Goal: Task Accomplishment & Management: Complete application form

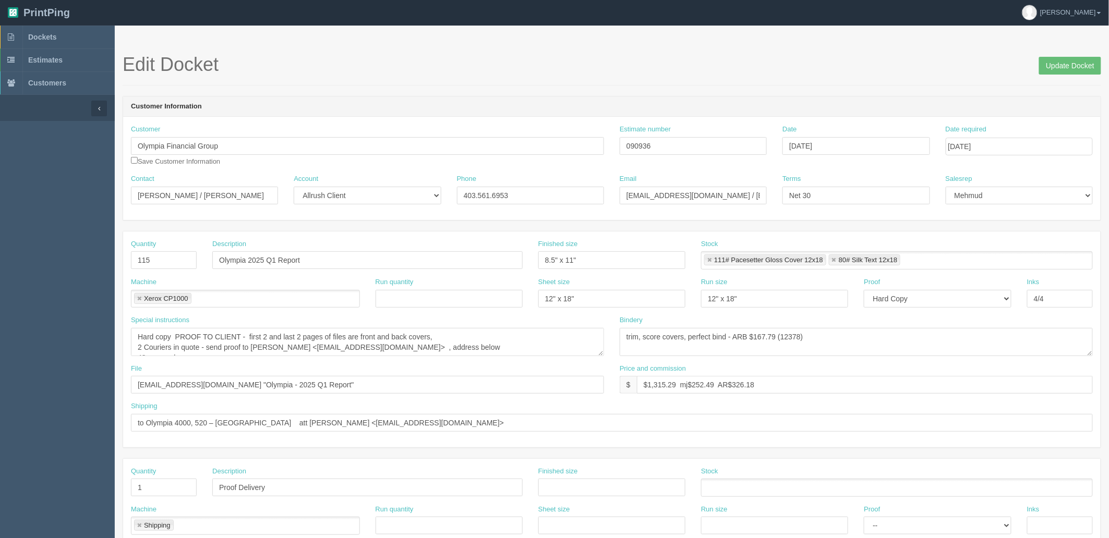
scroll to position [10, 0]
click at [47, 29] on link "Dockets" at bounding box center [57, 37] width 115 height 23
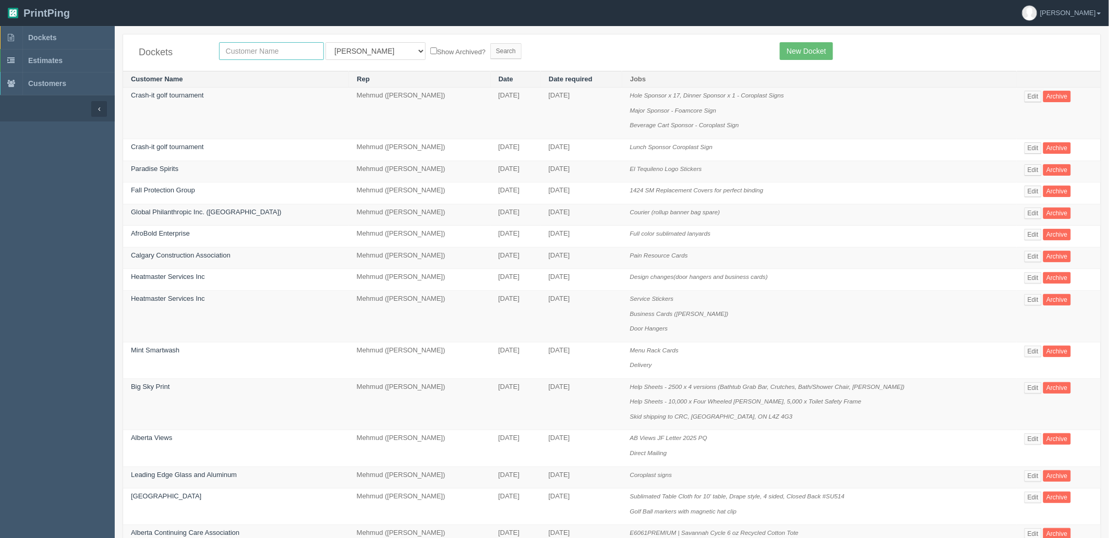
click at [249, 51] on input "text" at bounding box center [271, 51] width 105 height 18
type input "crash"
click at [490, 43] on input "Search" at bounding box center [505, 51] width 31 height 16
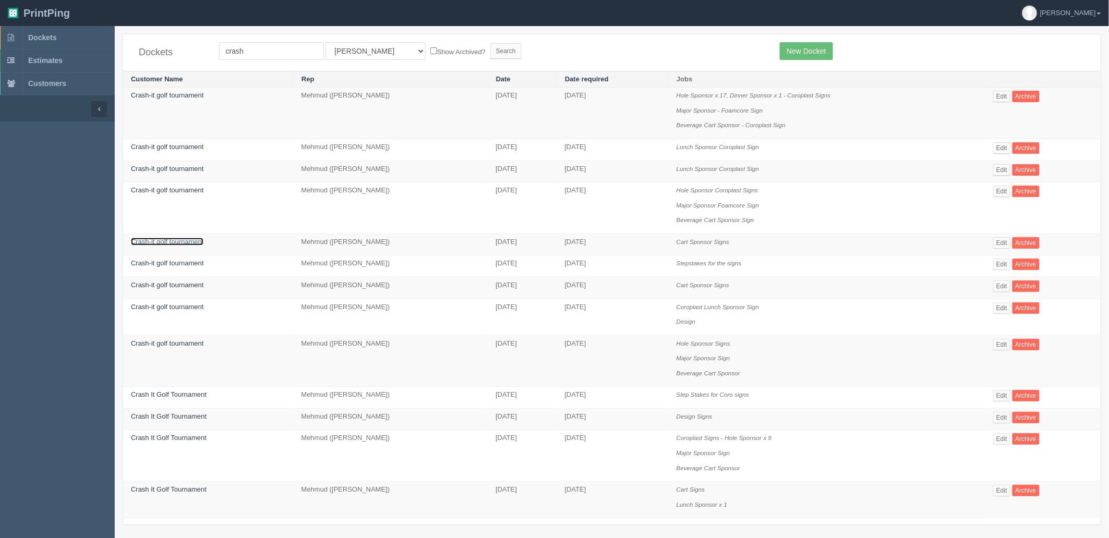
click at [177, 244] on link "Crash-it golf tournament" at bounding box center [167, 242] width 73 height 8
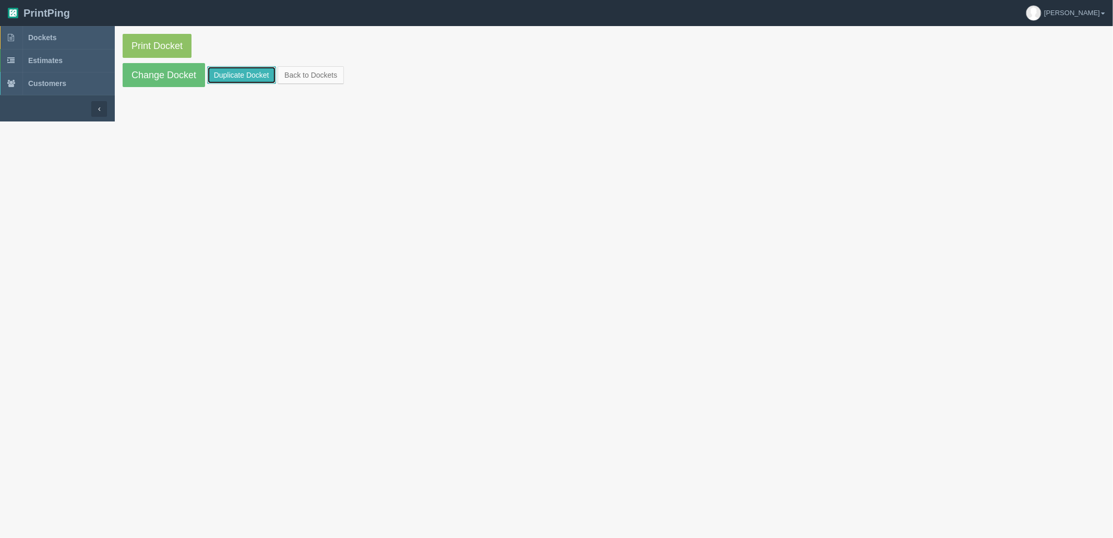
click at [224, 81] on link "Duplicate Docket" at bounding box center [241, 75] width 69 height 18
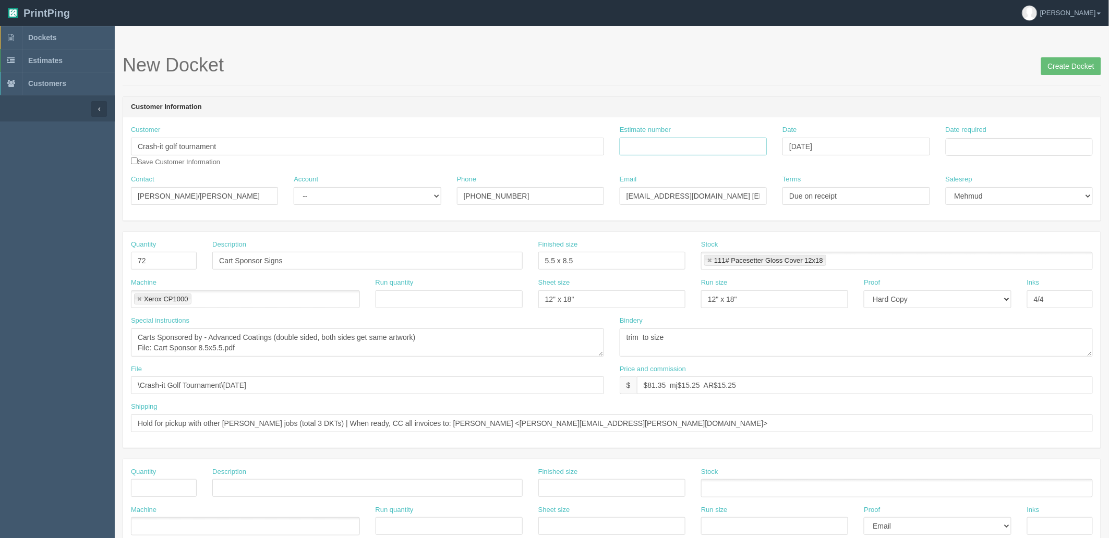
click at [722, 147] on input "Estimate number" at bounding box center [693, 147] width 147 height 18
paste input "092085"
type input "092085"
drag, startPoint x: 989, startPoint y: 152, endPoint x: 979, endPoint y: 209, distance: 57.7
click at [989, 152] on input "Date required" at bounding box center [1019, 147] width 147 height 18
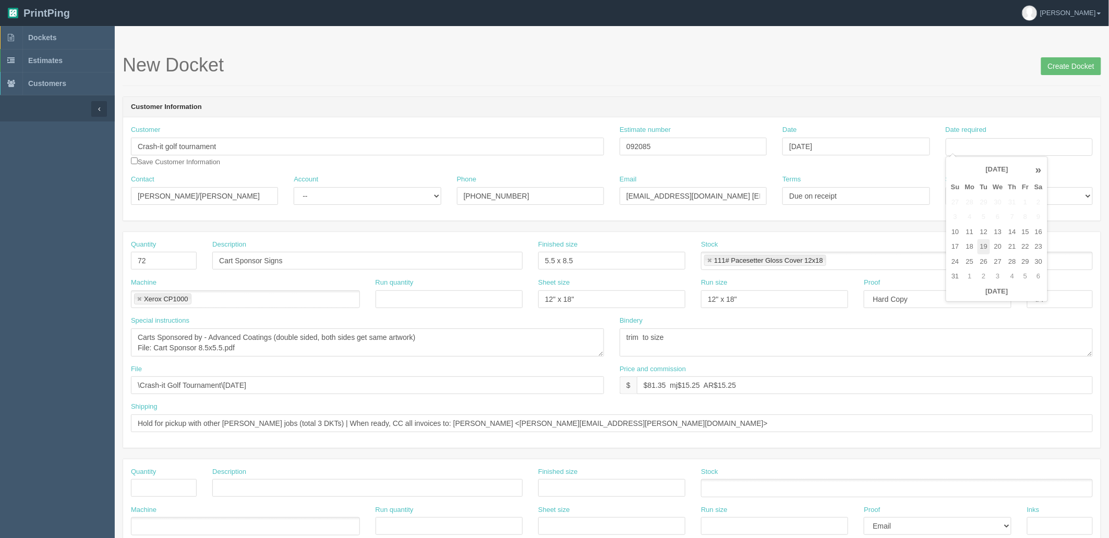
click at [983, 244] on td "19" at bounding box center [983, 246] width 13 height 15
click at [969, 247] on td "18" at bounding box center [969, 246] width 15 height 15
type input "[DATE]"
click at [655, 74] on h1 "New Docket Create Docket" at bounding box center [612, 65] width 979 height 21
drag, startPoint x: 317, startPoint y: 196, endPoint x: 317, endPoint y: 202, distance: 6.8
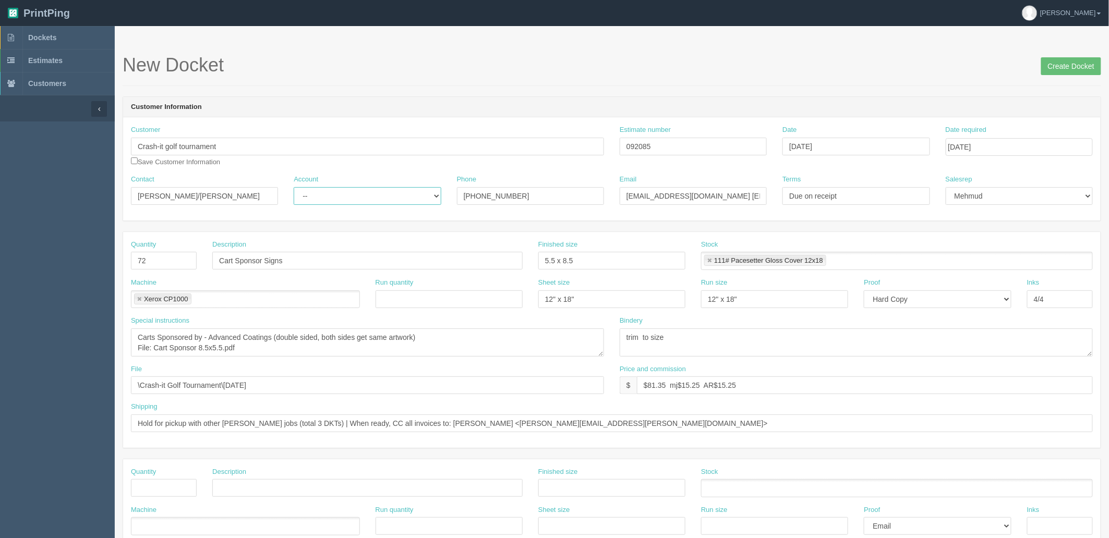
click at [317, 196] on select "-- Existing Client Allrush Client Rep Client" at bounding box center [367, 196] width 147 height 18
select select "Rep Client"
click at [294, 187] on select "-- Existing Client Allrush Client Rep Client" at bounding box center [367, 196] width 147 height 18
drag, startPoint x: 171, startPoint y: 194, endPoint x: 13, endPoint y: 163, distance: 160.9
click at [16, 167] on section "Dockets Estimates Customers" at bounding box center [554, 486] width 1109 height 921
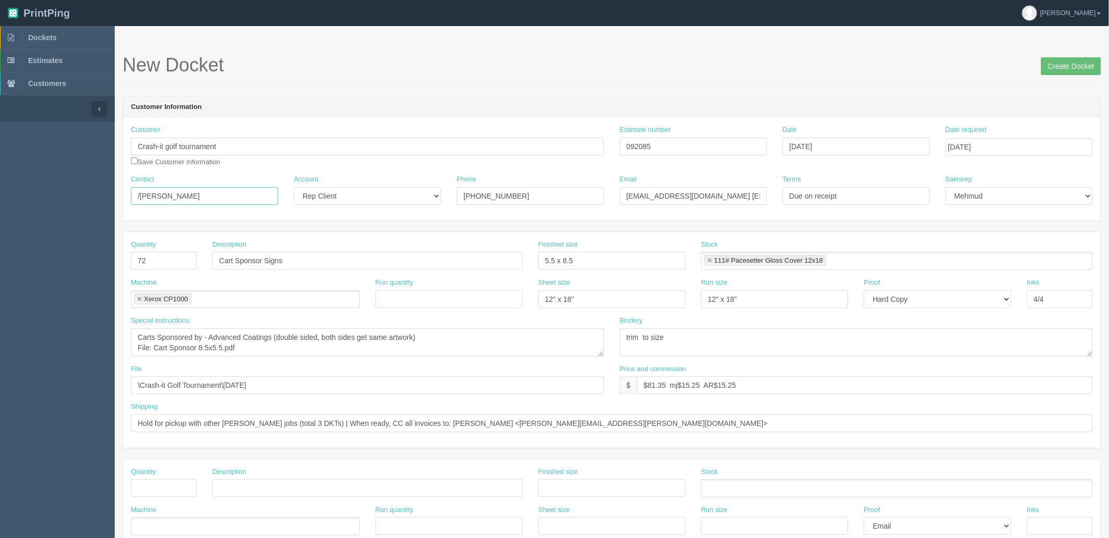
paste input "Scott Lavery <scott.lavery@csncollision.com>"
type input "Scott Lavery /Phil Jennings"
drag, startPoint x: 710, startPoint y: 191, endPoint x: 295, endPoint y: 167, distance: 415.9
click at [308, 177] on div "Contact Scott Lavery /Phil Jennings Account -- Existing Client Allrush Client R…" at bounding box center [611, 194] width 977 height 38
paste input "scott.lavery@csncollision.com>"
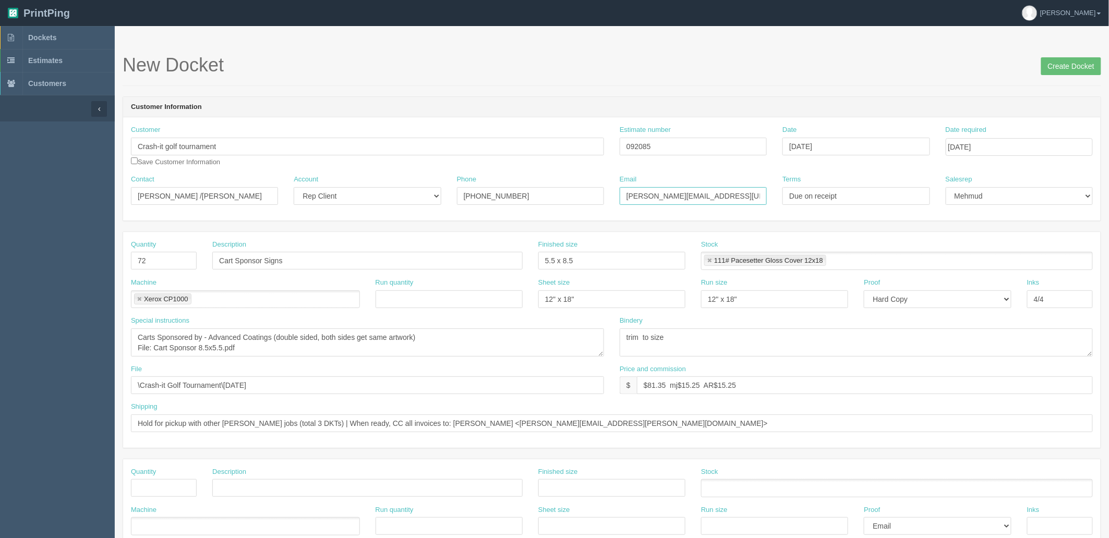
type input "scott.lavery@csncollision.com/phil@unipartsoem.ca"
drag, startPoint x: 515, startPoint y: 194, endPoint x: 371, endPoint y: 201, distance: 144.1
click at [371, 201] on div "Contact Scott Lavery /Phil Jennings Account -- Existing Client Allrush Client R…" at bounding box center [611, 194] width 977 height 38
paste input ".922.5899"
type input "403.922.5899"
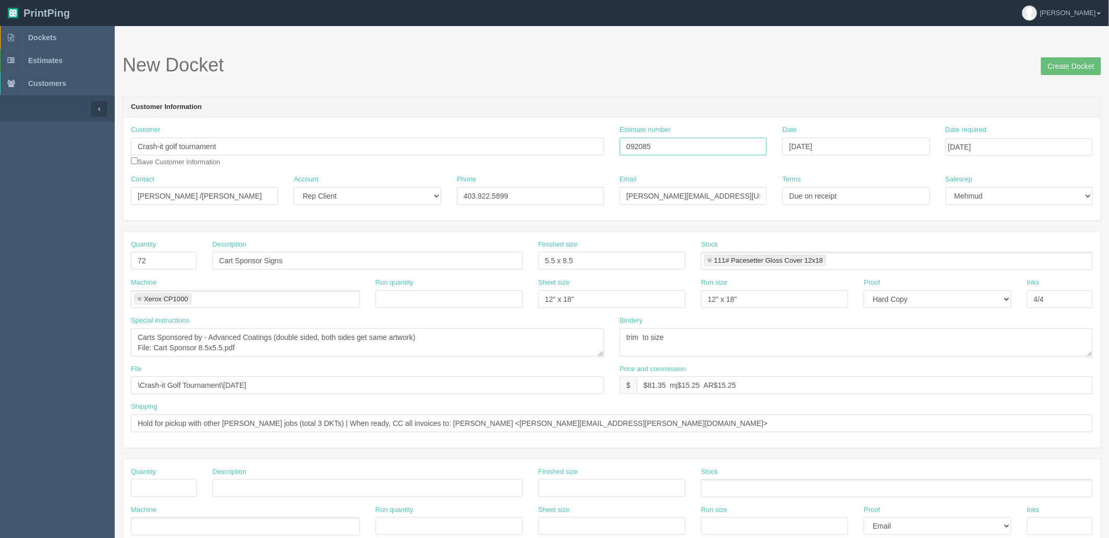
drag, startPoint x: 684, startPoint y: 148, endPoint x: 489, endPoint y: 164, distance: 196.3
click at [502, 159] on div "Customer Crash-it golf tournament Save Customer Information Estimate number 092…" at bounding box center [611, 150] width 977 height 50
drag, startPoint x: 239, startPoint y: 429, endPoint x: 252, endPoint y: 429, distance: 13.1
click at [239, 429] on input "Hold for pickup with other Roland jobs (total 3 DKTs) | When ready, CC all invo…" at bounding box center [612, 424] width 962 height 18
drag, startPoint x: 651, startPoint y: 416, endPoint x: 340, endPoint y: 444, distance: 312.1
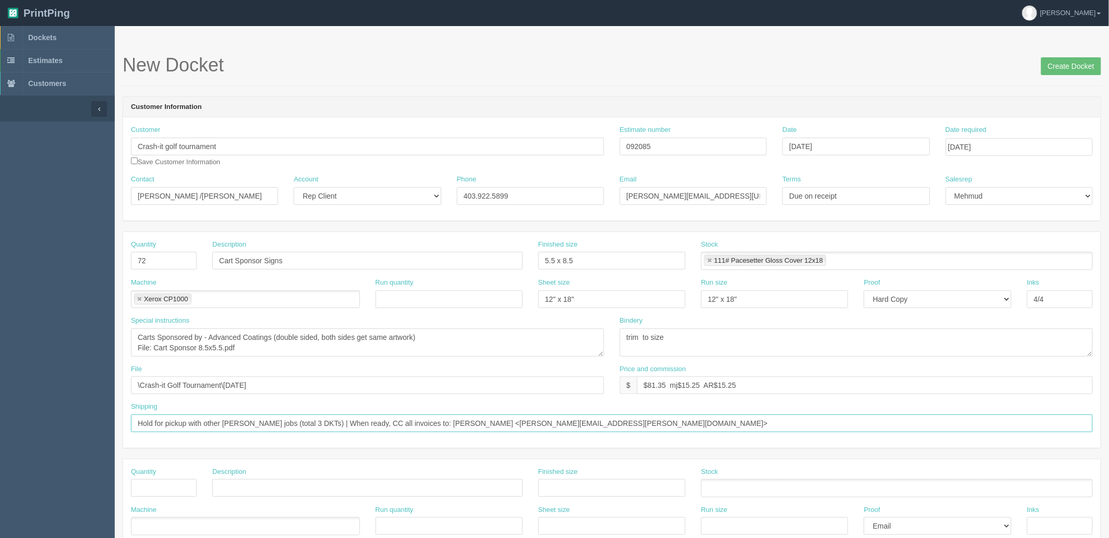
click at [652, 418] on input "Hold for pickup with other Roland jobs (total 3 DKTs) | When ready, CC all invo…" at bounding box center [612, 424] width 962 height 18
drag, startPoint x: 316, startPoint y: 421, endPoint x: -428, endPoint y: 329, distance: 749.6
click at [0, 329] on html "PrintPing Zack Edit account ( zack@allrush.ca ) Logout Dockets Estimates" at bounding box center [554, 473] width 1109 height 947
type input "Picking up with other signs - totla 3 dockets | When ready, CC all invoices to:…"
click at [258, 347] on textarea "Carts Sponsored by - Advanced Coatings (double sided, both sides get same artwo…" at bounding box center [367, 343] width 473 height 28
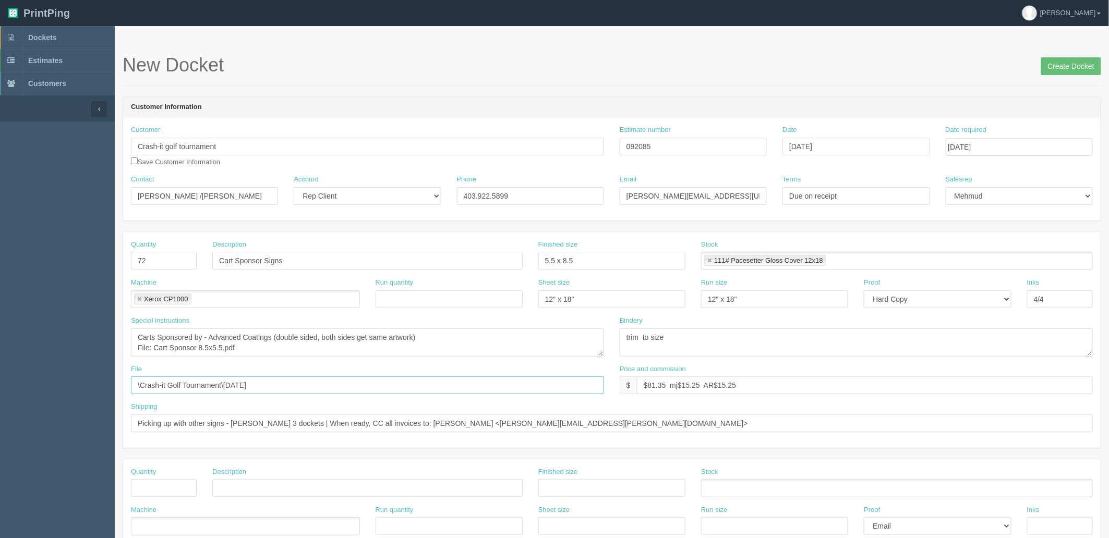
drag, startPoint x: 341, startPoint y: 386, endPoint x: -77, endPoint y: 381, distance: 417.8
click at [0, 381] on html "PrintPing Zack Edit account ( zack@allrush.ca ) Logout Dockets Estimates" at bounding box center [554, 473] width 1109 height 947
paste input "Z:\C\Crash-it Golf Tournament\2025\August 2025"
drag, startPoint x: 150, startPoint y: 384, endPoint x: 57, endPoint y: 384, distance: 92.3
click at [57, 384] on section "Dockets Estimates Customers" at bounding box center [554, 486] width 1109 height 921
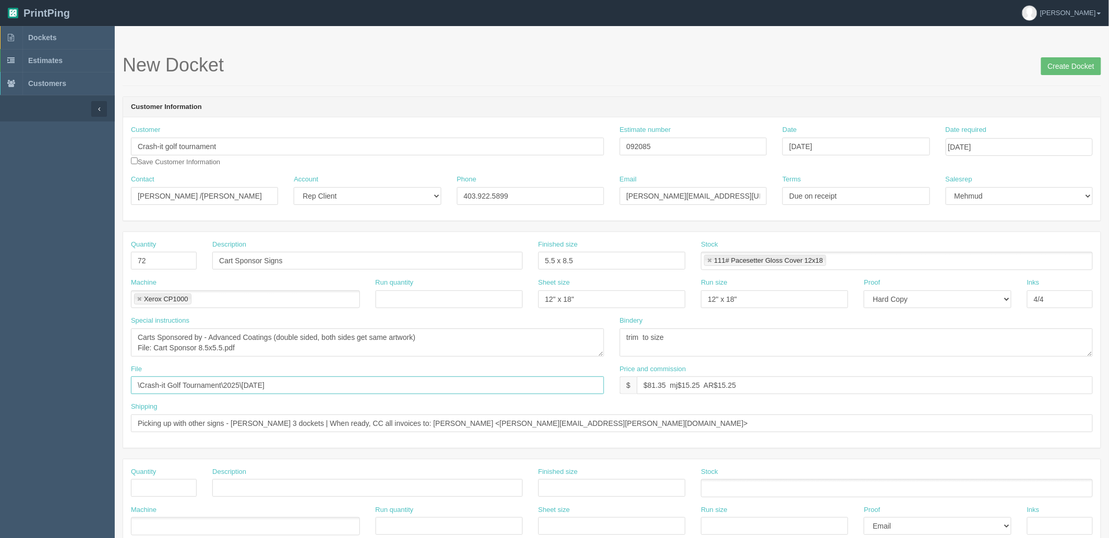
type input "\Crash-it Golf Tournament\2025\August 2025"
drag, startPoint x: 222, startPoint y: 345, endPoint x: 154, endPoint y: 348, distance: 68.4
click at [154, 348] on textarea "Carts Sponsored by - Advanced Coatings (double sided, both sides get same artwo…" at bounding box center [367, 343] width 473 height 28
click at [451, 343] on textarea "Carts Sponsored by - Advanced Coatings (double sided, both sides get same artwo…" at bounding box center [367, 343] width 473 height 28
click at [456, 335] on textarea "Carts Sponsored by - Advanced Coatings (double sided, both sides get same artwo…" at bounding box center [367, 343] width 473 height 28
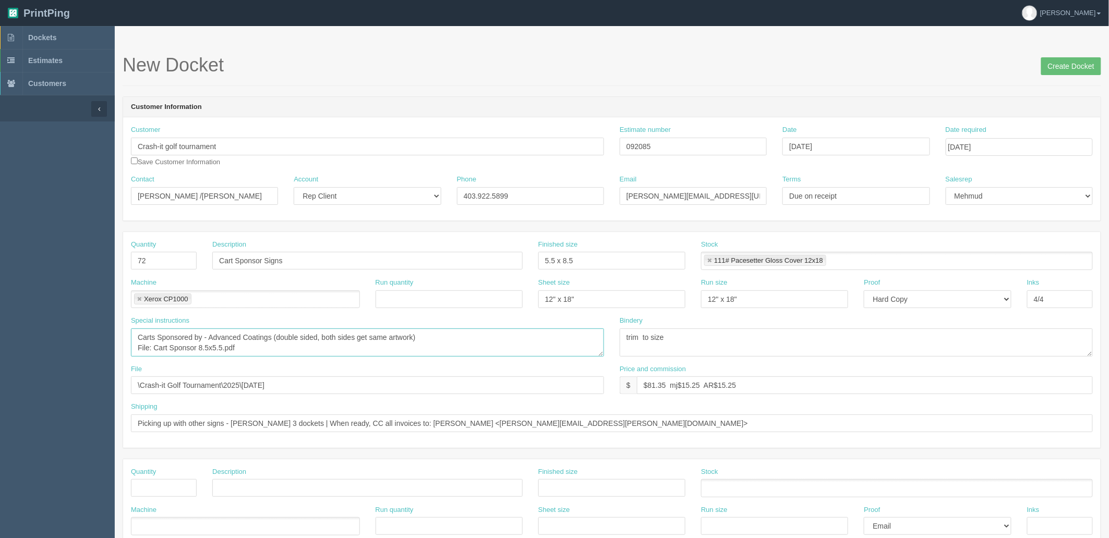
click at [476, 345] on textarea "Carts Sponsored by - Advanced Coatings (double sided, both sides get same artwo…" at bounding box center [367, 343] width 473 height 28
click at [768, 353] on textarea "trim to size" at bounding box center [856, 343] width 473 height 28
click at [355, 342] on textarea "Carts Sponsored by - Advanced Coatings (double sided, both sides get same artwo…" at bounding box center [367, 343] width 473 height 28
click at [293, 339] on textarea "Carts Sponsored by - Advanced Coatings (double sided, both sides get same artwo…" at bounding box center [367, 343] width 473 height 28
click at [507, 339] on textarea "Carts Sponsored by - Advanced Coatings (double sided, both sides get same artwo…" at bounding box center [367, 343] width 473 height 28
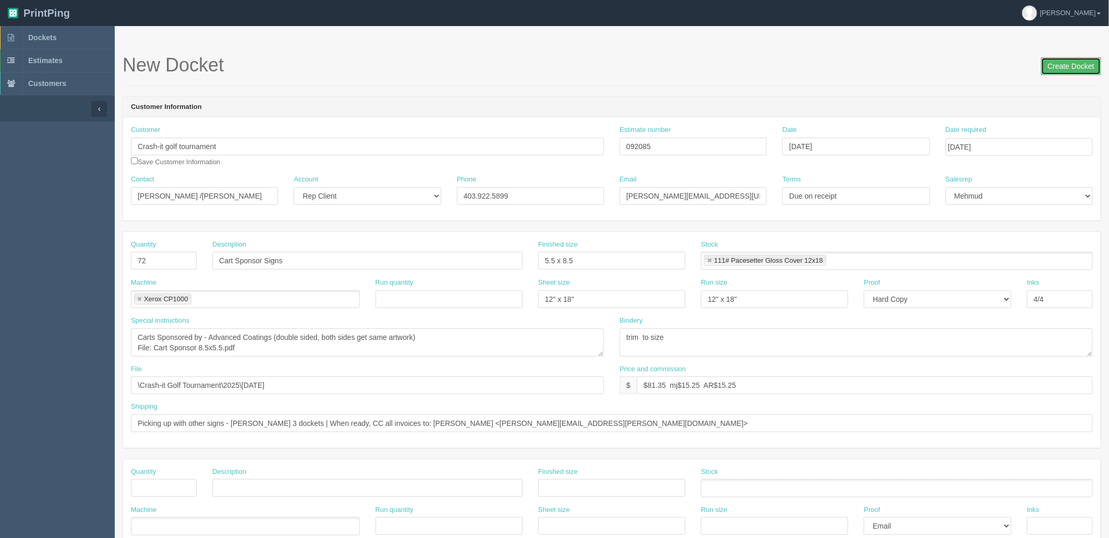
click at [1060, 69] on input "Create Docket" at bounding box center [1071, 66] width 60 height 18
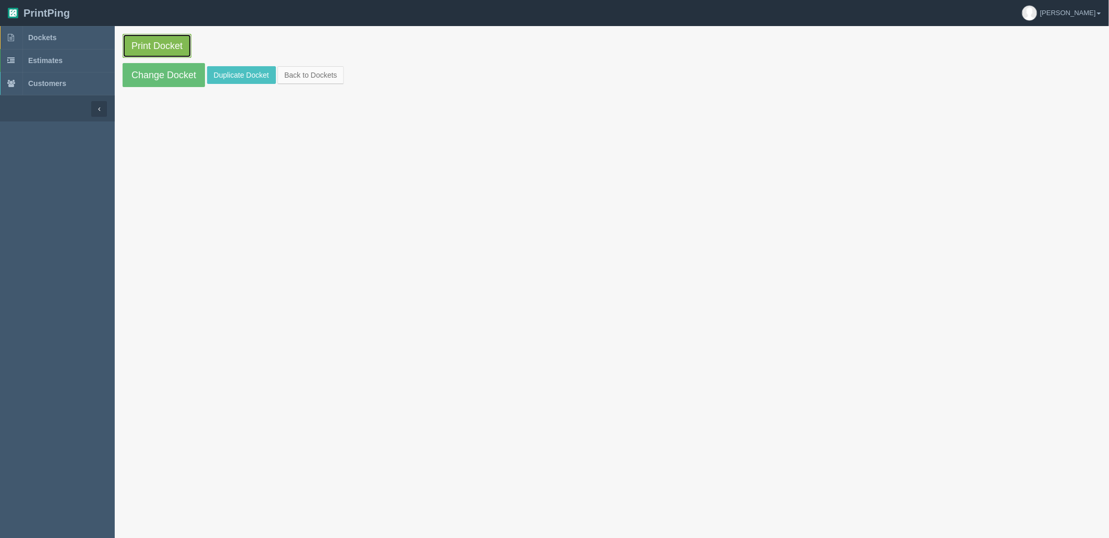
click at [163, 51] on link "Print Docket" at bounding box center [157, 46] width 69 height 24
drag, startPoint x: 62, startPoint y: 38, endPoint x: 50, endPoint y: 38, distance: 12.0
click at [62, 38] on link "Dockets" at bounding box center [57, 37] width 115 height 23
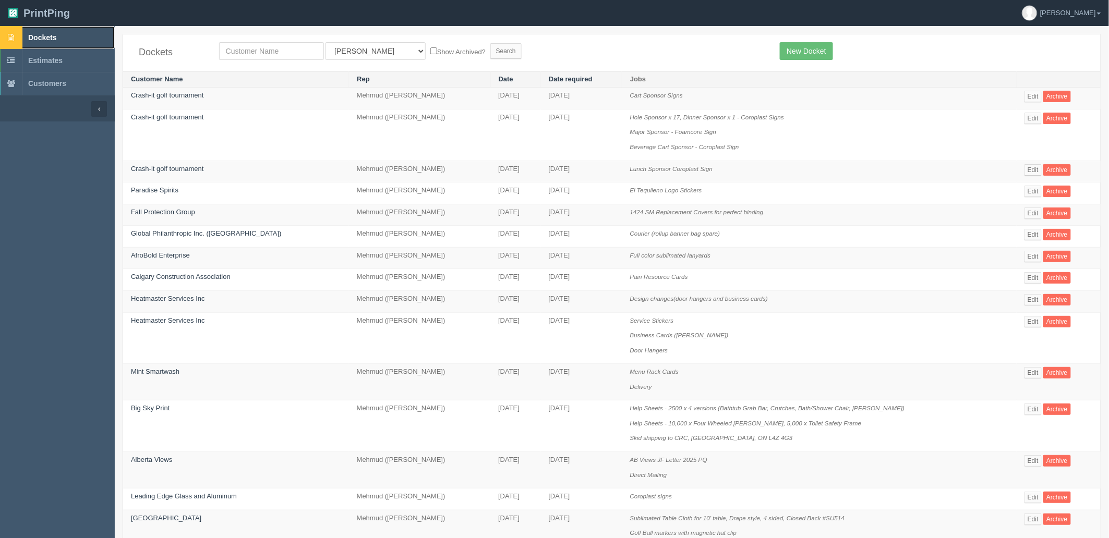
click at [49, 33] on span "Dockets" at bounding box center [42, 37] width 28 height 8
click at [78, 30] on link "Dockets" at bounding box center [57, 37] width 115 height 23
click at [56, 39] on span "Dockets" at bounding box center [42, 37] width 28 height 8
click at [87, 43] on link "Dockets" at bounding box center [57, 37] width 115 height 23
click at [918, 64] on div "Dockets All Users Ali Ali Test 1 Aly Amy Ankit Arif Brandon Dan France Greg Jim…" at bounding box center [611, 52] width 977 height 37
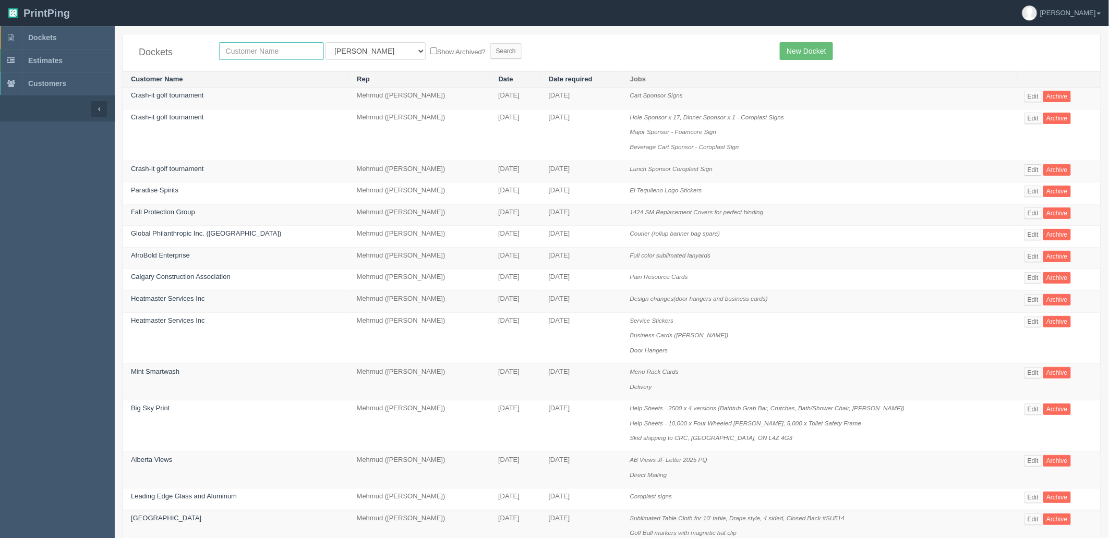
click at [274, 52] on input "text" at bounding box center [271, 51] width 105 height 18
click at [811, 48] on link "New Docket" at bounding box center [806, 51] width 53 height 18
click at [241, 53] on input "text" at bounding box center [271, 51] width 105 height 18
type input "crastit"
click at [490, 43] on input "Search" at bounding box center [505, 51] width 31 height 16
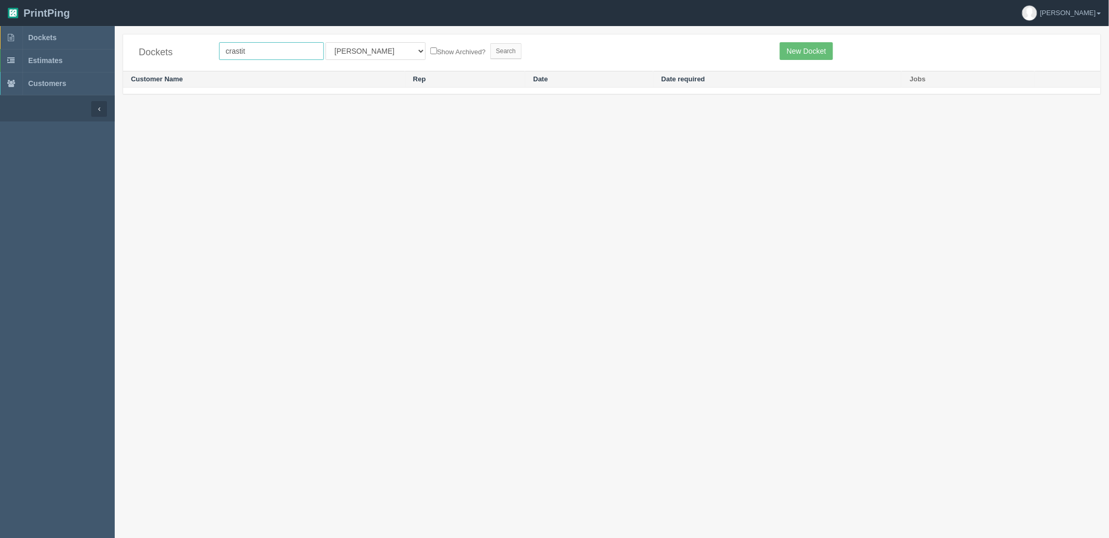
drag, startPoint x: 269, startPoint y: 49, endPoint x: 137, endPoint y: 40, distance: 132.2
click at [137, 40] on div "Dockets crastit All Users Ali Ali Test 1 Aly Amy Ankit Arif Brandon Dan France …" at bounding box center [611, 52] width 977 height 37
type input "crash"
click at [490, 43] on input "Search" at bounding box center [505, 51] width 31 height 16
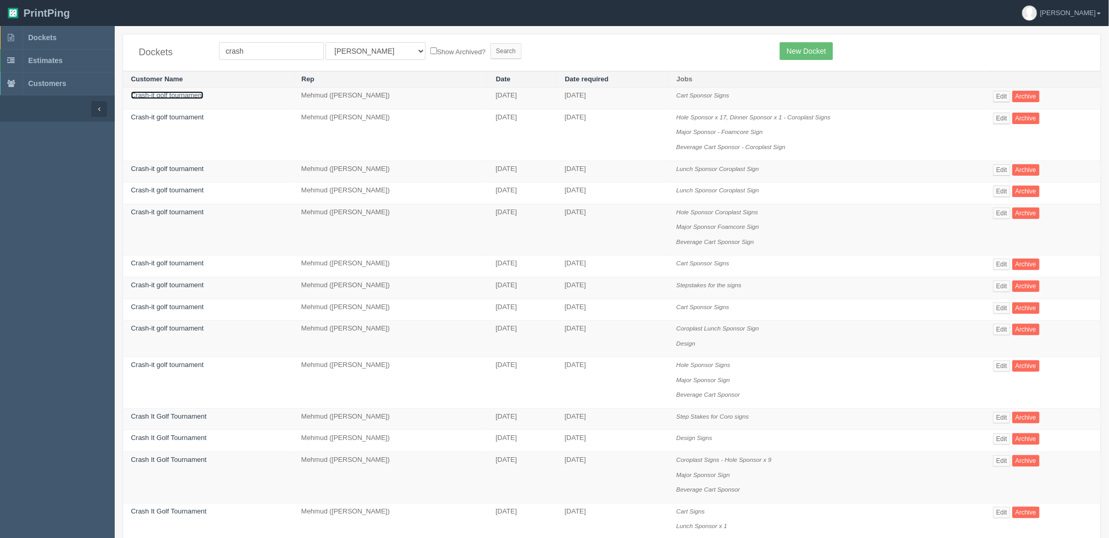
click at [169, 91] on link "Crash-it golf tournament" at bounding box center [167, 95] width 73 height 8
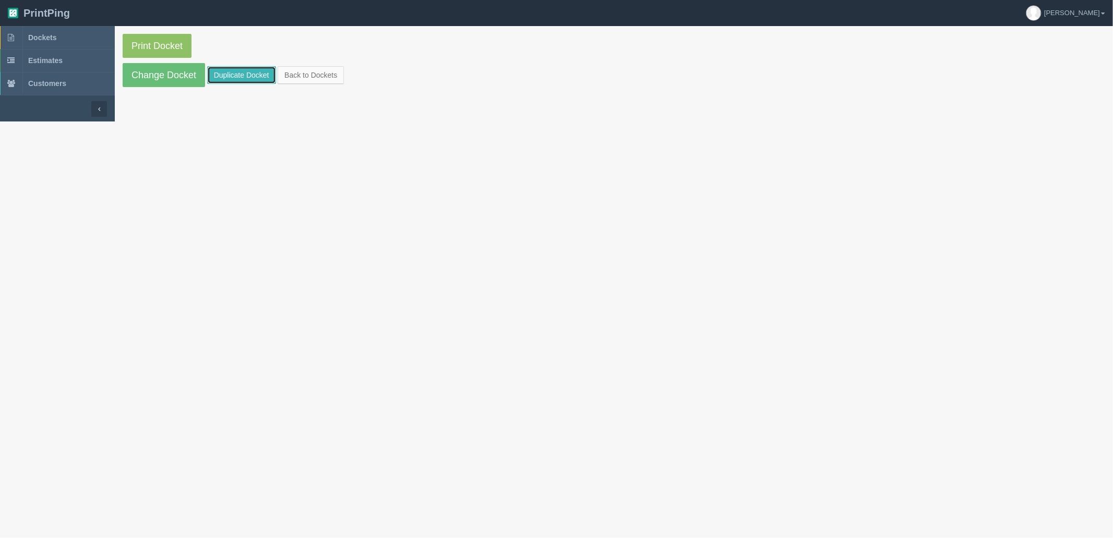
click at [246, 75] on link "Duplicate Docket" at bounding box center [241, 75] width 69 height 18
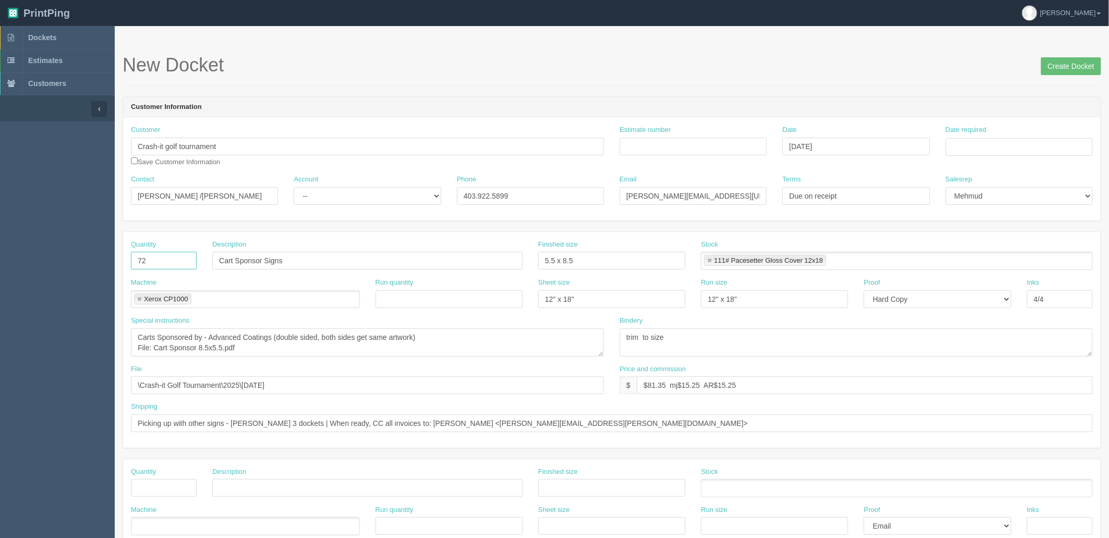
drag, startPoint x: 178, startPoint y: 260, endPoint x: -43, endPoint y: 219, distance: 224.9
click at [0, 219] on html "PrintPing Zack Edit account ( zack@allrush.ca ) Logout Dockets Estimates" at bounding box center [554, 473] width 1109 height 947
type input "3"
type input "Step stakes"
click at [710, 258] on link at bounding box center [709, 261] width 6 height 7
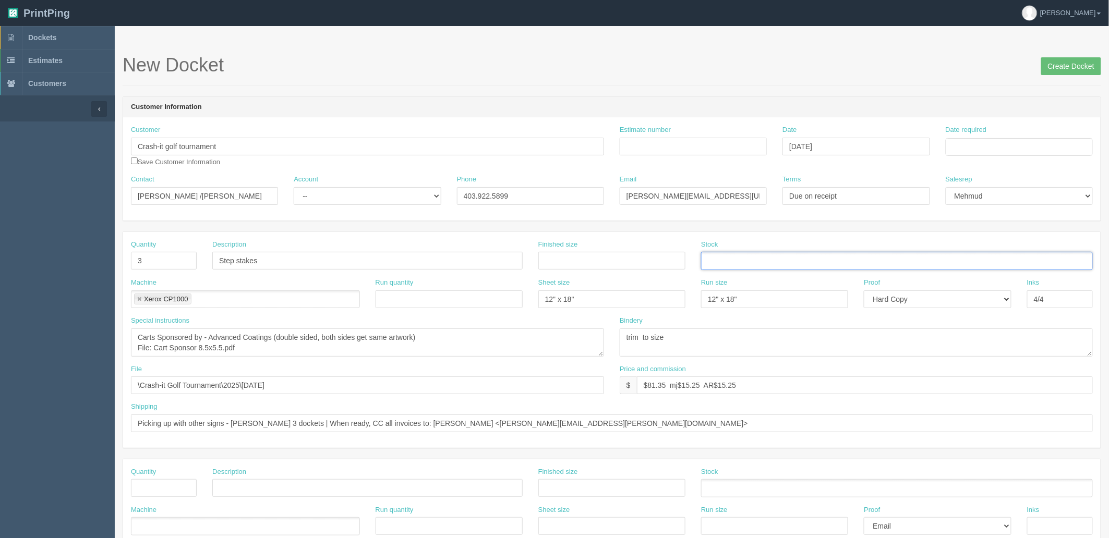
click at [140, 297] on link at bounding box center [139, 299] width 6 height 7
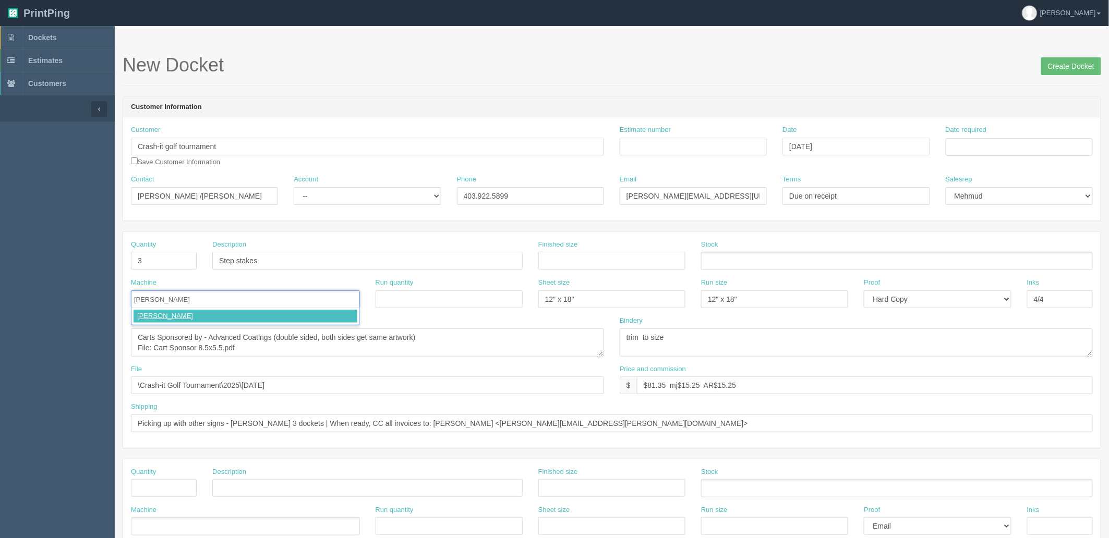
type input "Uline"
drag, startPoint x: 243, startPoint y: 342, endPoint x: -113, endPoint y: 245, distance: 369.2
click at [0, 245] on html "PrintPing Zack Edit account ( zack@allrush.ca ) Logout Dockets Estimates" at bounding box center [554, 473] width 1109 height 947
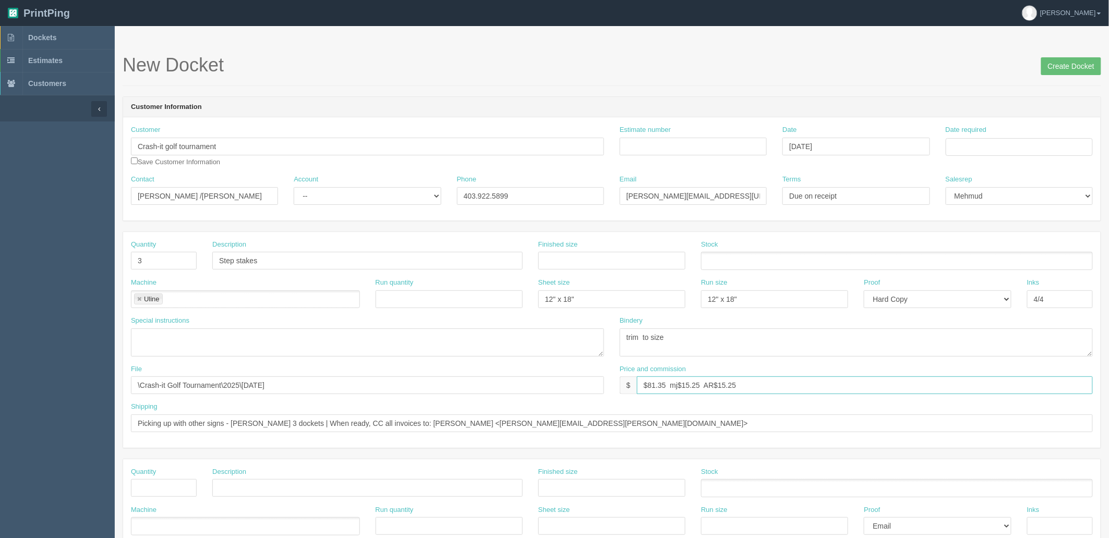
drag, startPoint x: 794, startPoint y: 393, endPoint x: 235, endPoint y: 364, distance: 560.4
click at [235, 365] on div "File \Crash-it Golf Tournament\2025\August 2025 Price and commission $ $81.35 m…" at bounding box center [611, 384] width 977 height 38
type input "$6 mj$0 AR$2.55"
drag, startPoint x: 306, startPoint y: 384, endPoint x: -62, endPoint y: 368, distance: 368.1
click at [0, 368] on html "PrintPing Zack Edit account ( zack@allrush.ca ) Logout Dockets Estimates" at bounding box center [554, 473] width 1109 height 947
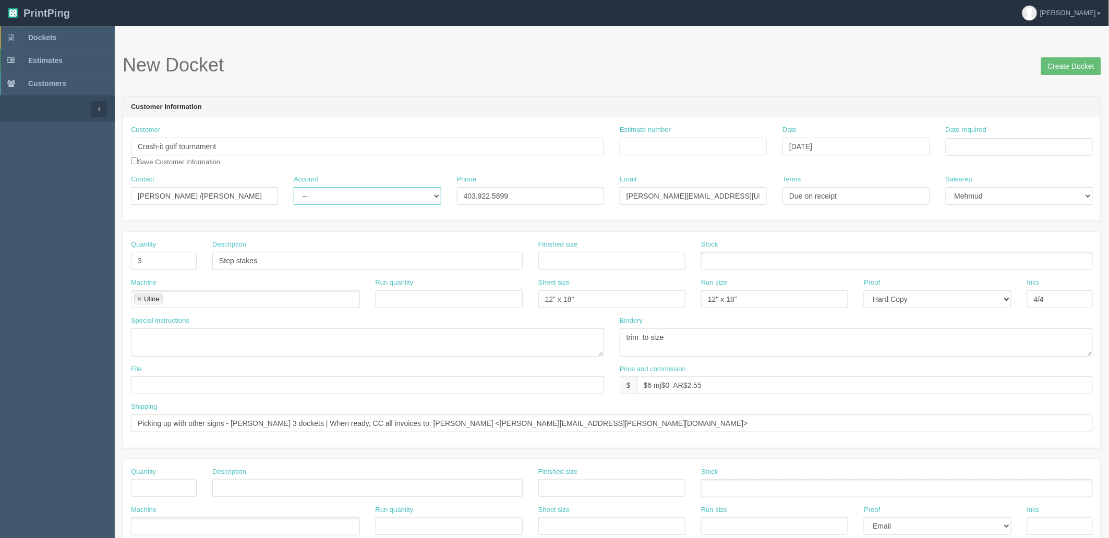
drag, startPoint x: 377, startPoint y: 191, endPoint x: 375, endPoint y: 201, distance: 10.6
click at [377, 191] on select "-- Existing Client Allrush Client Rep Client" at bounding box center [367, 196] width 147 height 18
select select "Allrush Client"
click at [294, 187] on select "-- Existing Client Allrush Client Rep Client" at bounding box center [367, 196] width 147 height 18
click at [643, 139] on input "Estimate number" at bounding box center [693, 147] width 147 height 18
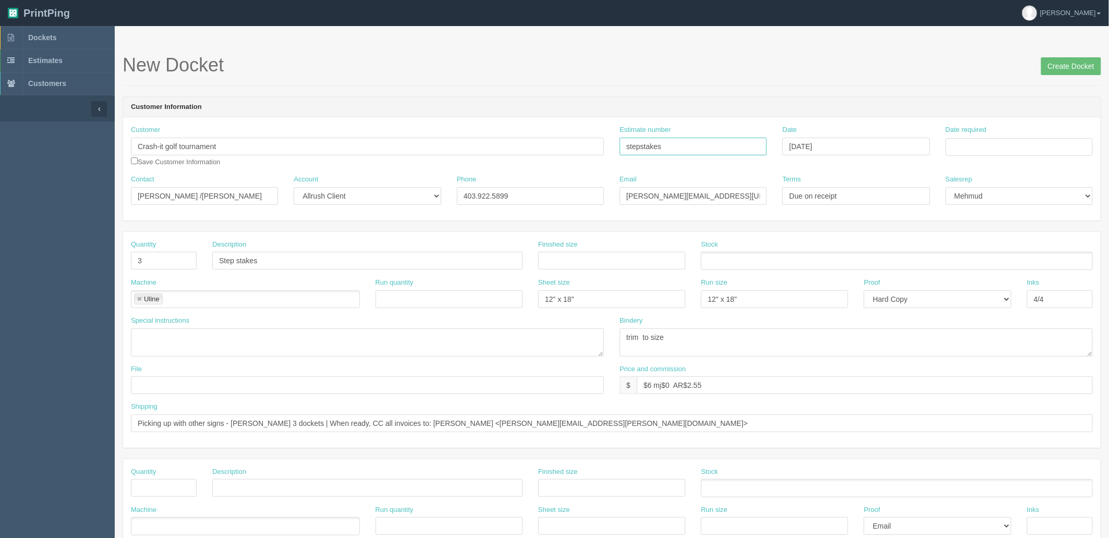
type input "stepstakes"
click at [1029, 235] on td "15" at bounding box center [1025, 232] width 13 height 15
type input "[DATE]"
click at [889, 111] on header "Customer Information" at bounding box center [611, 107] width 977 height 21
drag, startPoint x: 238, startPoint y: 189, endPoint x: 153, endPoint y: 152, distance: 92.7
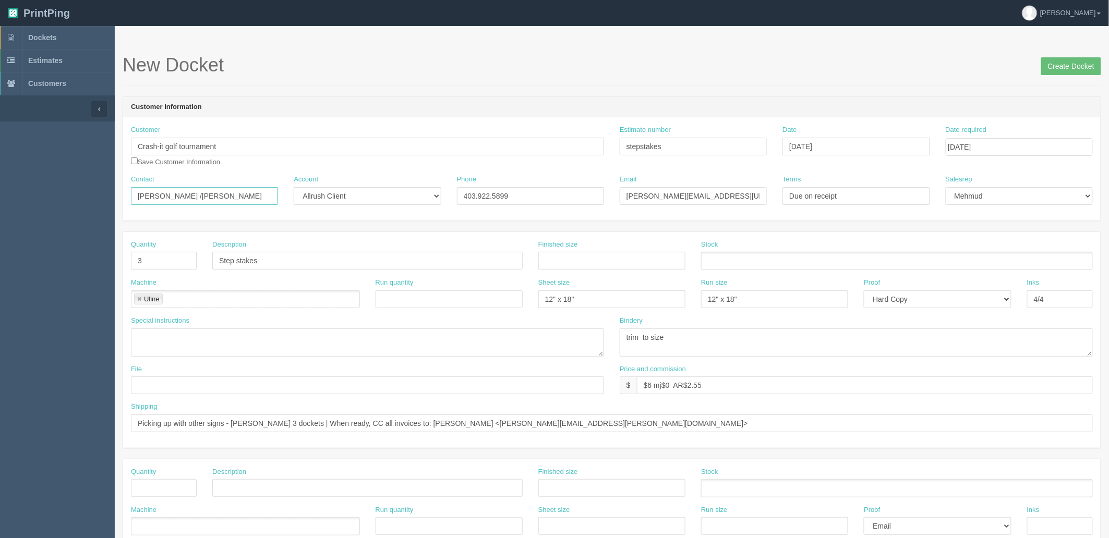
click at [45, 184] on section "Dockets Estimates Customers" at bounding box center [554, 486] width 1109 height 921
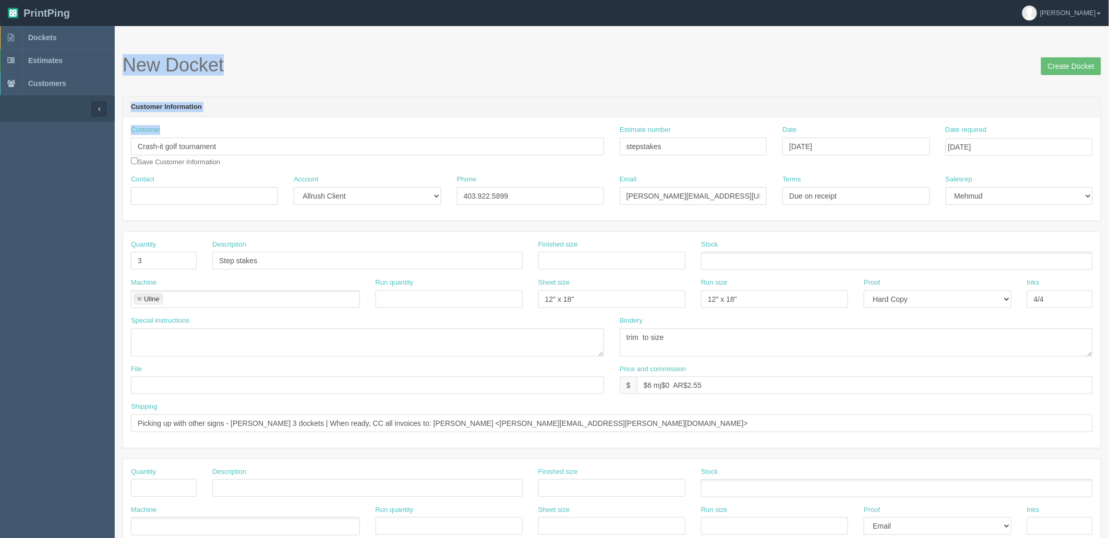
drag, startPoint x: 244, startPoint y: 137, endPoint x: 79, endPoint y: 137, distance: 165.3
click at [79, 137] on section "Dockets Estimates Customers" at bounding box center [554, 486] width 1109 height 921
drag, startPoint x: 163, startPoint y: 144, endPoint x: -20, endPoint y: 146, distance: 183.1
click at [0, 146] on html "PrintPing Zack Edit account ( zack@allrush.ca ) Logout Dockets Estimates" at bounding box center [554, 473] width 1109 height 947
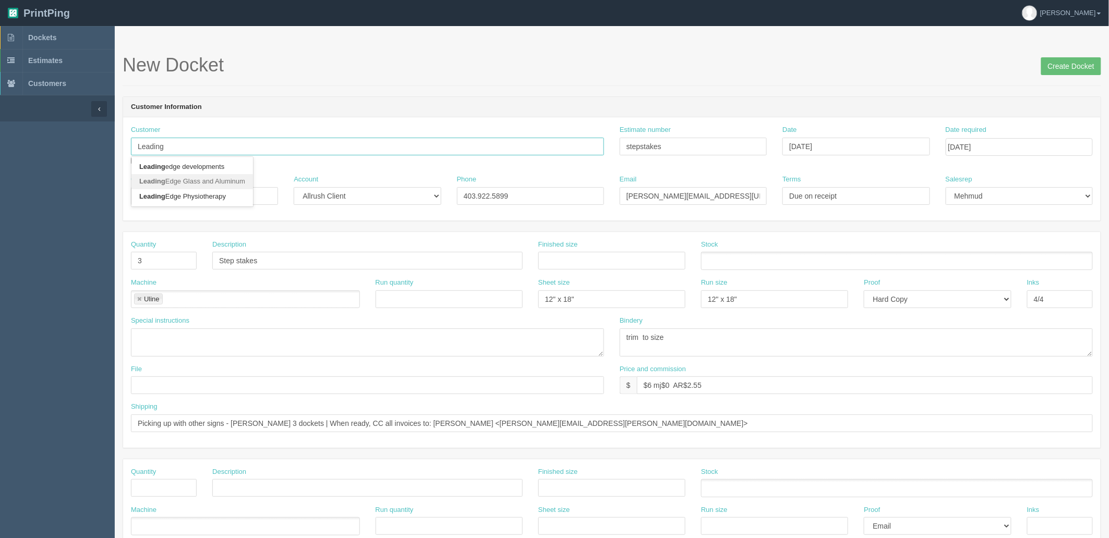
type input "Leading Edge Glass and Aluminum"
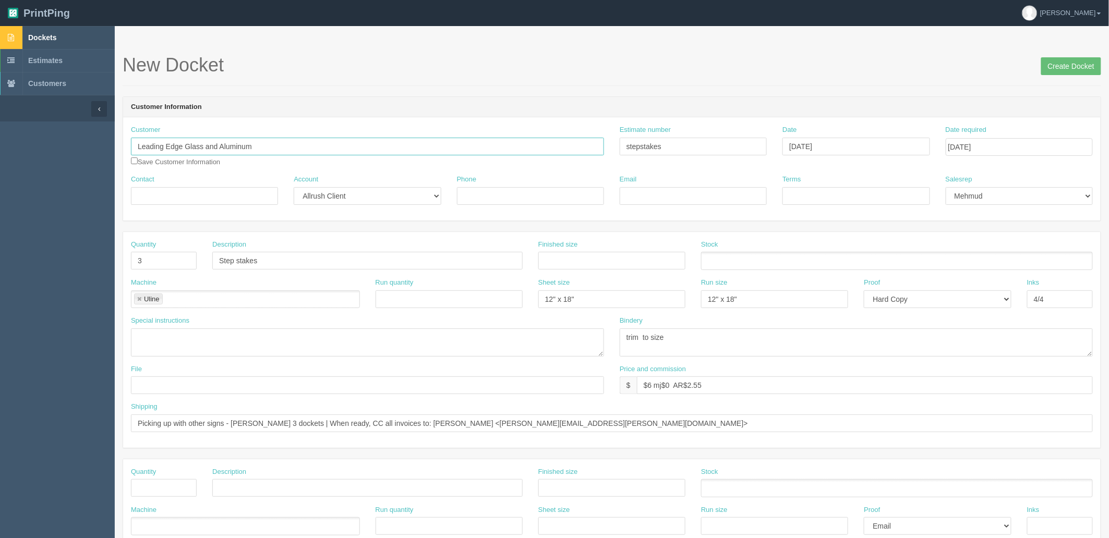
type input "Leading Edge Glass and Aluminum"
click at [64, 37] on link "Dockets" at bounding box center [57, 37] width 115 height 23
click at [974, 197] on select "Mark Mikayla Aly Stacy Rebecca Matthew Viki Phil Greg Jim Sam Brandon France Za…" at bounding box center [1019, 196] width 147 height 18
click at [394, 125] on div "Customer Leading Edge Glass and Aluminum Leading edge developments Leading Edge…" at bounding box center [367, 146] width 473 height 42
click at [1085, 60] on input "Create Docket" at bounding box center [1071, 66] width 60 height 18
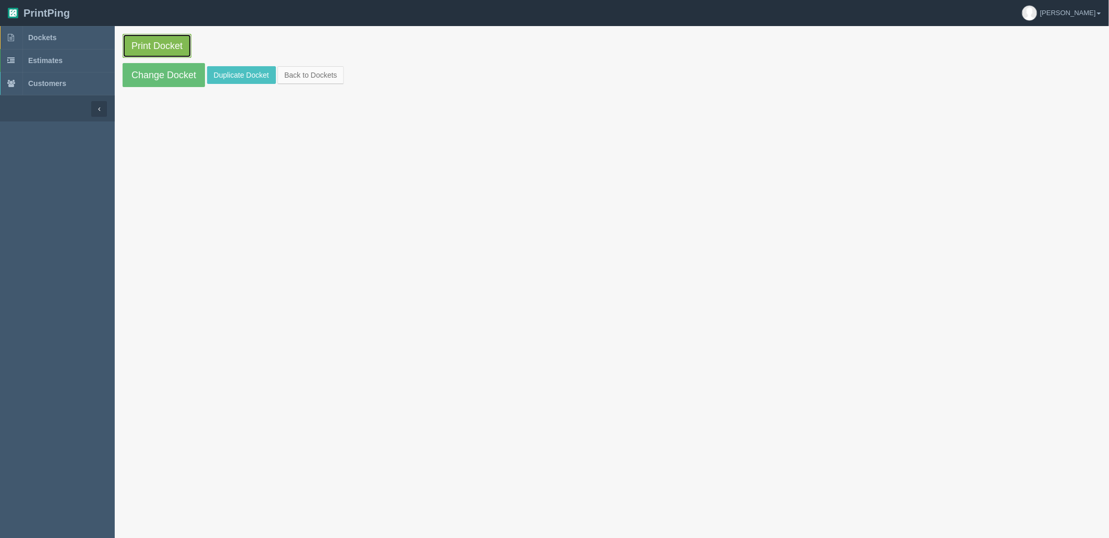
click at [160, 39] on link "Print Docket" at bounding box center [157, 46] width 69 height 24
click at [49, 33] on span "Dockets" at bounding box center [42, 37] width 28 height 8
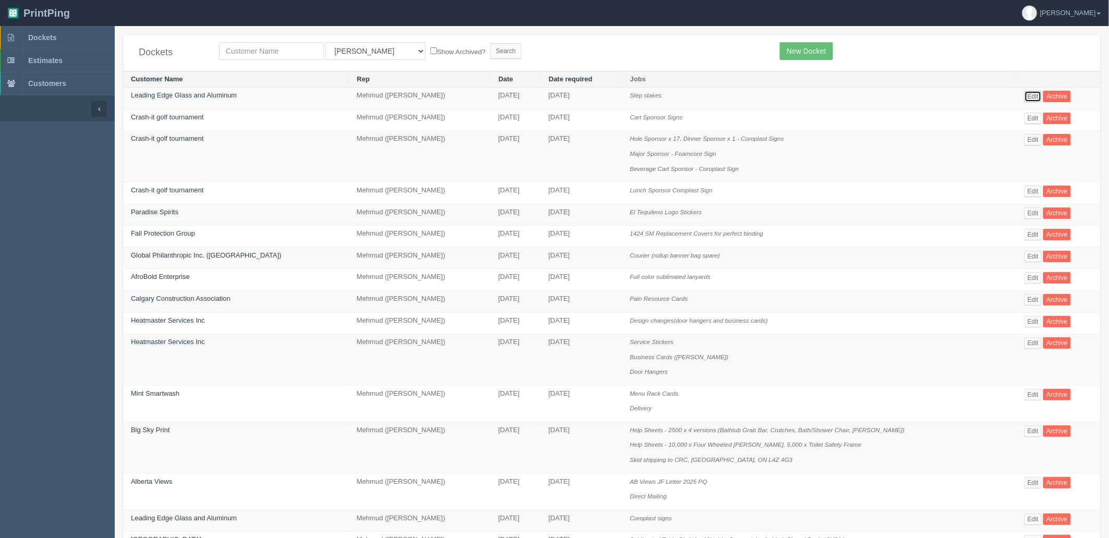
click at [1026, 95] on link "Edit" at bounding box center [1032, 96] width 17 height 11
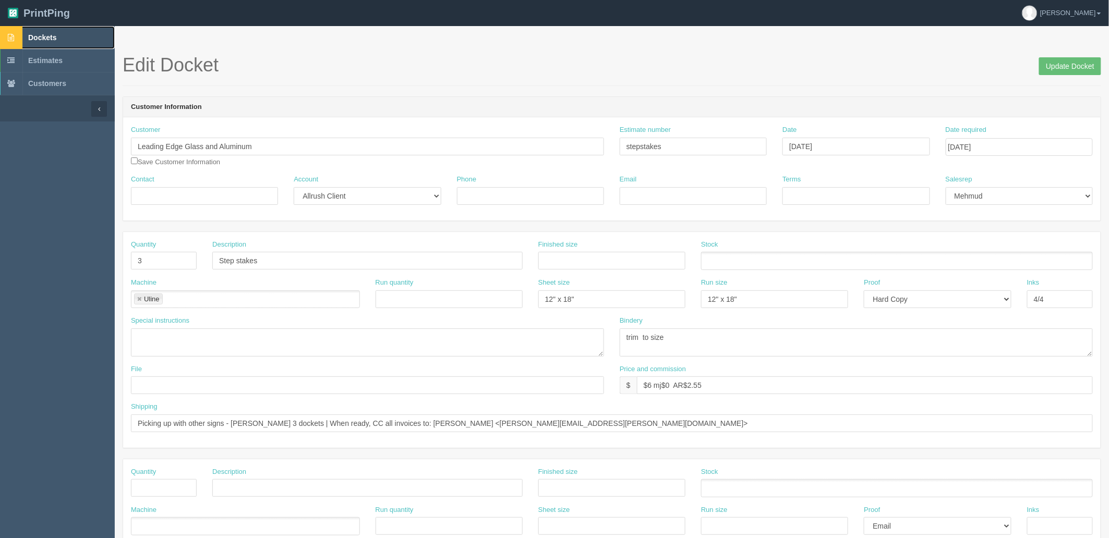
click at [43, 29] on link "Dockets" at bounding box center [57, 37] width 115 height 23
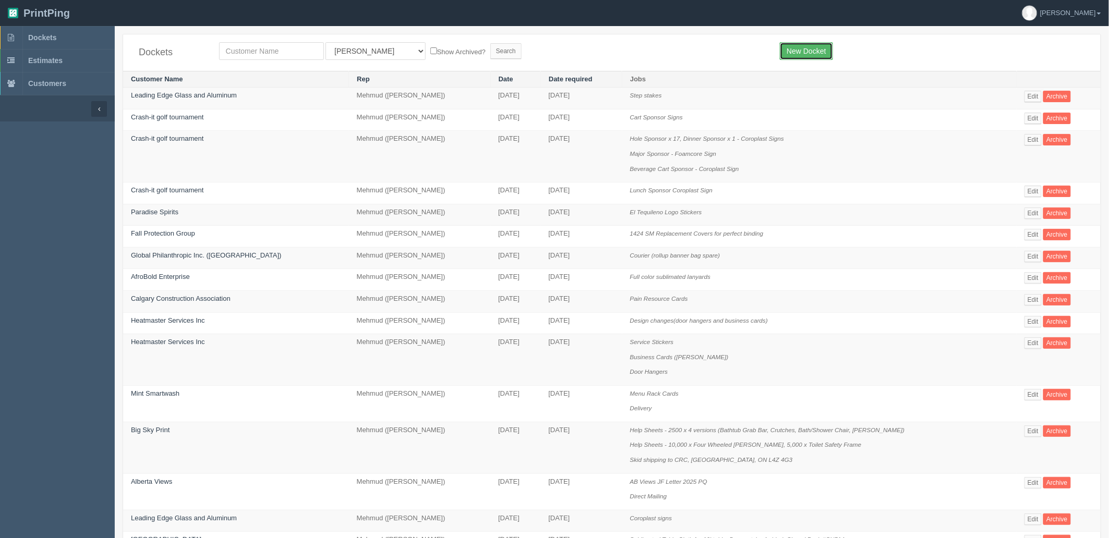
click at [800, 53] on link "New Docket" at bounding box center [806, 51] width 53 height 18
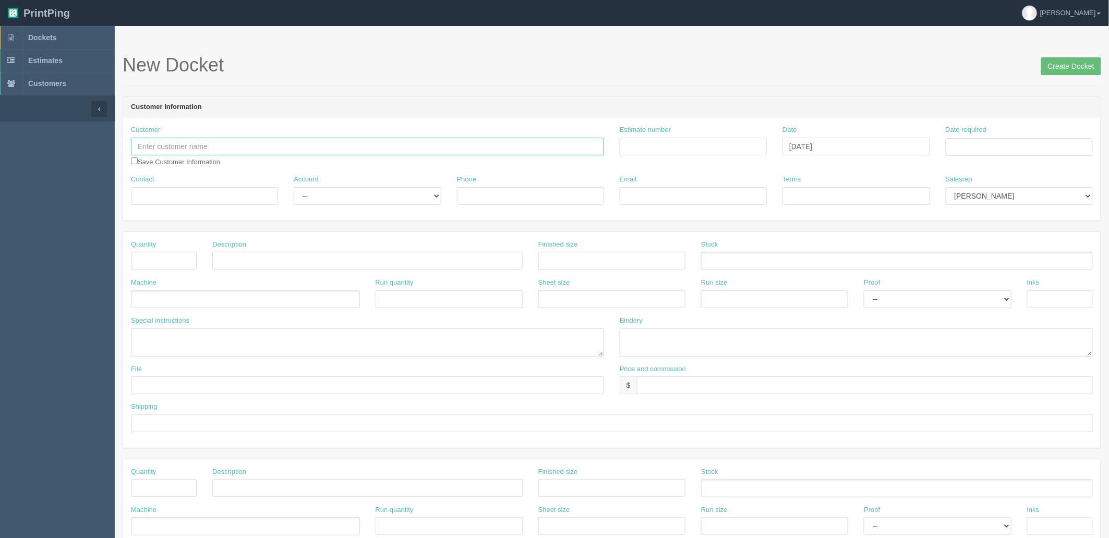
click at [282, 140] on input "text" at bounding box center [367, 147] width 473 height 18
click at [367, 149] on input "text" at bounding box center [367, 147] width 473 height 18
paste input "Interior Designers of Alberta"
type input "Interior Designers of Alberta"
drag, startPoint x: 211, startPoint y: 192, endPoint x: 210, endPoint y: 198, distance: 6.3
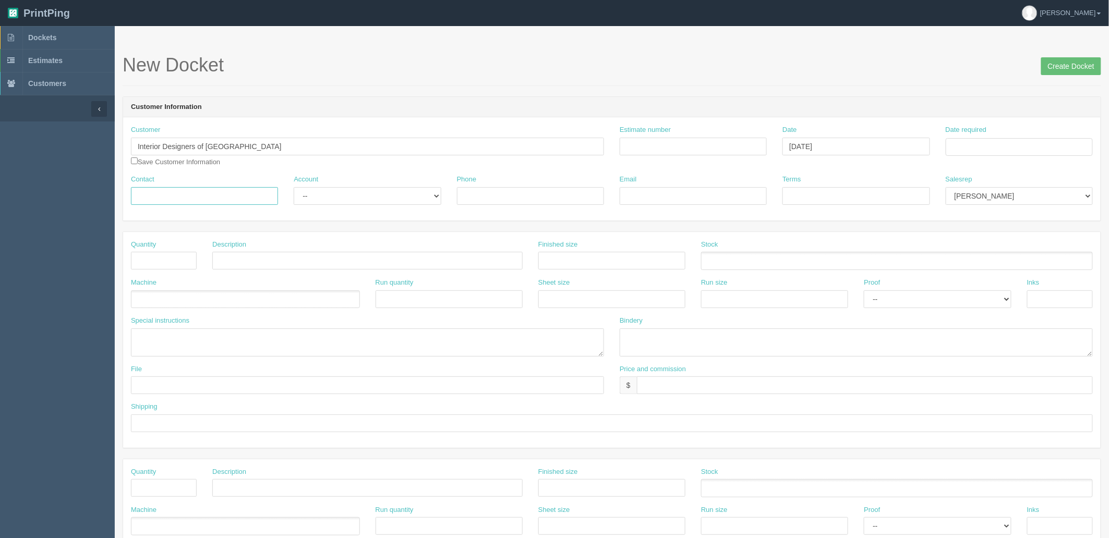
click at [211, 192] on input "Contact" at bounding box center [204, 196] width 147 height 18
click at [220, 189] on input "Contact" at bounding box center [204, 196] width 147 height 18
paste input "Mitchell Brooks"
type input "Mitchell Brooks / Dustin menger"
select select "Rep Client"
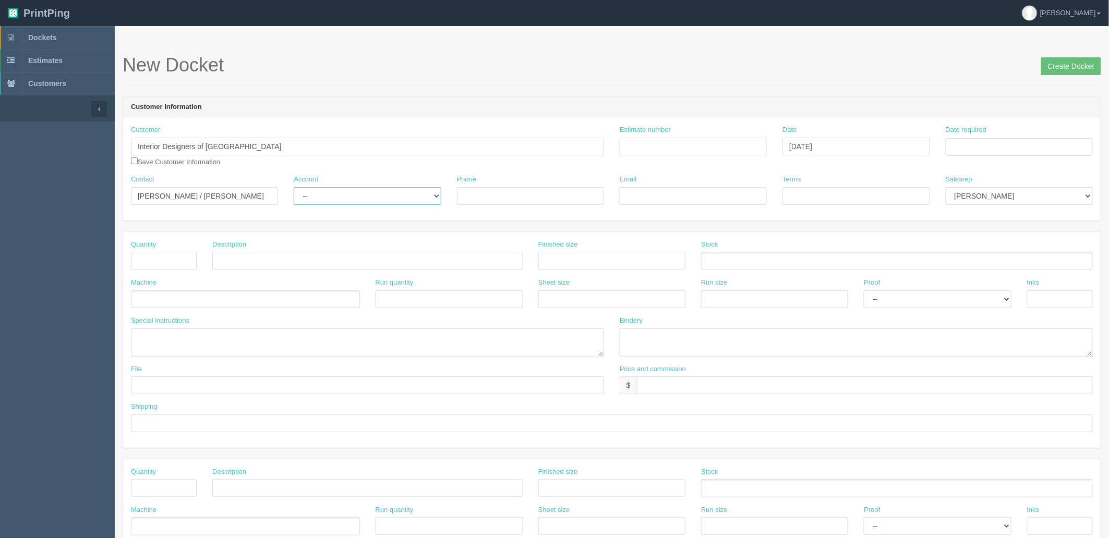
click at [294, 187] on select "-- Existing Client Allrush Client Rep Client" at bounding box center [367, 196] width 147 height 18
click at [264, 199] on input "Mitchell Brooks / Dustin menger" at bounding box center [204, 196] width 147 height 18
type input "[PERSON_NAME] / [PERSON_NAME]"
click at [497, 191] on input "Phone" at bounding box center [530, 196] width 147 height 18
paste input "[PHONE_NUMBER]"
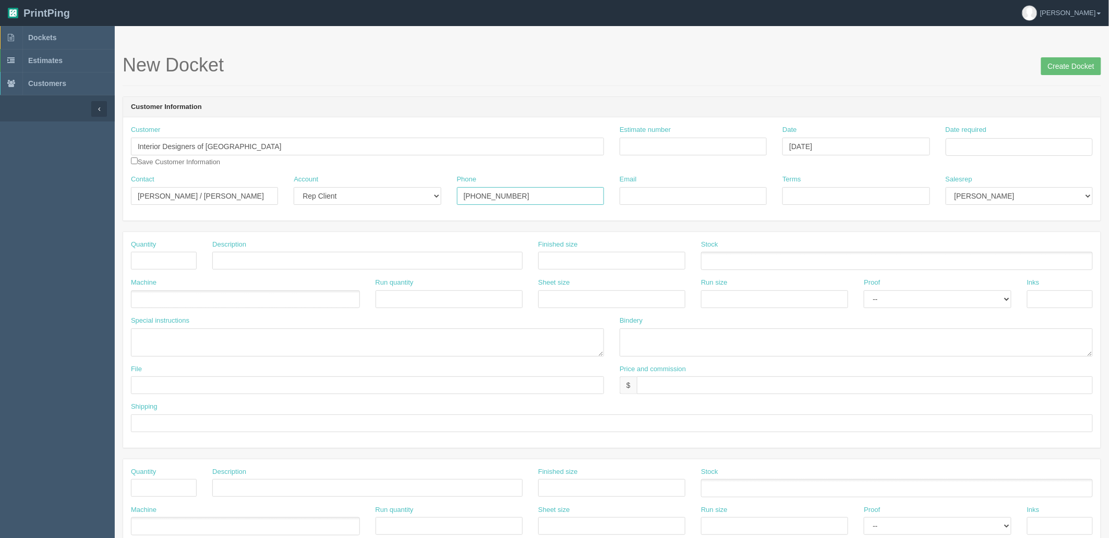
type input "[PHONE_NUMBER]"
click at [632, 196] on input "Email" at bounding box center [693, 196] width 147 height 18
paste input "[EMAIL_ADDRESS][DOMAIN_NAME]"
type input "[EMAIL_ADDRESS][DOMAIN_NAME]"
click at [817, 191] on input "Terms" at bounding box center [855, 196] width 147 height 18
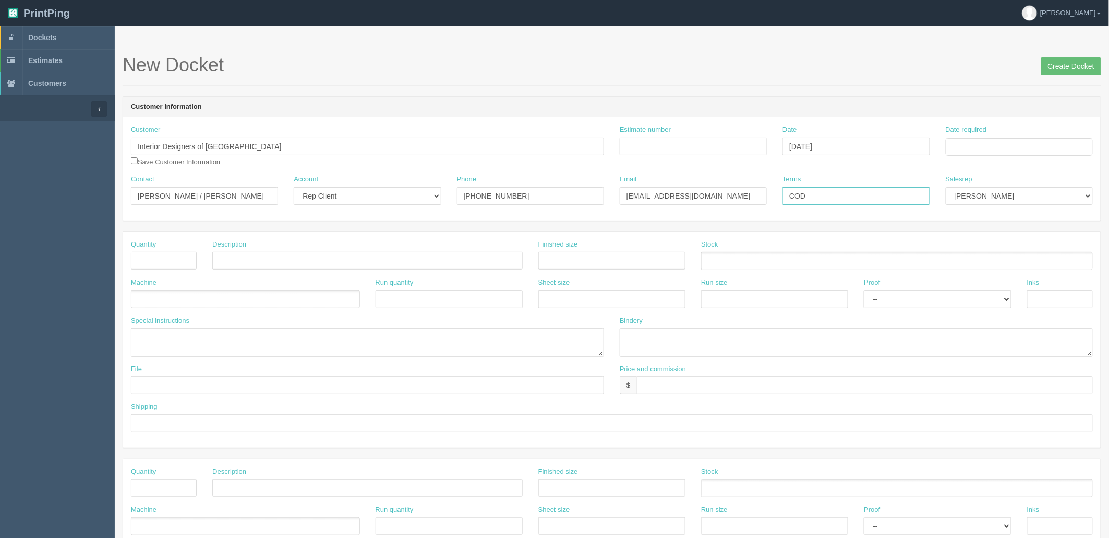
type input "COD"
select select "8"
click at [675, 145] on input "Estimate number" at bounding box center [693, 147] width 147 height 18
type input "Outsource - See quotesheet"
click at [1023, 277] on td "5" at bounding box center [1025, 276] width 13 height 15
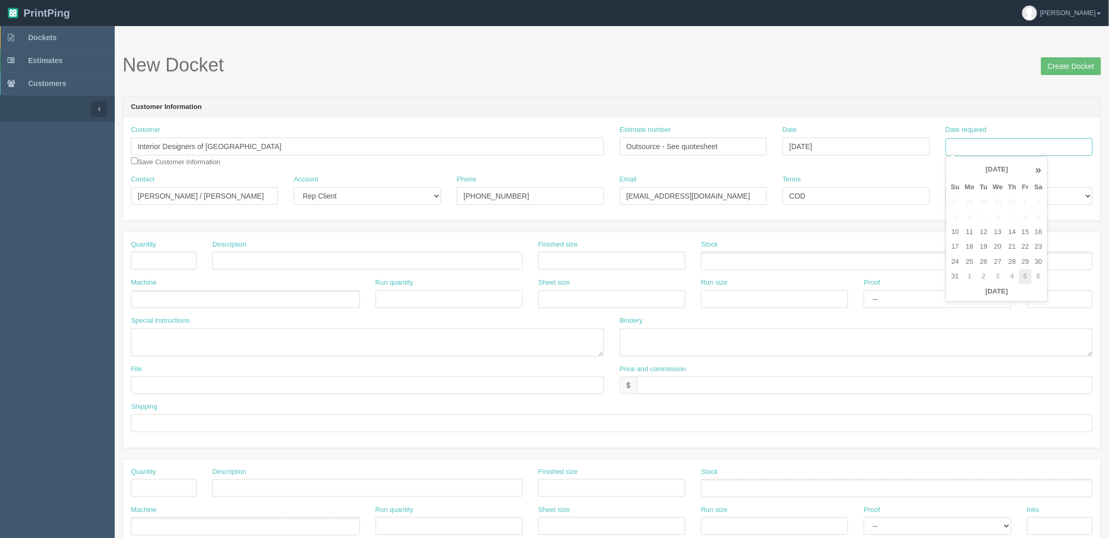
type input "September 5, 2025"
click at [773, 103] on header "Customer Information" at bounding box center [611, 107] width 977 height 21
click at [180, 262] on input "text" at bounding box center [164, 261] width 66 height 18
click at [145, 261] on input "text" at bounding box center [164, 261] width 66 height 18
type input "500"
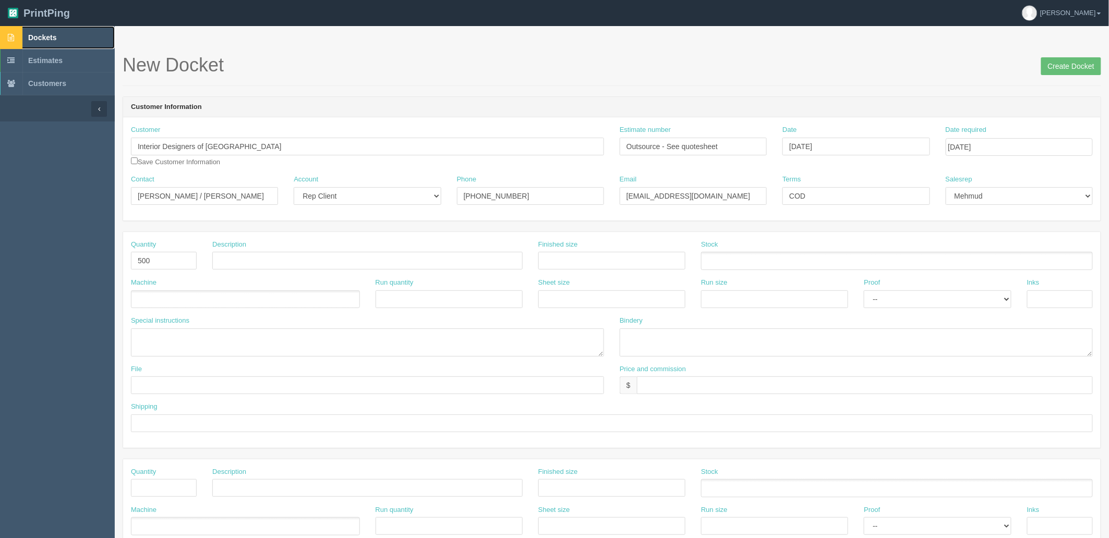
click at [52, 33] on span "Dockets" at bounding box center [42, 37] width 28 height 8
click at [334, 257] on input "text" at bounding box center [367, 261] width 310 height 18
paste input "E7000 | Rivermede Cotton Tote"
type input "E7000 | Rivermede Cotton Tote"
click at [230, 299] on ul at bounding box center [245, 300] width 229 height 18
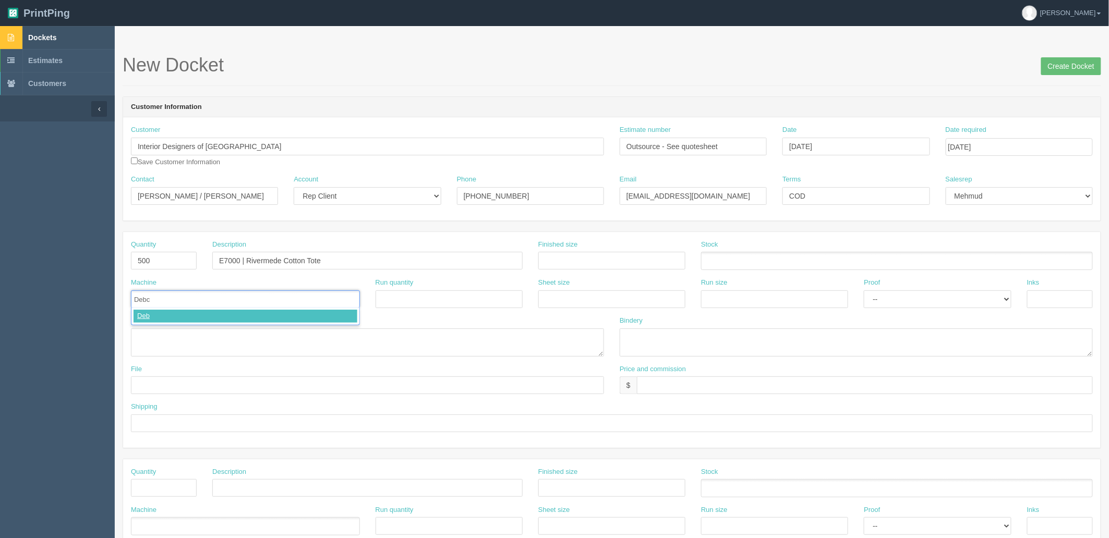
type input "Debco"
click at [932, 305] on select "-- Email Hard Copy" at bounding box center [937, 300] width 147 height 18
select select "Email"
click at [864, 291] on select "-- Email Hard Copy" at bounding box center [937, 300] width 147 height 18
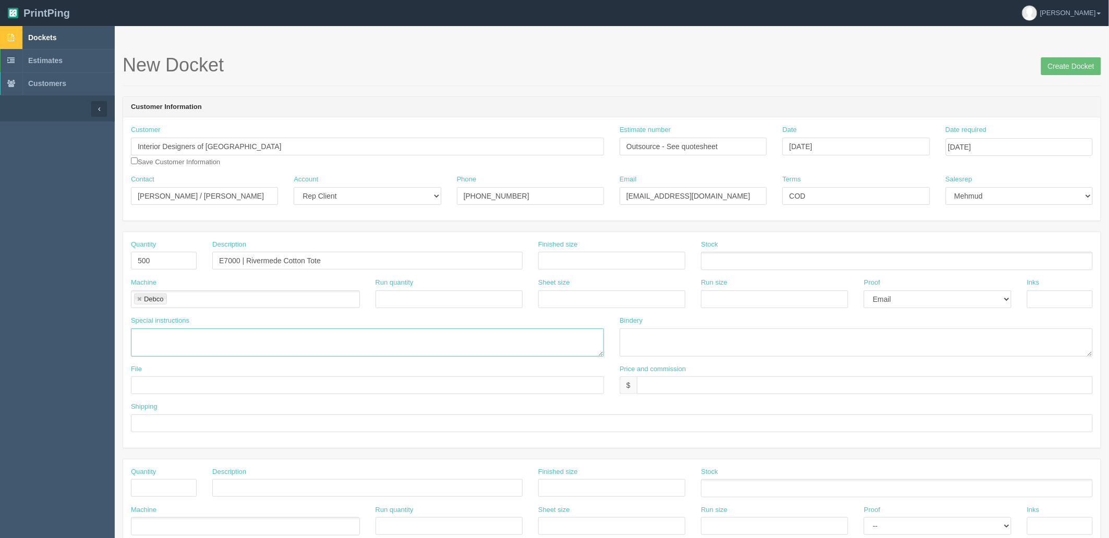
click at [300, 336] on textarea at bounding box center [367, 343] width 473 height 28
click at [152, 352] on textarea "PO: -" at bounding box center [367, 343] width 473 height 28
paste textarea "E7000 | Rivermede Cotton Tote"
type textarea "PO: - E7000 | Rivermede Cotton Tote, Natural, qty 500, $"
click at [325, 346] on textarea "PO: - E7000 | Rivermede Cotton Tote, Natural, qty 500, $" at bounding box center [367, 343] width 473 height 28
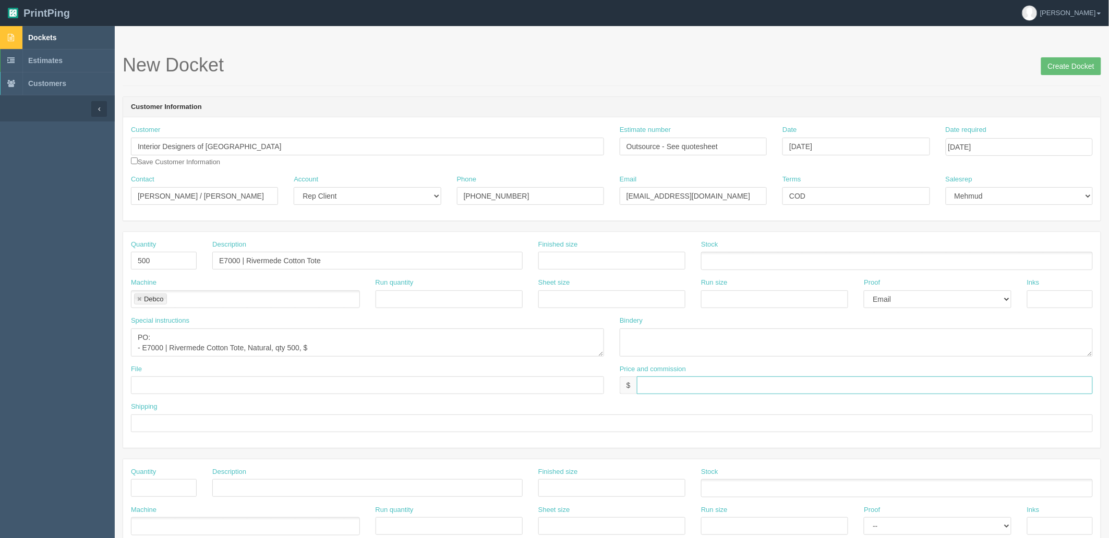
click at [721, 382] on input "text" at bounding box center [865, 386] width 456 height 18
drag, startPoint x: 655, startPoint y: 386, endPoint x: 753, endPoint y: 411, distance: 101.2
click at [656, 386] on input "$2373.58 mj$ AR$" at bounding box center [865, 386] width 456 height 18
type input "$2,375.00 mj$426.74 AR$426.74"
click at [201, 386] on input "text" at bounding box center [367, 386] width 473 height 18
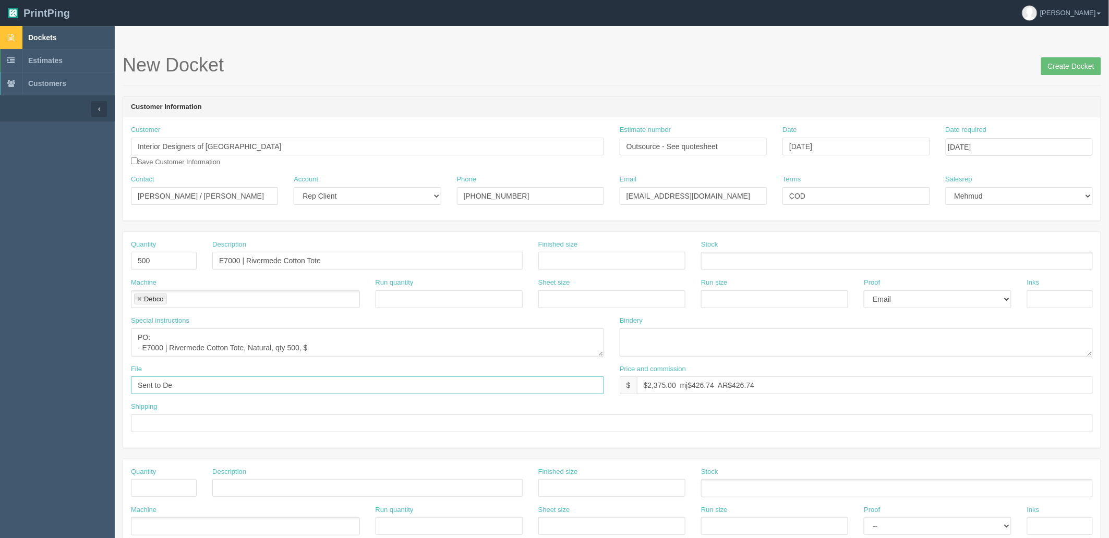
type input "Sent to Debco"
drag, startPoint x: 599, startPoint y: 355, endPoint x: 615, endPoint y: 397, distance: 45.4
click at [606, 358] on textarea "PO: - E7000 | Rivermede Cotton Tote, Natural, qty 500, $" at bounding box center [368, 343] width 475 height 29
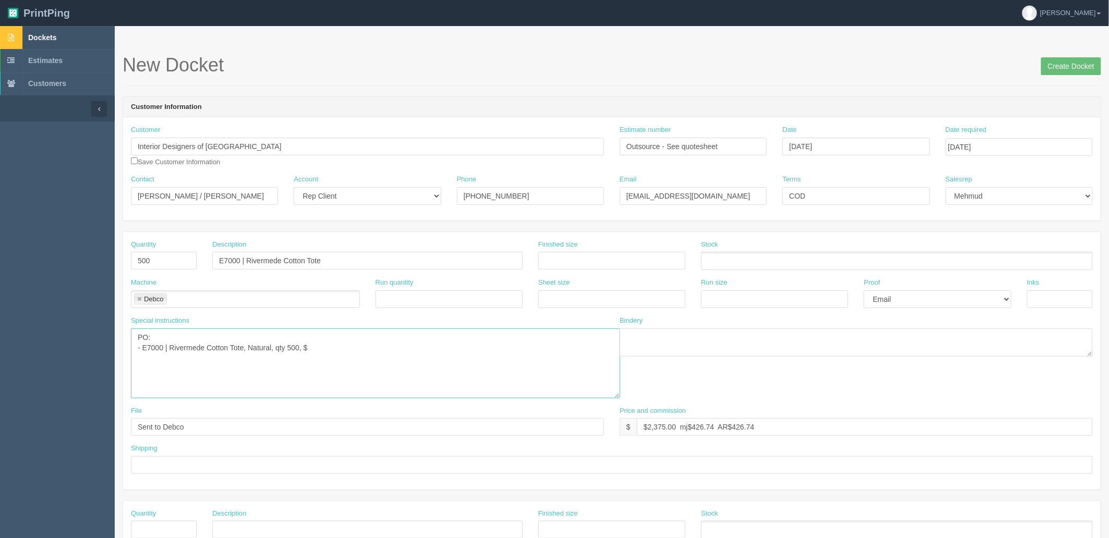
click at [328, 344] on textarea "PO: - E7000 | Rivermede Cotton Tote, Natural, qty 500, $" at bounding box center [375, 364] width 489 height 70
click at [249, 356] on textarea "PO: - E7000 | Rivermede Cotton Tote, Natural, qty 500, $1,299.00(total) - 1- co…" at bounding box center [375, 364] width 489 height 70
drag, startPoint x: 315, startPoint y: 345, endPoint x: 334, endPoint y: 353, distance: 20.3
click at [315, 345] on textarea "PO: - E7000 | Rivermede Cotton Tote, Natural, qty 500, $1,299.00(total) - 1-col…" at bounding box center [375, 364] width 489 height 70
click at [411, 357] on textarea "PO: - E7000 | Rivermede Cotton Tote, Natural, qty 500, $2.60(each), $1,299.00(t…" at bounding box center [375, 364] width 489 height 70
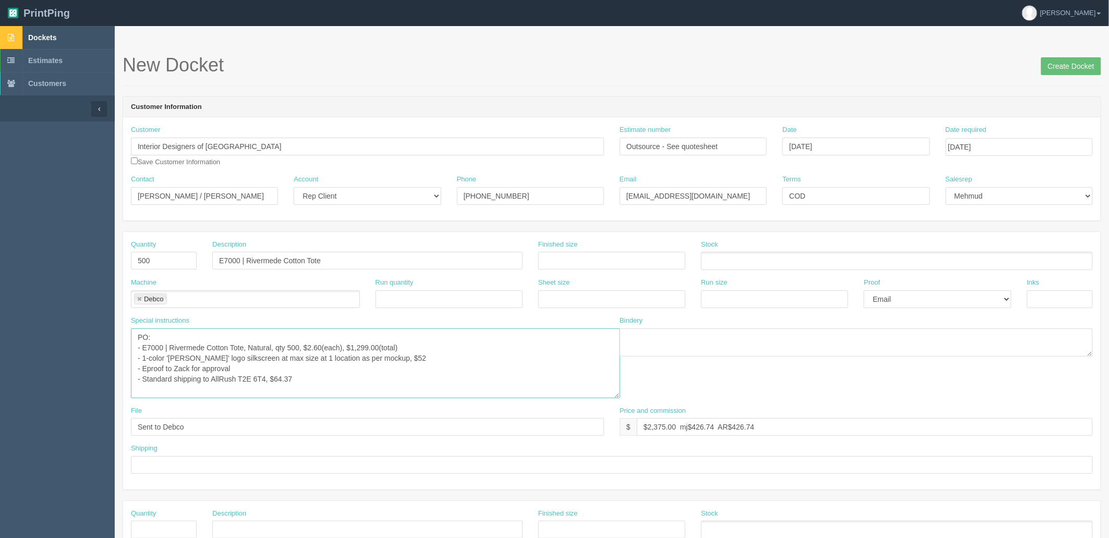
click at [382, 368] on textarea "PO: - E7000 | Rivermede Cotton Tote, Natural, qty 500, $2.60(each), $1,299.00(t…" at bounding box center [375, 364] width 489 height 70
click at [336, 379] on textarea "PO: - E7000 | Rivermede Cotton Tote, Natural, qty 500, $2.60(each), $1,299.00(t…" at bounding box center [375, 364] width 489 height 70
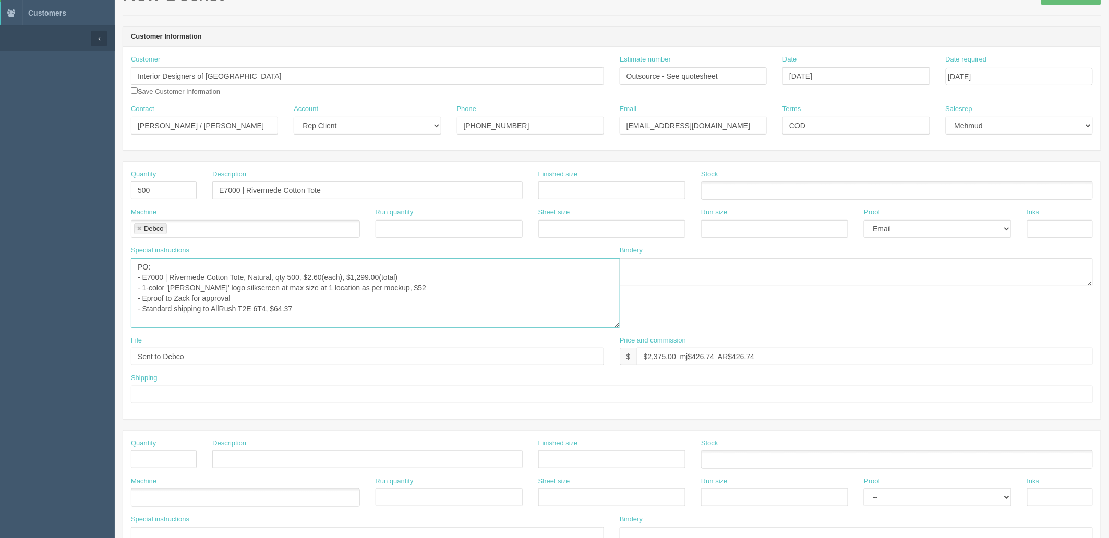
scroll to position [289, 0]
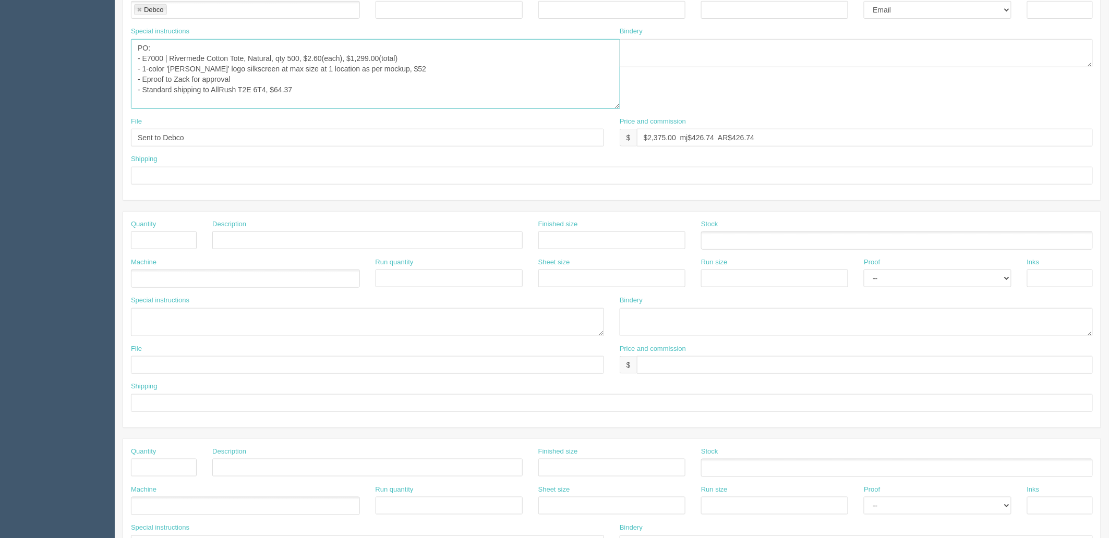
type textarea "PO: - E7000 | Rivermede Cotton Tote, Natural, qty 500, $2.60(each), $1,299.00(t…"
click at [200, 173] on input "text" at bounding box center [612, 176] width 962 height 18
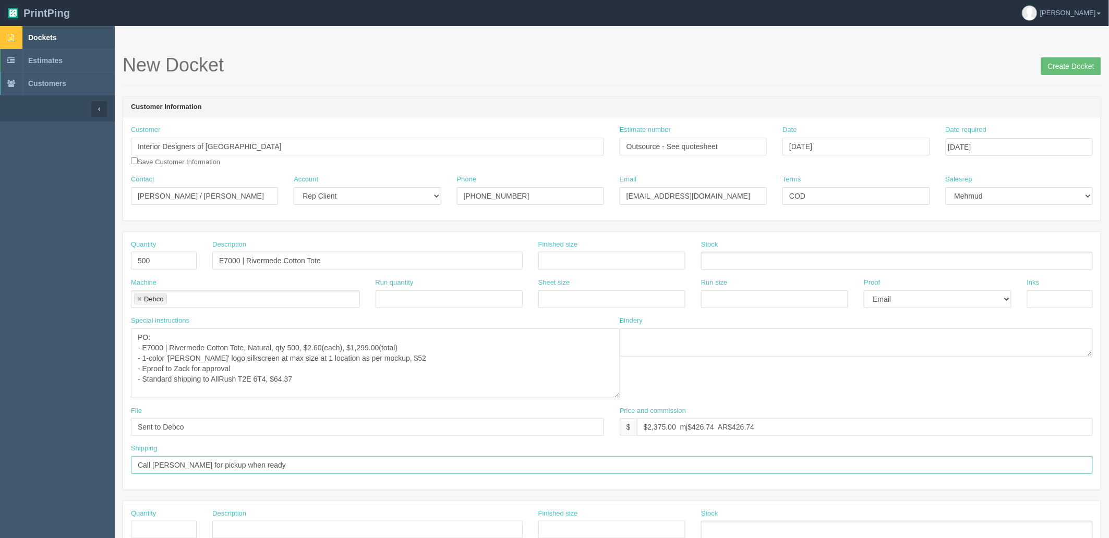
click at [289, 465] on input "Call Dustin for pickup when ready" at bounding box center [612, 465] width 962 height 18
paste input "(587) 880-2922 ext. 716 m. (403) 988-5548"
type input "Call Dustin for pickup when ready | O: (587) 880-2922 ext. 716 | M: (403) 988-5…"
click at [368, 383] on textarea "PO: - E7000 | Rivermede Cotton Tote, Natural, qty 500, $2.60(each), $1,299.00(t…" at bounding box center [375, 364] width 489 height 70
click at [253, 463] on input "Call Dustin for pickup when ready | O: (587) 880-2922 ext. 716 | M: (403) 988-5…" at bounding box center [612, 465] width 962 height 18
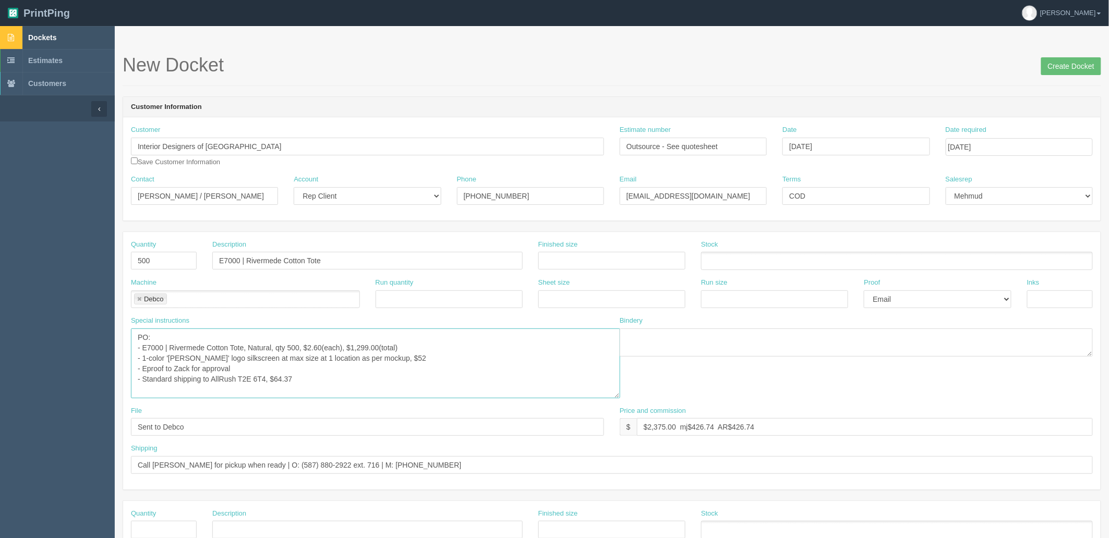
click at [305, 378] on textarea "PO: - E7000 | Rivermede Cotton Tote, Natural, qty 500, $2.60(each), $1,299.00(t…" at bounding box center [375, 364] width 489 height 70
click at [1061, 61] on input "Create Docket" at bounding box center [1071, 66] width 60 height 18
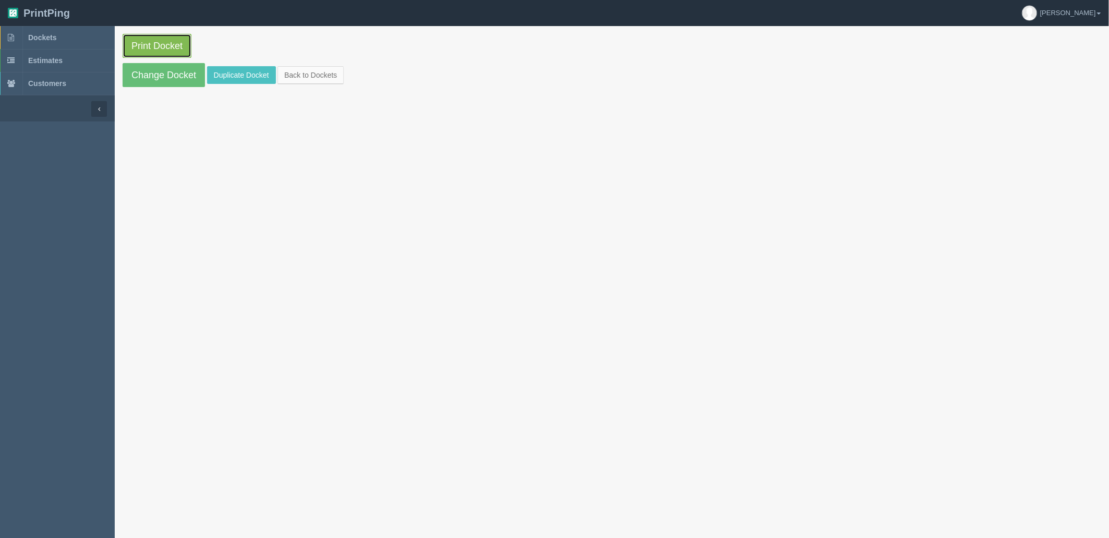
click at [159, 44] on link "Print Docket" at bounding box center [157, 46] width 69 height 24
click at [58, 39] on link "Dockets" at bounding box center [57, 37] width 115 height 23
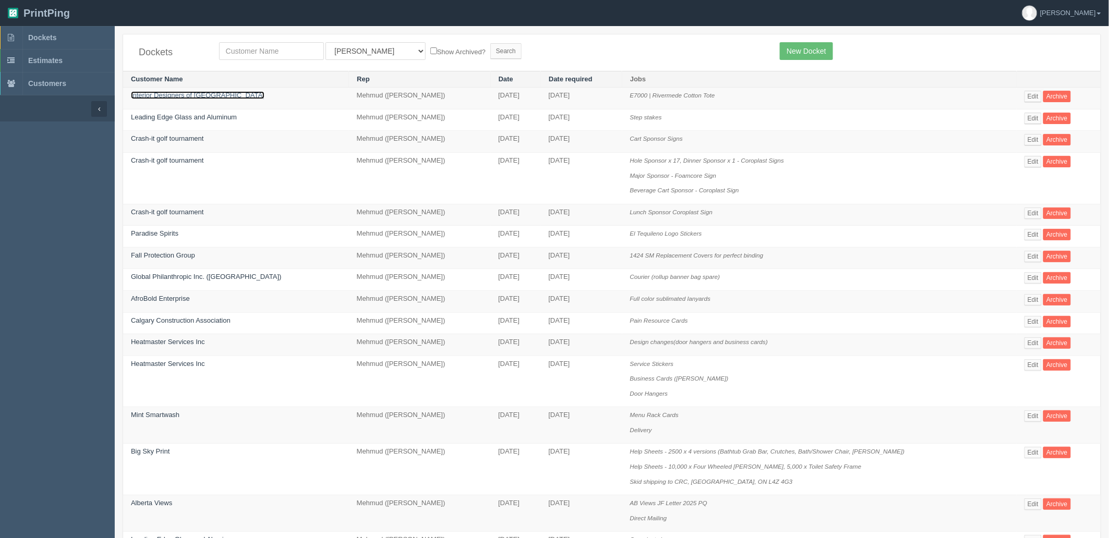
click at [181, 98] on link "Interior Designers of [GEOGRAPHIC_DATA]" at bounding box center [198, 95] width 134 height 8
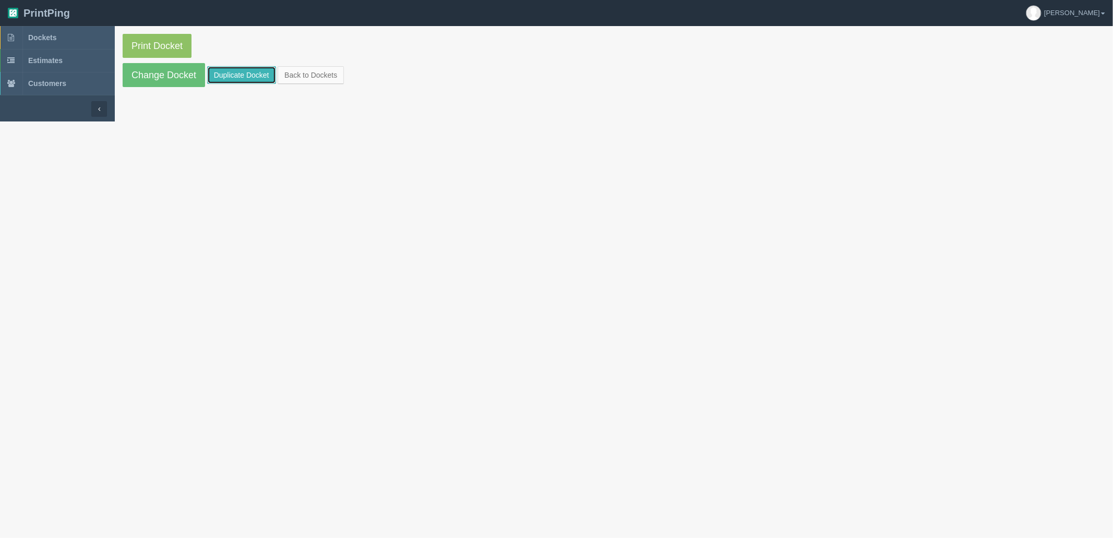
click at [237, 72] on link "Duplicate Docket" at bounding box center [241, 75] width 69 height 18
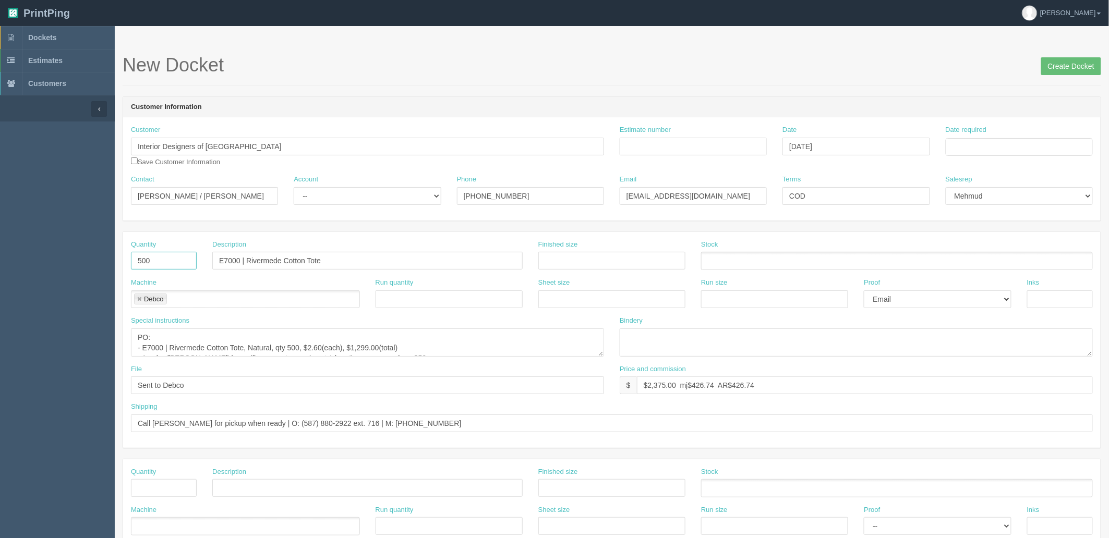
drag, startPoint x: 164, startPoint y: 261, endPoint x: 54, endPoint y: 259, distance: 109.5
click at [62, 261] on section "Dockets Estimates Customers" at bounding box center [554, 486] width 1109 height 921
type input "1"
drag, startPoint x: 342, startPoint y: 252, endPoint x: 343, endPoint y: 264, distance: 12.6
click at [343, 253] on input "E7000 | Rivermede Cotton Tote" at bounding box center [367, 261] width 310 height 18
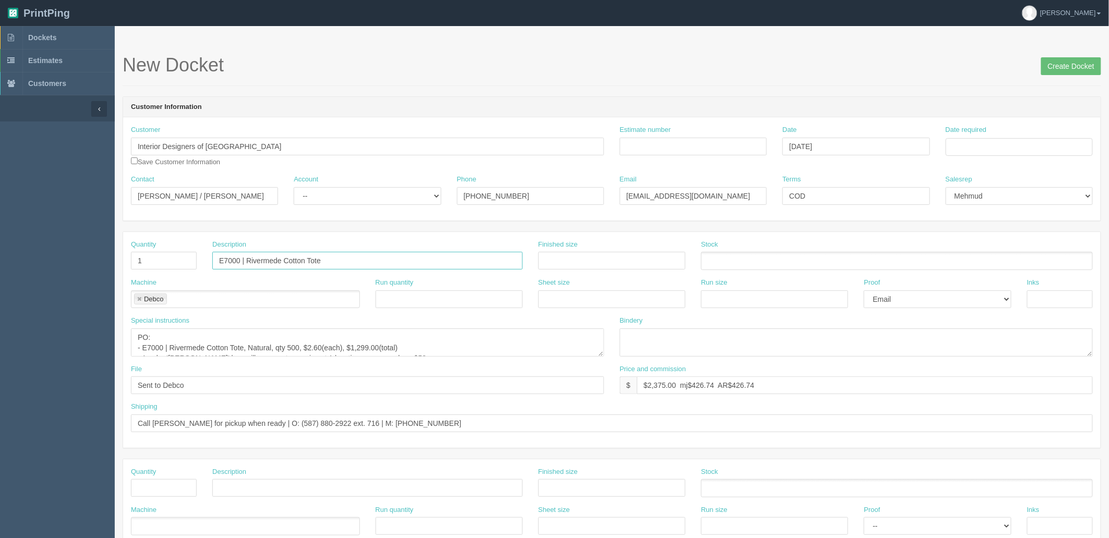
paste input "7ft H x 28” DIAM"
type input "7ft H x 28” D Cylindrical Popup Stand - [PERSON_NAME]"
click at [139, 299] on link at bounding box center [139, 299] width 6 height 7
type input "7ft H x 28” D Cylindrical Popup Stand - [PERSON_NAME]"
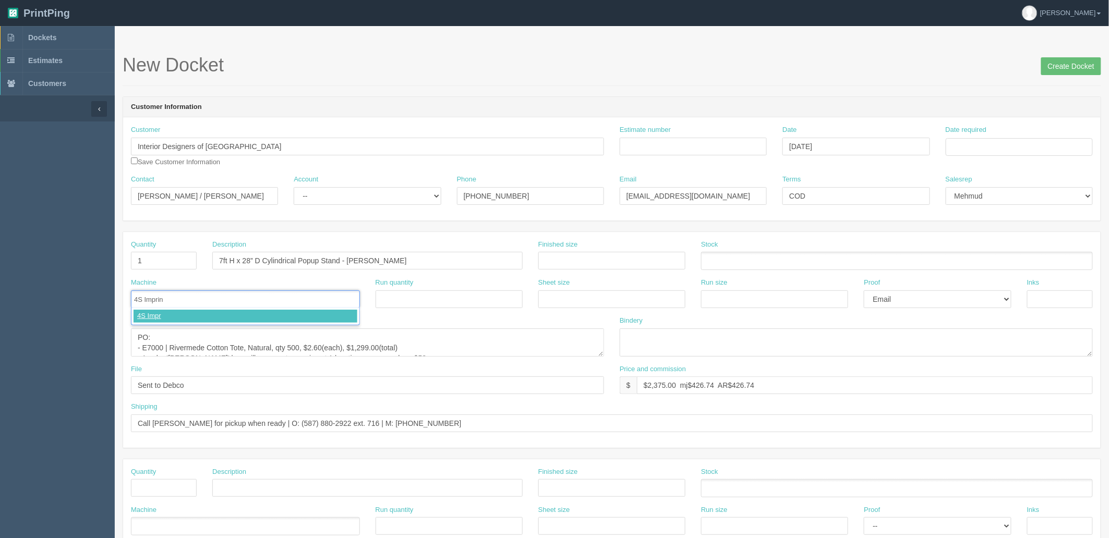
type input "4S Imprint"
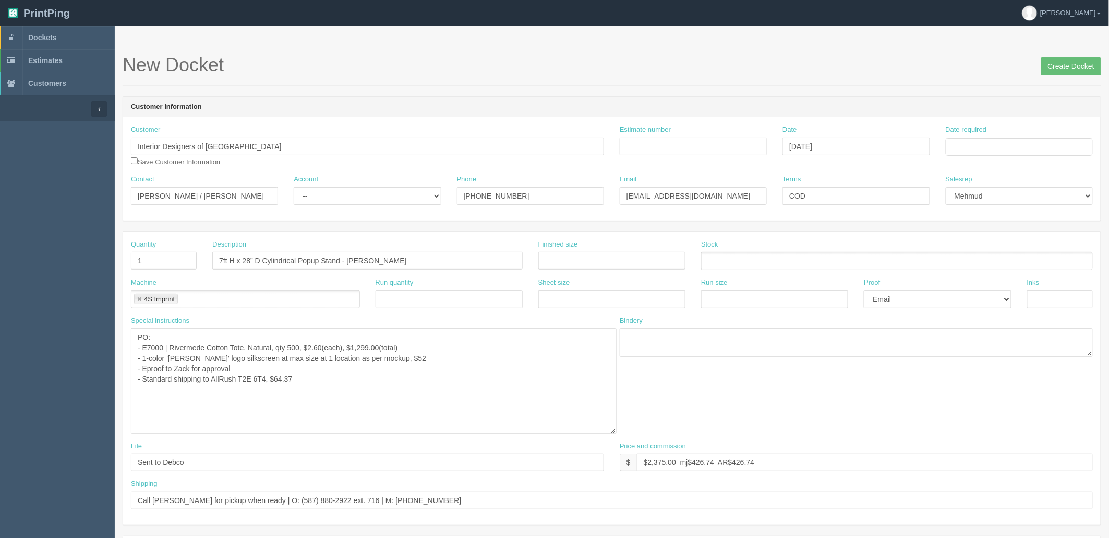
drag, startPoint x: 600, startPoint y: 353, endPoint x: 613, endPoint y: 436, distance: 83.4
click at [613, 434] on textarea "PO: - E7000 | Rivermede Cotton Tote, Natural, qty 500, $2.60(each), $1,299.00(t…" at bounding box center [374, 381] width 486 height 105
drag, startPoint x: 261, startPoint y: 373, endPoint x: 142, endPoint y: 345, distance: 122.2
click at [142, 345] on textarea "PO: - E7000 | Rivermede Cotton Tote, Natural, qty 500, $2.60(each), $1,299.00(t…" at bounding box center [374, 384] width 486 height 110
paste textarea "1 unit - US$412. Imprint: full color sublimation. Size: 7ft H x 28” DIAM ( appr…"
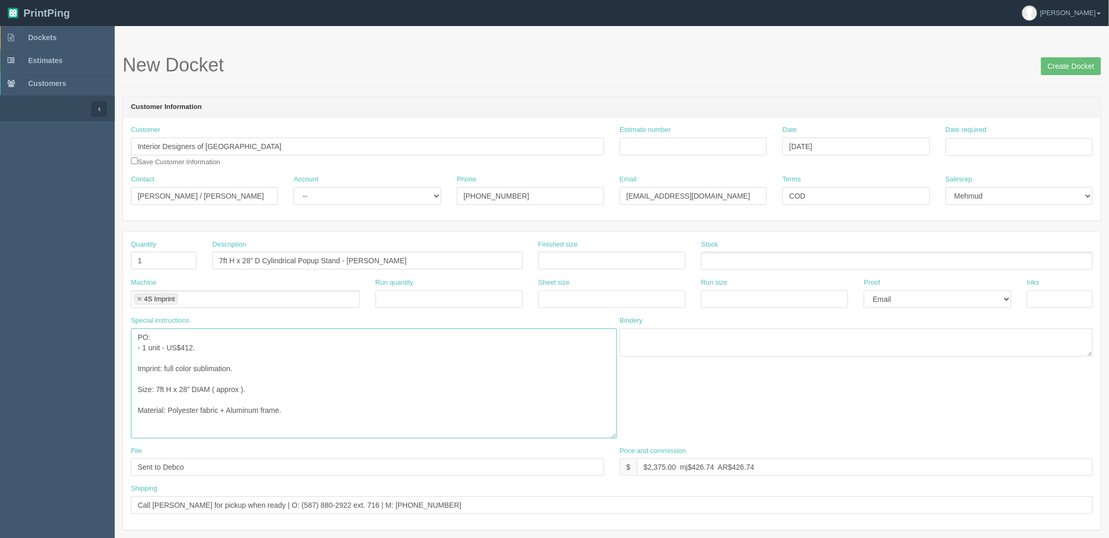
click at [228, 345] on textarea "PO: - E7000 | Rivermede Cotton Tote, Natural, qty 500, $2.60(each), $1,299.00(t…" at bounding box center [374, 384] width 486 height 110
drag, startPoint x: 384, startPoint y: 355, endPoint x: 126, endPoint y: 351, distance: 258.7
click at [126, 351] on div "Special instructions PO: - E7000 | Rivermede Cotton Tote, Natural, qty 500, $2.…" at bounding box center [367, 381] width 489 height 130
paste textarea "- 1 unit - US$412 - Imprint: full color sublimation, 'IDA' branding as per artw…"
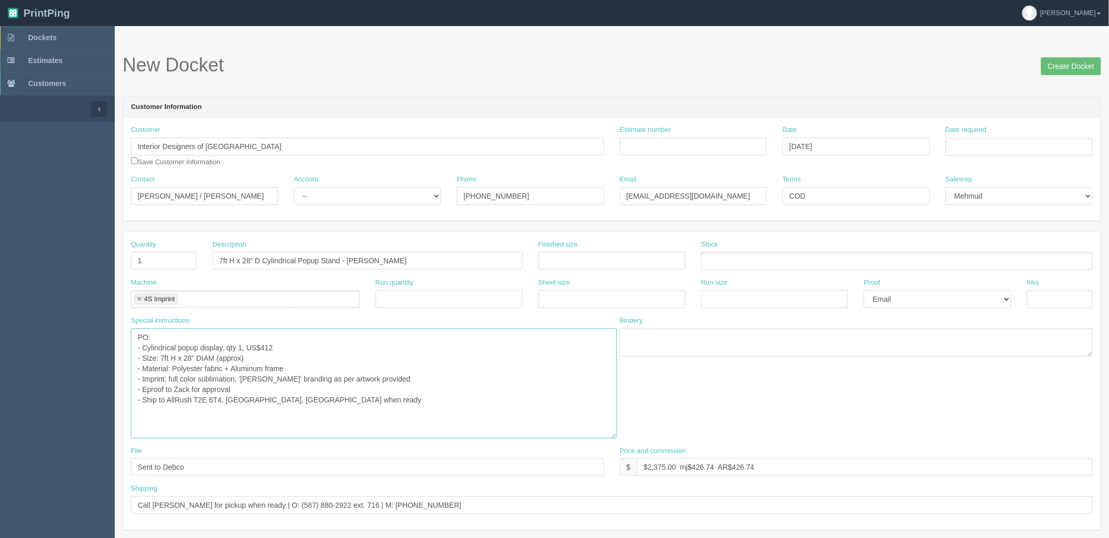
type textarea "PO: - Cylindrical popup display, qty 1, US$412 - Size: 7ft H x 28” DIAM (approx…"
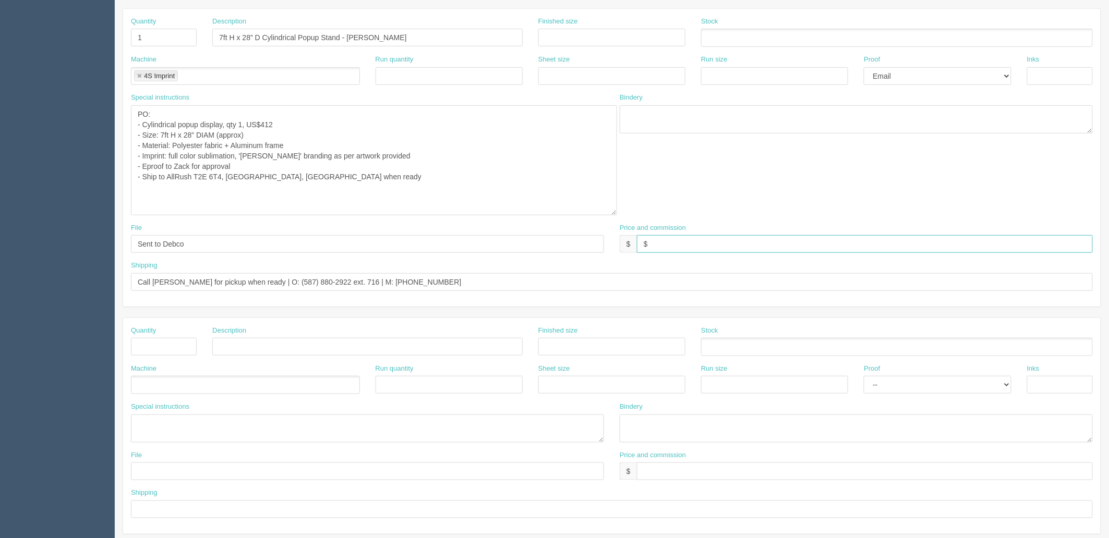
scroll to position [232, 0]
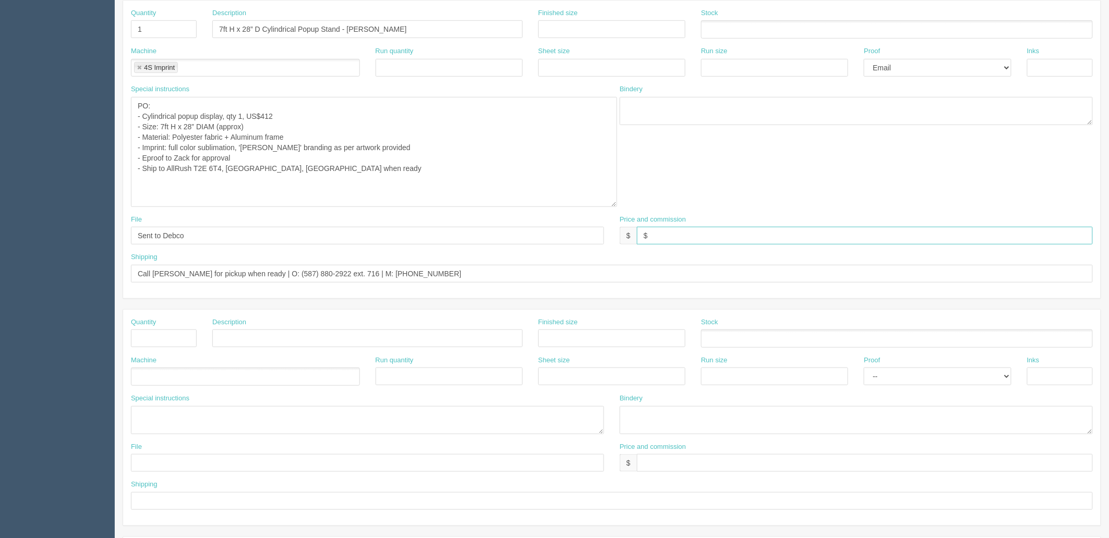
click at [660, 236] on input "$" at bounding box center [865, 236] width 456 height 18
type input "$1,100.40 mj$252.03 AR$191.17"
click at [424, 171] on textarea "PO: - E7000 | Rivermede Cotton Tote, Natural, qty 500, $2.60(each), $1,299.00(t…" at bounding box center [374, 152] width 486 height 110
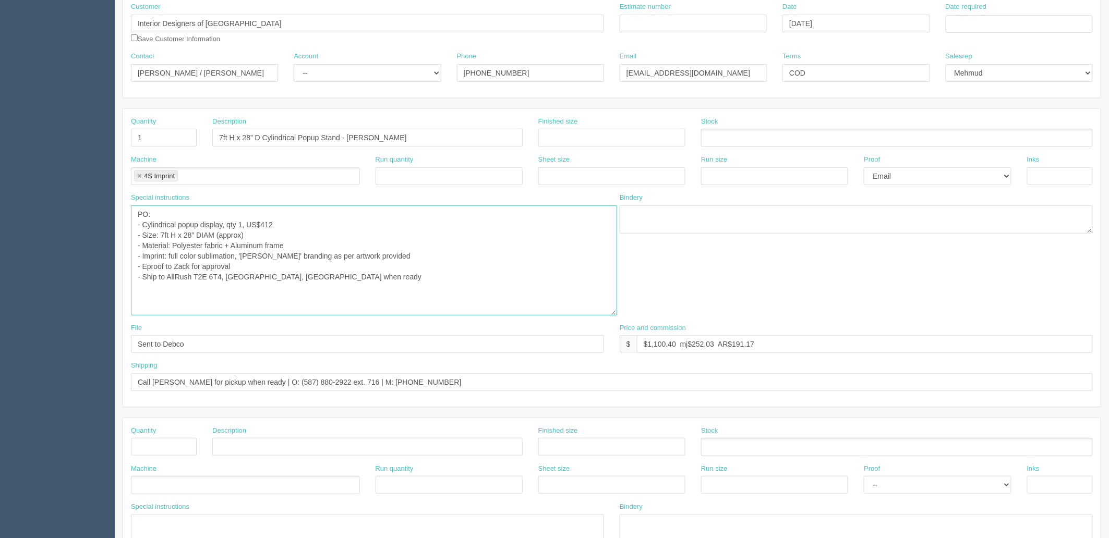
scroll to position [116, 0]
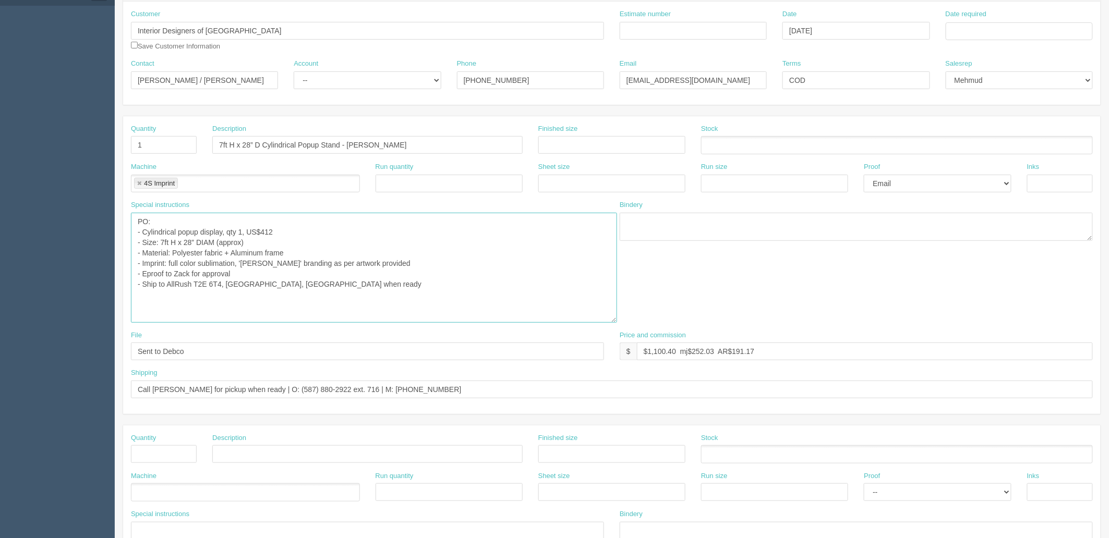
click at [329, 287] on textarea "PO: - E7000 | Rivermede Cotton Tote, Natural, qty 500, $2.60(each), $1,299.00(t…" at bounding box center [374, 268] width 486 height 110
click at [333, 77] on select "-- Existing Client Allrush Client Rep Client" at bounding box center [367, 80] width 147 height 18
select select "Rep Client"
click at [294, 71] on select "-- Existing Client Allrush Client Rep Client" at bounding box center [367, 80] width 147 height 18
click at [329, 282] on textarea "PO: - E7000 | Rivermede Cotton Tote, Natural, qty 500, $2.60(each), $1,299.00(t…" at bounding box center [374, 268] width 486 height 110
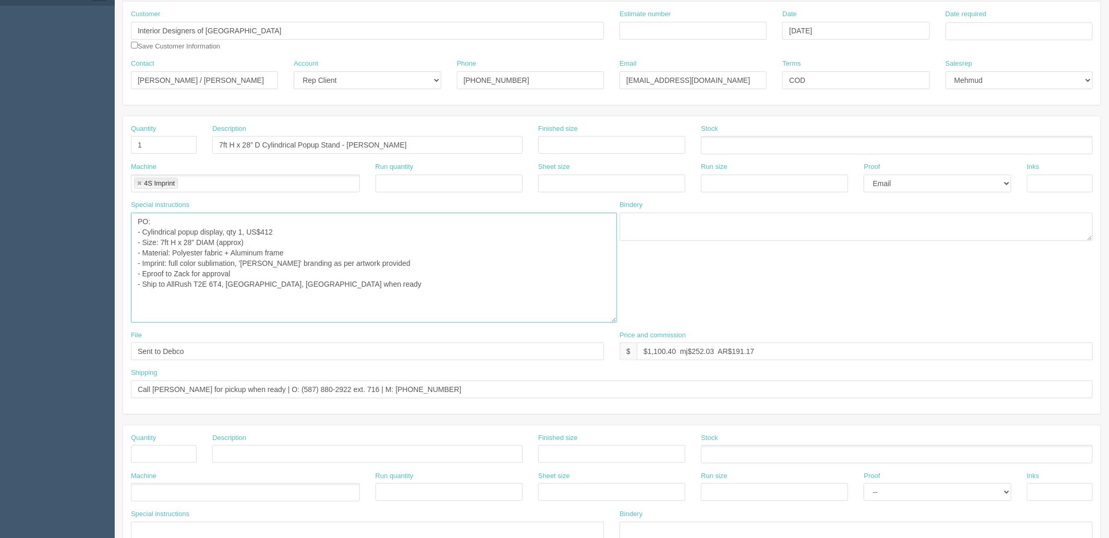
type textarea "PO: - Cylindrical popup display, qty 1, US$412 - Size: 7ft H x 28” DIAM (approx…"
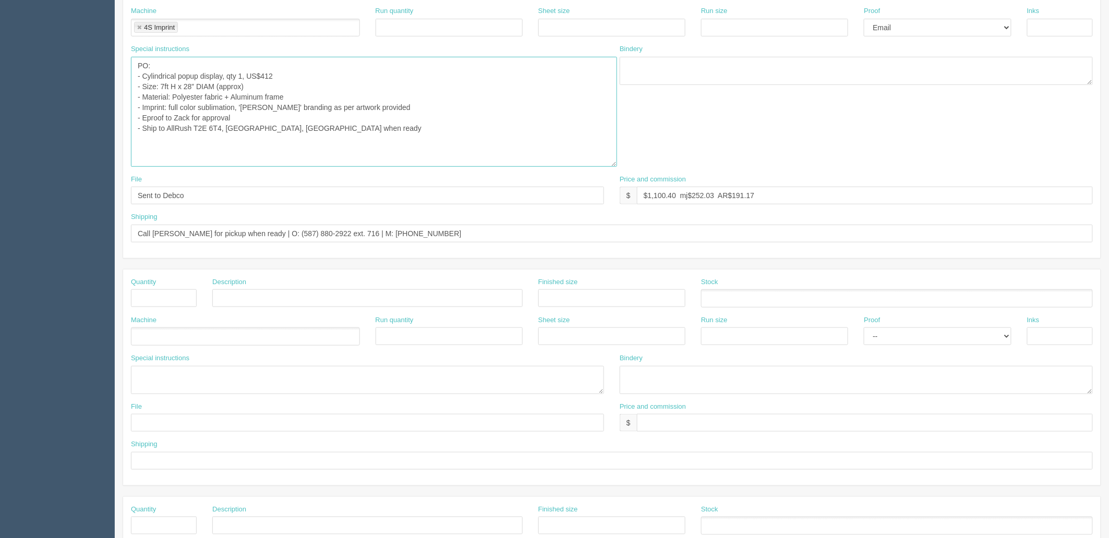
scroll to position [491, 0]
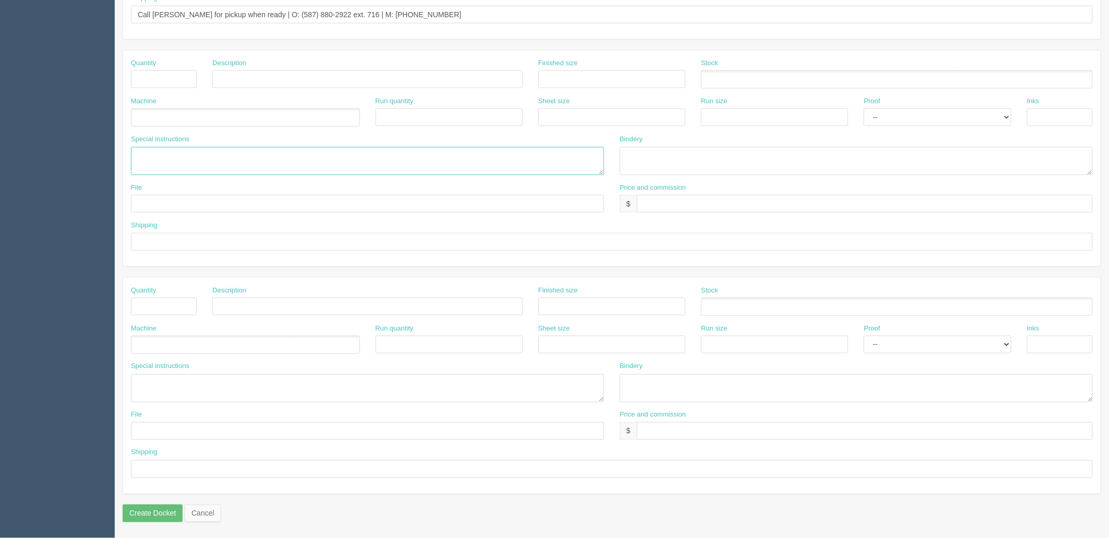
click at [180, 157] on textarea at bounding box center [367, 161] width 473 height 28
type textarea "US exchange"
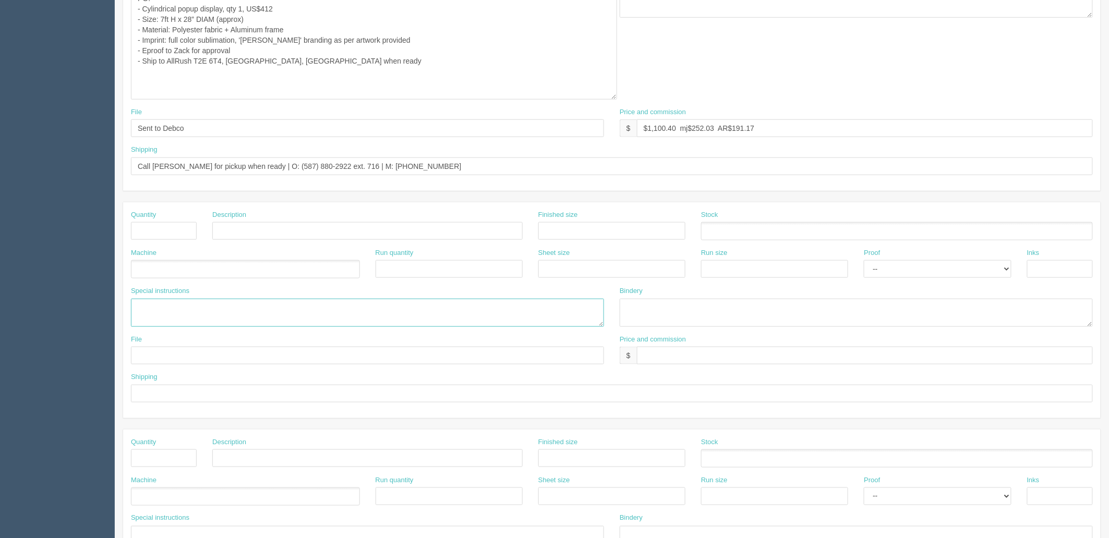
scroll to position [143, 0]
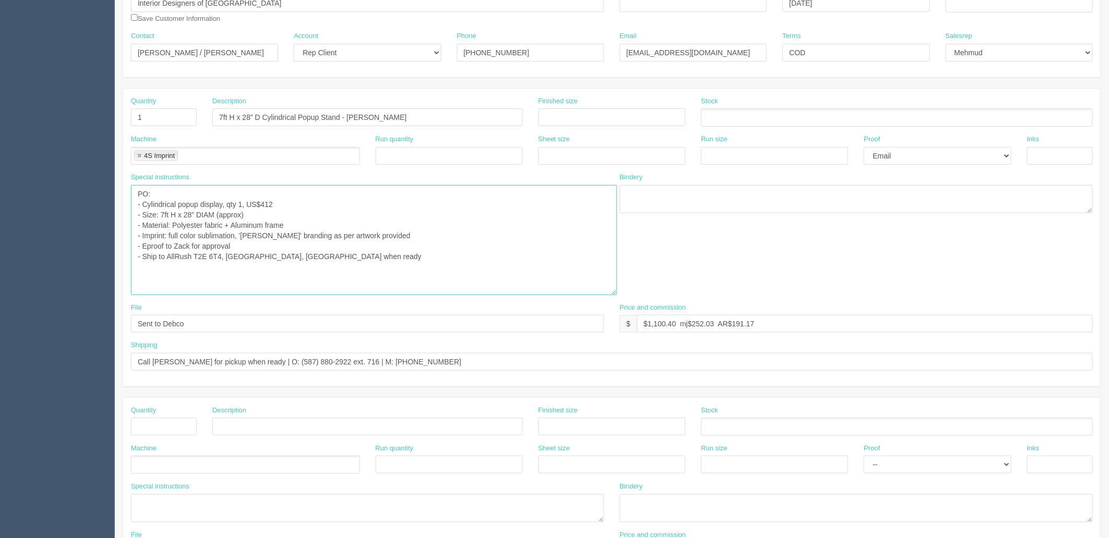
click at [341, 257] on textarea "PO: - E7000 | Rivermede Cotton Tote, Natural, qty 500, $2.60(each), $1,299.00(t…" at bounding box center [374, 240] width 486 height 110
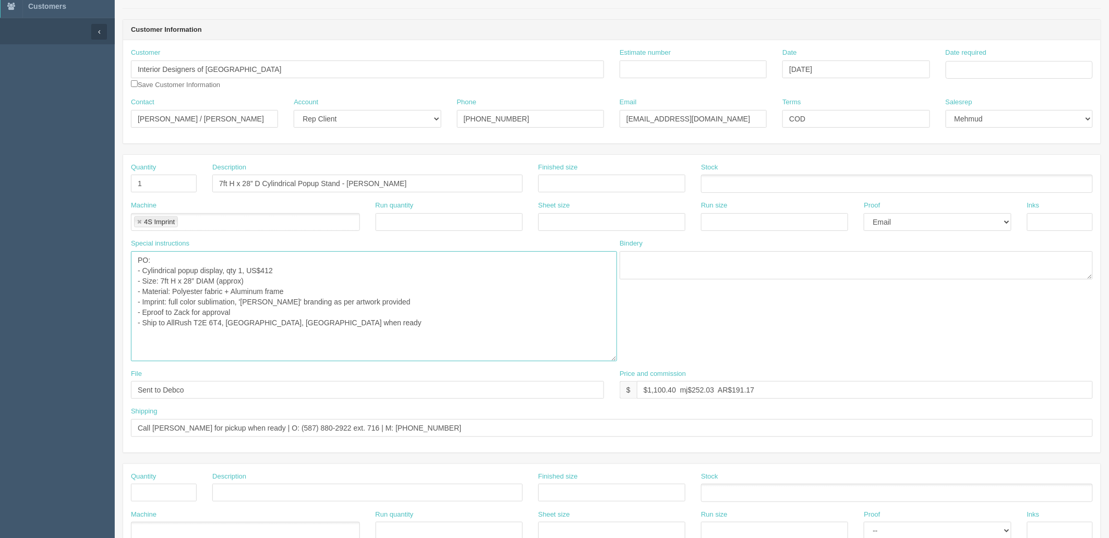
scroll to position [0, 0]
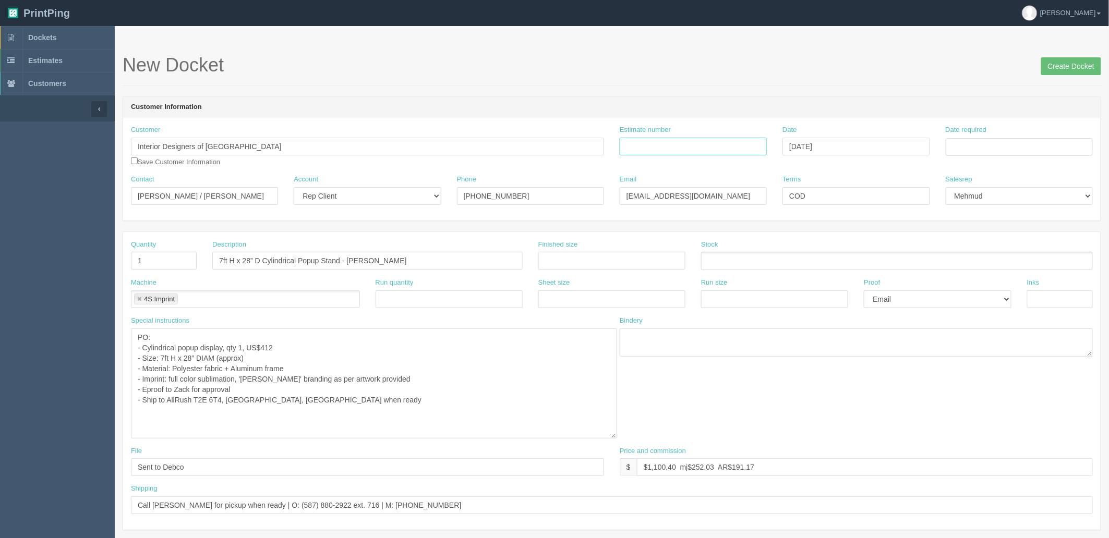
click at [700, 143] on input "Estimate number" at bounding box center [693, 147] width 147 height 18
type input "Outsource - See quotesheet"
click at [1028, 275] on td "5" at bounding box center [1025, 276] width 13 height 15
type input "September 5, 2025"
click at [962, 52] on section "New Docket Create Docket Customer Information Customer Interior Designers of Al…" at bounding box center [612, 527] width 994 height 1003
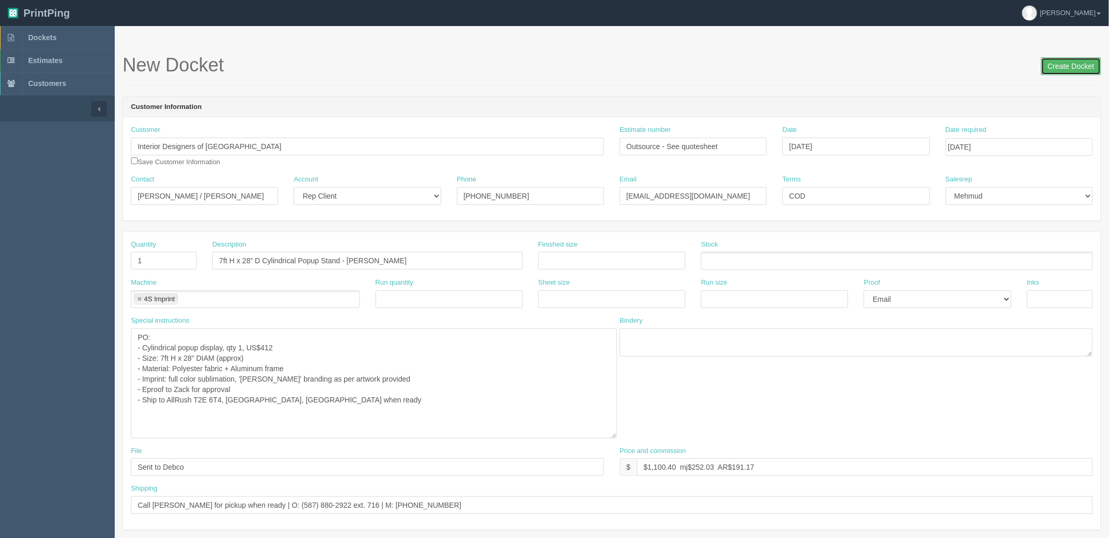
click at [1077, 64] on input "Create Docket" at bounding box center [1071, 66] width 60 height 18
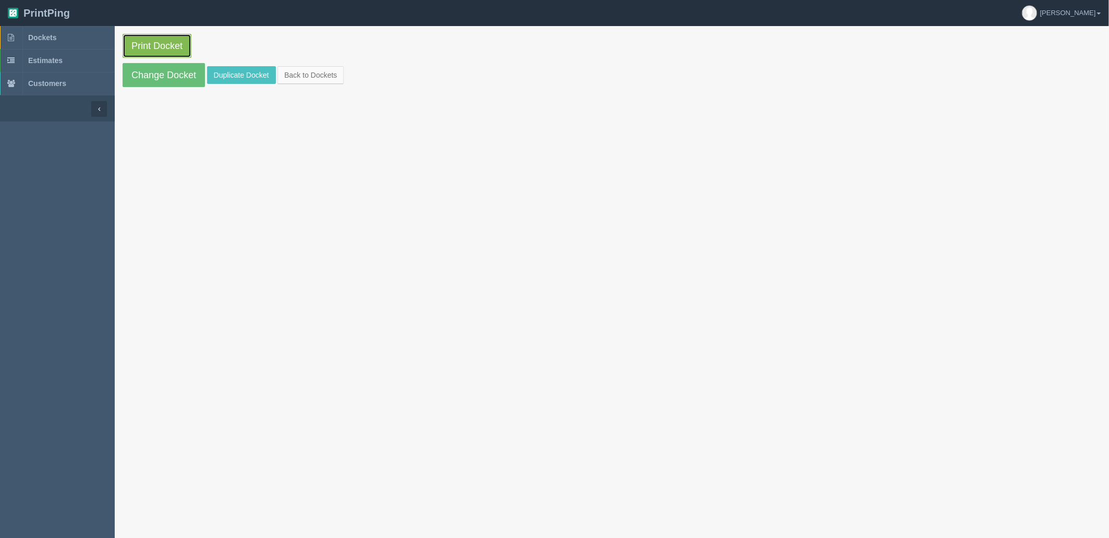
click at [155, 45] on link "Print Docket" at bounding box center [157, 46] width 69 height 24
click at [37, 33] on span "Dockets" at bounding box center [42, 37] width 28 height 8
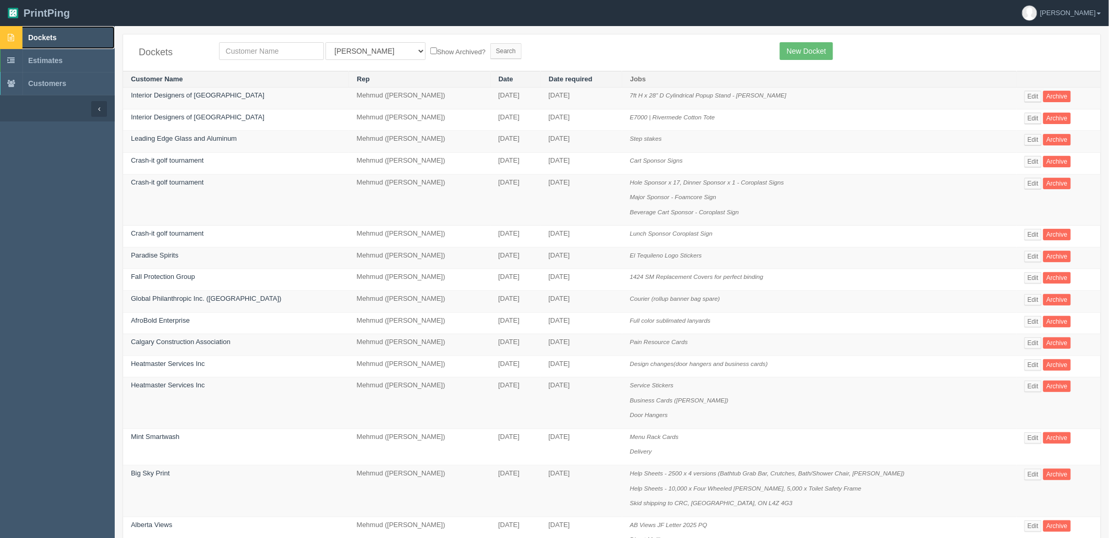
click at [65, 42] on link "Dockets" at bounding box center [57, 37] width 115 height 23
click at [303, 48] on input "text" at bounding box center [271, 51] width 105 height 18
type input "steel"
click at [490, 43] on input "Search" at bounding box center [505, 51] width 31 height 16
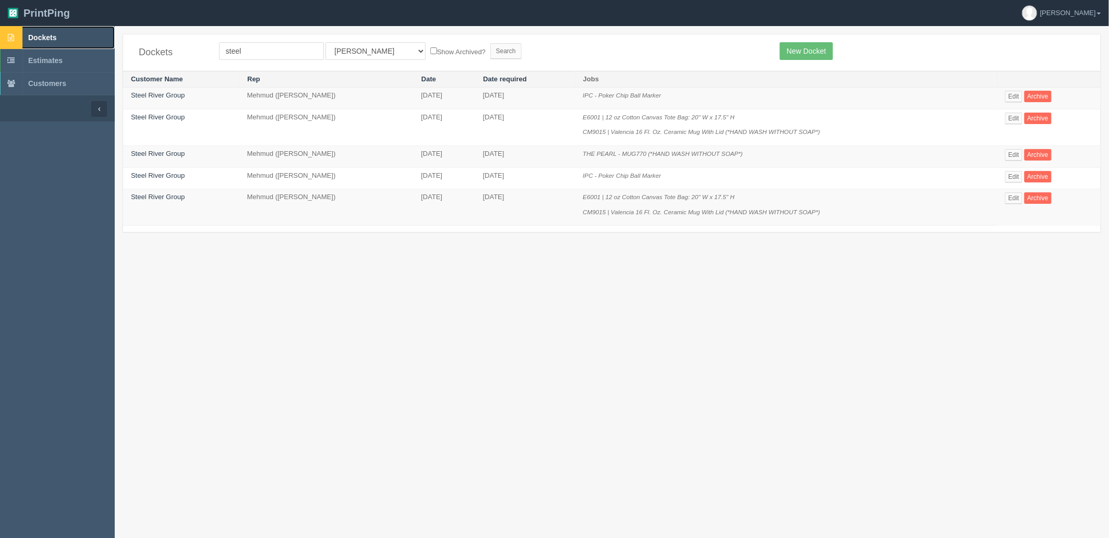
click at [42, 43] on link "Dockets" at bounding box center [57, 37] width 115 height 23
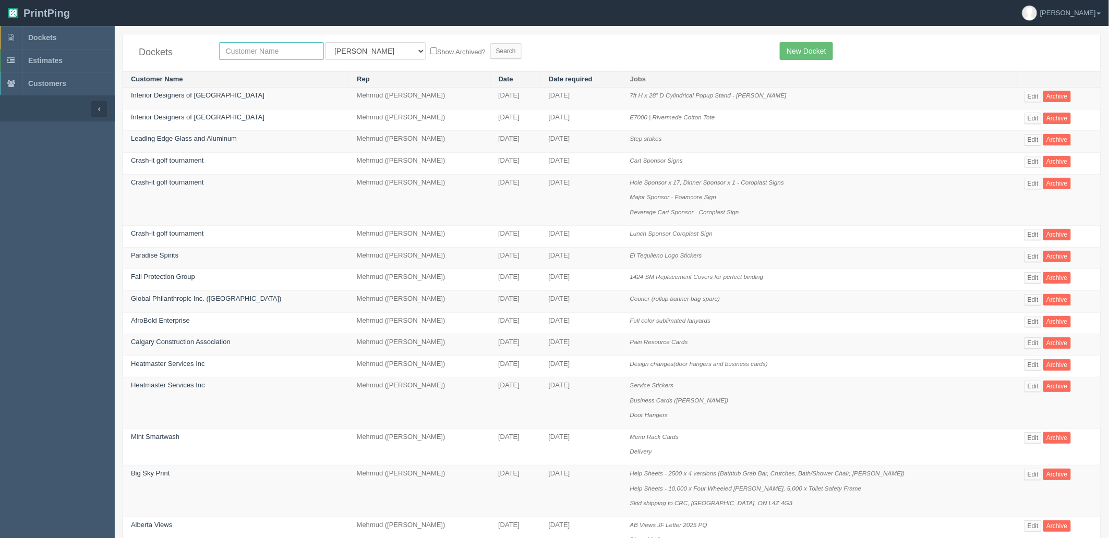
click at [267, 47] on input "text" at bounding box center [271, 51] width 105 height 18
type input "olympia"
click at [490, 43] on input "Search" at bounding box center [505, 51] width 31 height 16
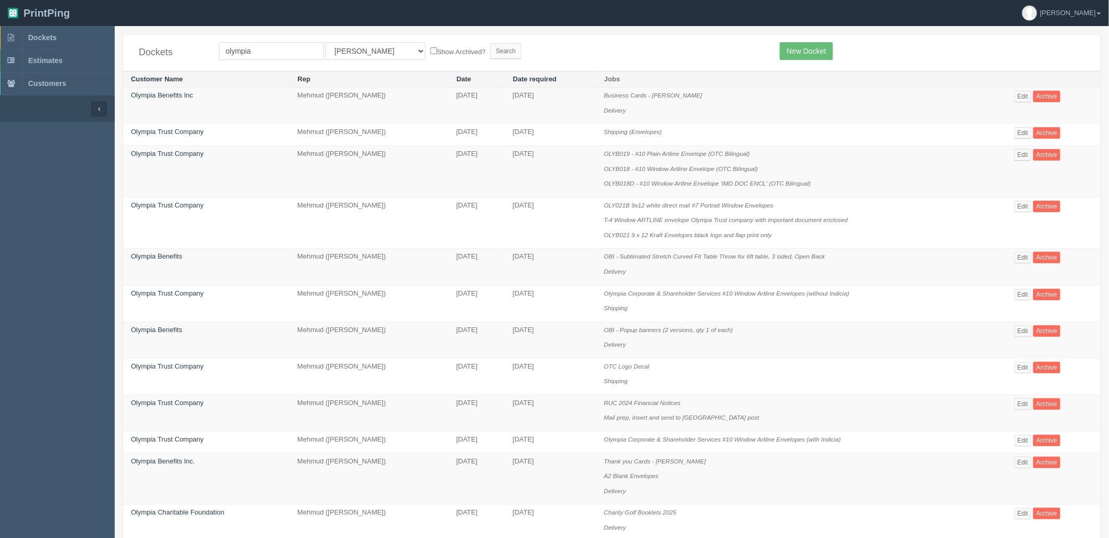
scroll to position [479, 0]
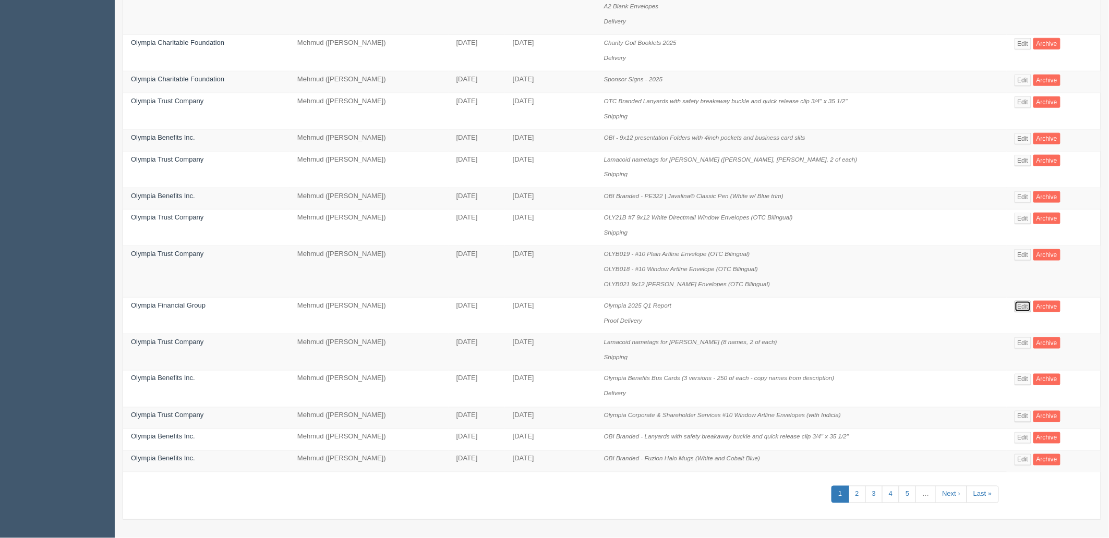
click at [1019, 305] on link "Edit" at bounding box center [1022, 306] width 17 height 11
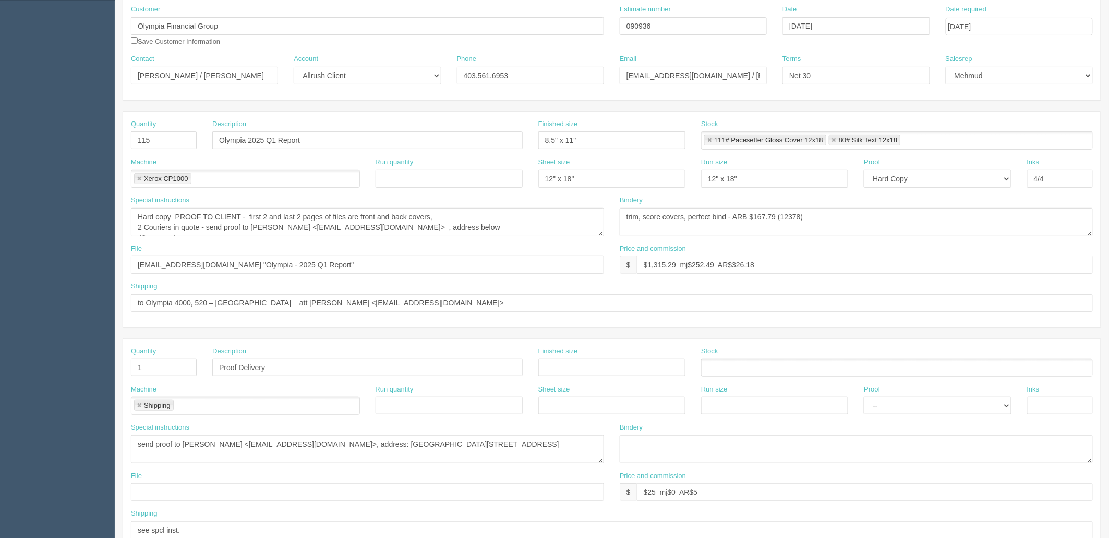
scroll to position [116, 0]
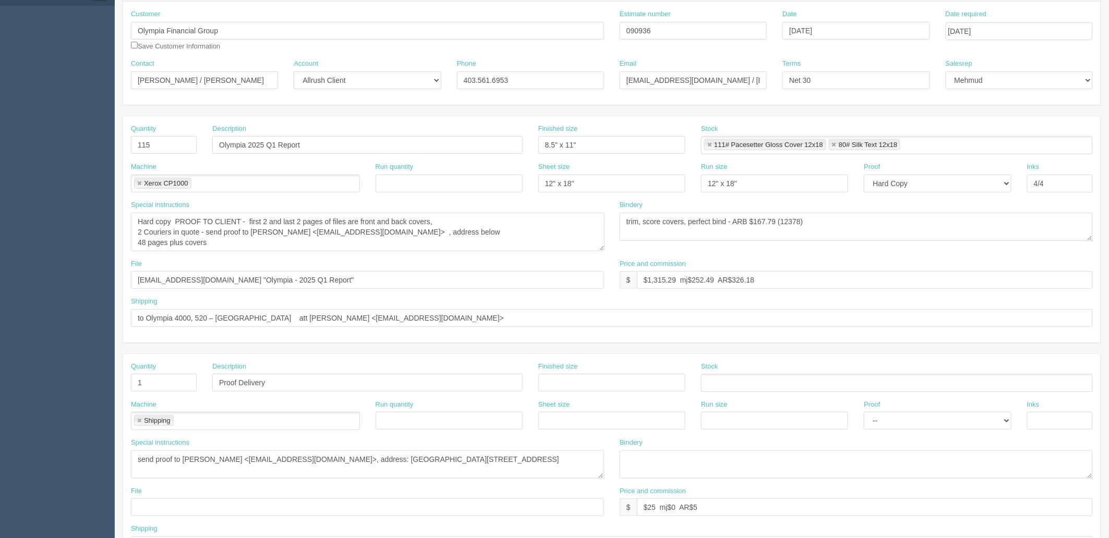
drag, startPoint x: 601, startPoint y: 238, endPoint x: 602, endPoint y: 249, distance: 11.0
click at [602, 249] on textarea "Hard copy PROOF TO CLIENT - first 2 and last 2 pages of files are front and bac…" at bounding box center [368, 232] width 474 height 39
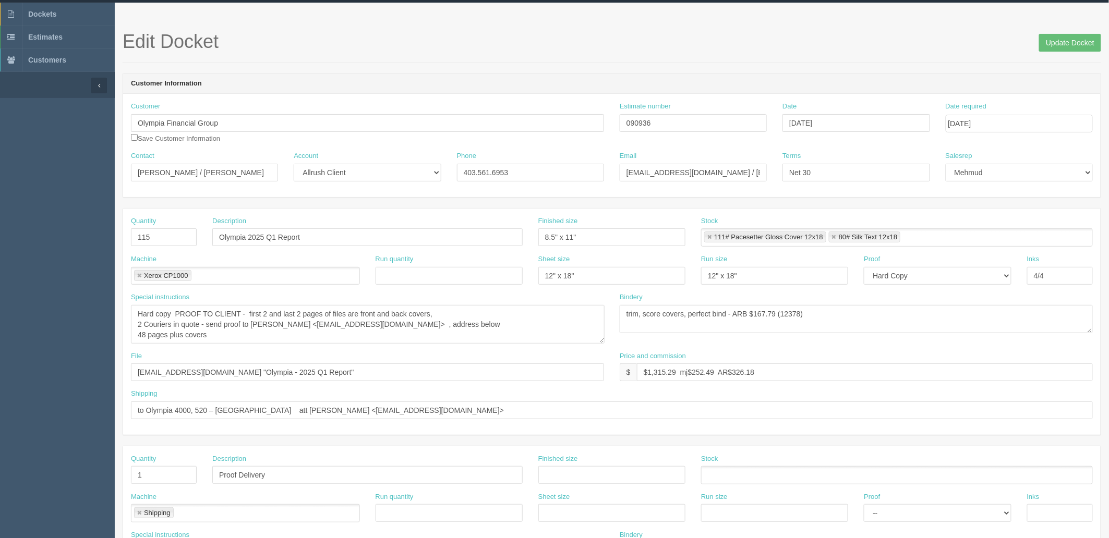
scroll to position [0, 0]
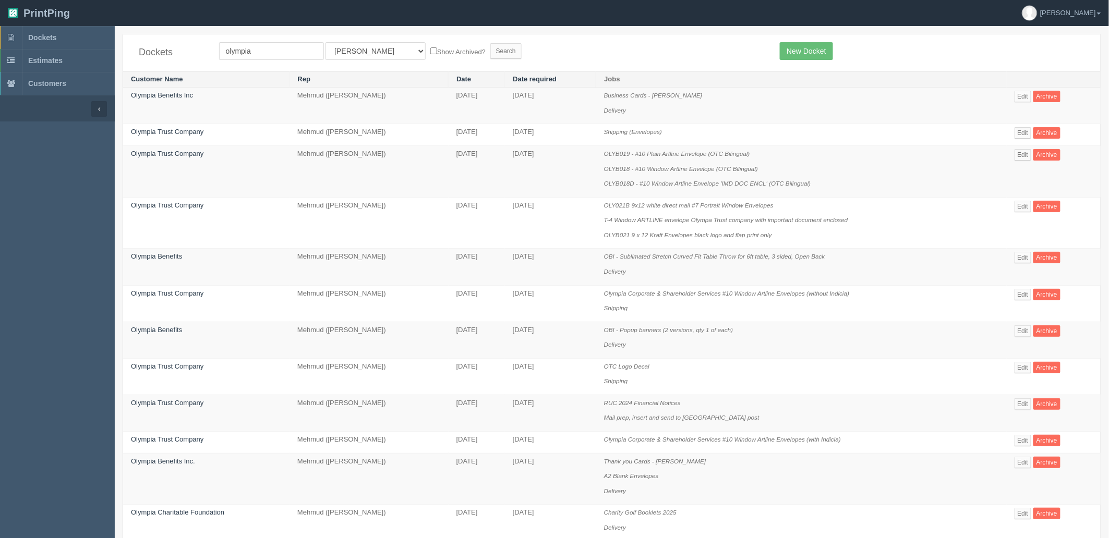
scroll to position [479, 0]
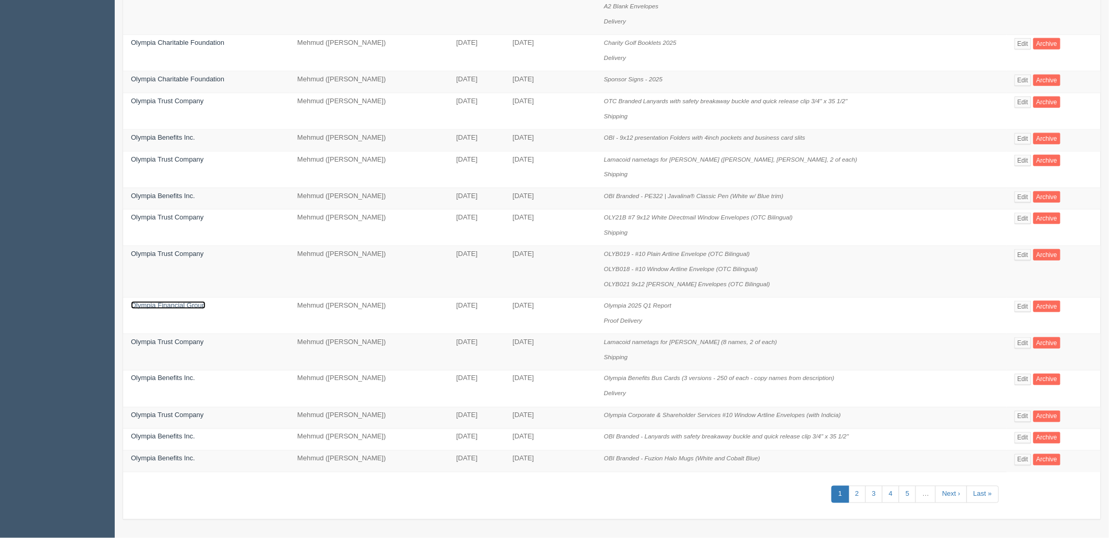
click at [181, 301] on link "Olympia Financial Group" at bounding box center [168, 305] width 75 height 8
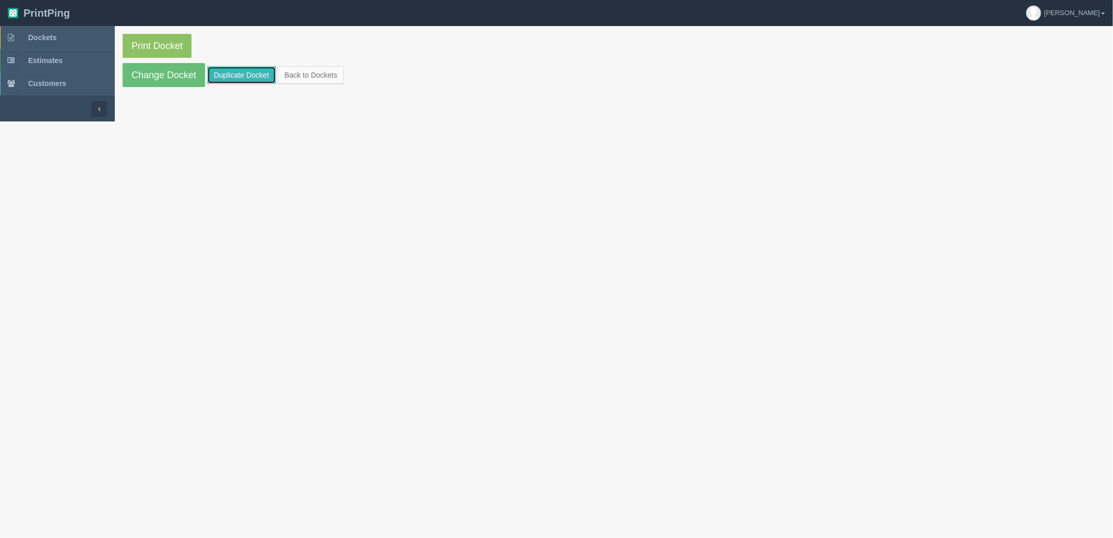
click at [232, 73] on link "Duplicate Docket" at bounding box center [241, 75] width 69 height 18
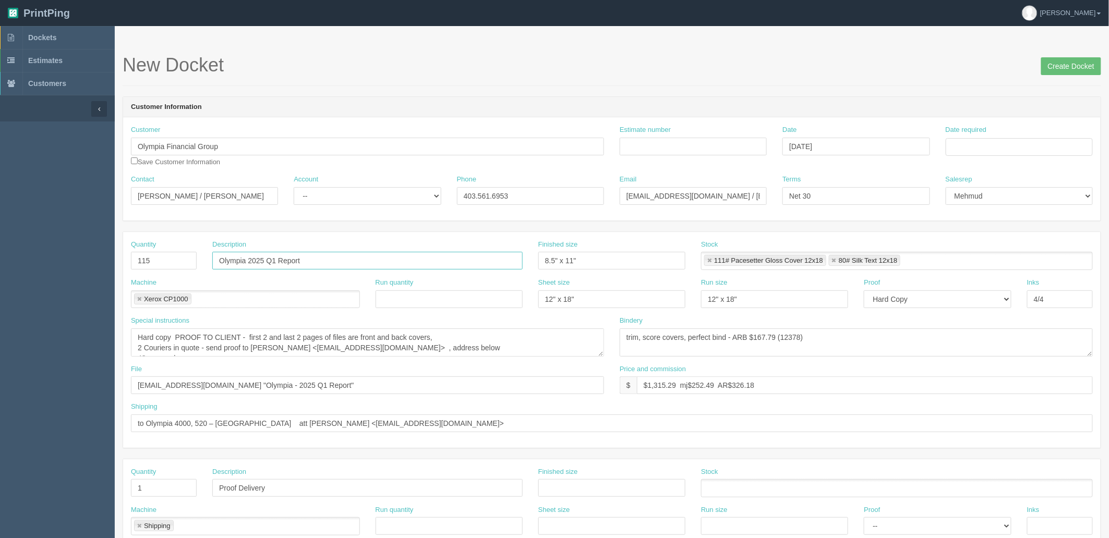
click at [274, 263] on input "Olympia 2025 Q1 Report" at bounding box center [367, 261] width 310 height 18
type input "Olympia 2025 Q2 Report"
drag, startPoint x: 170, startPoint y: 261, endPoint x: 14, endPoint y: 258, distance: 155.5
click at [17, 258] on section "Dockets Estimates Customers" at bounding box center [554, 486] width 1109 height 921
type input "130"
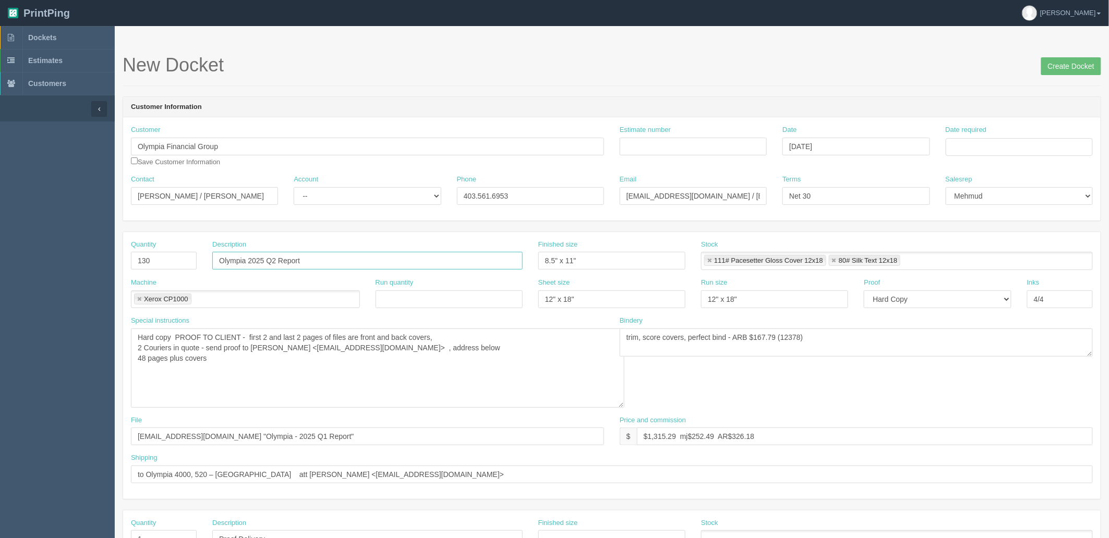
drag, startPoint x: 600, startPoint y: 355, endPoint x: 621, endPoint y: 406, distance: 55.0
click at [621, 406] on textarea "Hard copy PROOF TO CLIENT - first 2 and last 2 pages of files are front and bac…" at bounding box center [377, 368] width 493 height 79
click at [139, 359] on textarea "Hard copy PROOF TO CLIENT - first 2 and last 2 pages of files are front and bac…" at bounding box center [377, 368] width 493 height 79
type textarea "Hard copy PROOF TO CLIENT - first 2 and last 2 pages of files are front and bac…"
click at [760, 339] on textarea "trim, score covers, perfect bind - ARB $167.79 (12378)" at bounding box center [856, 343] width 473 height 28
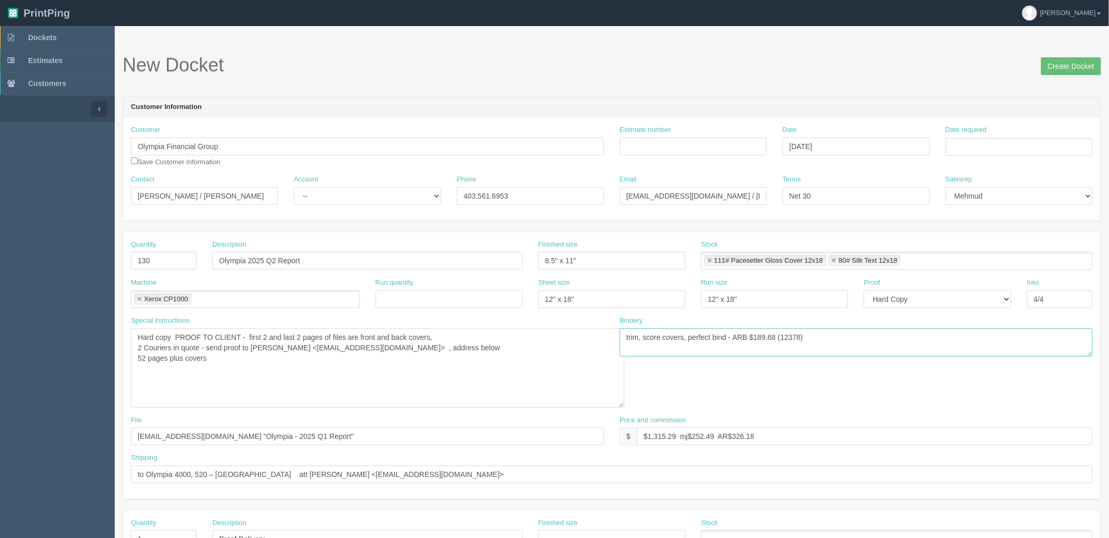
type textarea "trim, score covers, perfect bind - ARB $189.68 (12378)"
drag, startPoint x: 654, startPoint y: 440, endPoint x: 1300, endPoint y: 347, distance: 652.4
click at [1108, 347] on html "PrintPing Zack Edit account ( zack@allrush.ca ) Logout Dockets Estimates" at bounding box center [554, 499] width 1109 height 998
type input "$1,419.87 mj$258.16 AR$301.19"
click at [638, 146] on input "Estimate number" at bounding box center [693, 147] width 147 height 18
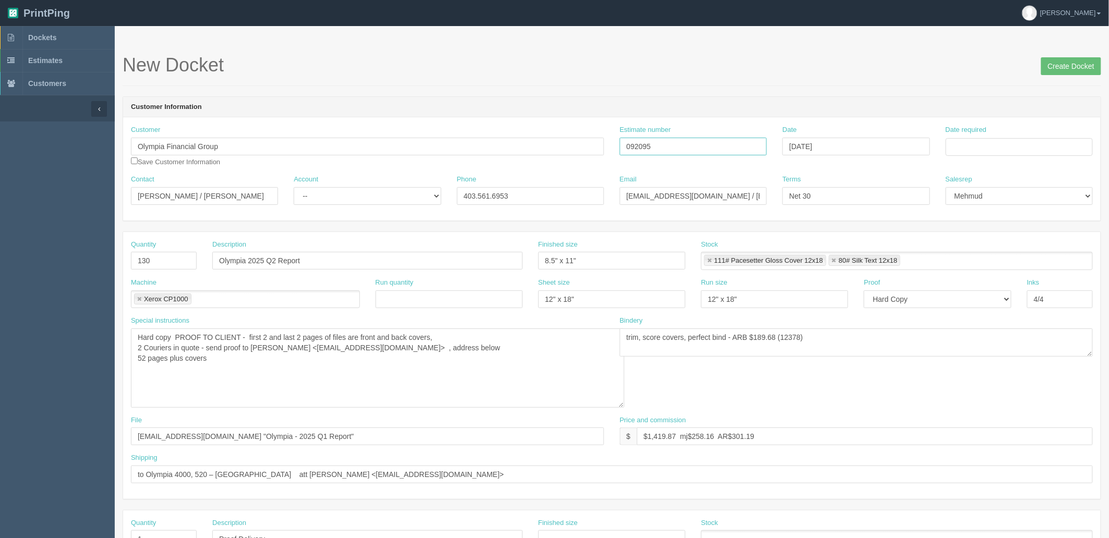
type input "092095"
click at [1024, 246] on td "22" at bounding box center [1025, 246] width 13 height 15
type input "August 22, 2025"
click at [669, 87] on form "New Docket Create Docket Customer Information Customer Olympia Financial Group …" at bounding box center [612, 519] width 979 height 928
click at [227, 357] on textarea "Hard copy PROOF TO CLIENT - first 2 and last 2 pages of files are front and bac…" at bounding box center [377, 368] width 493 height 79
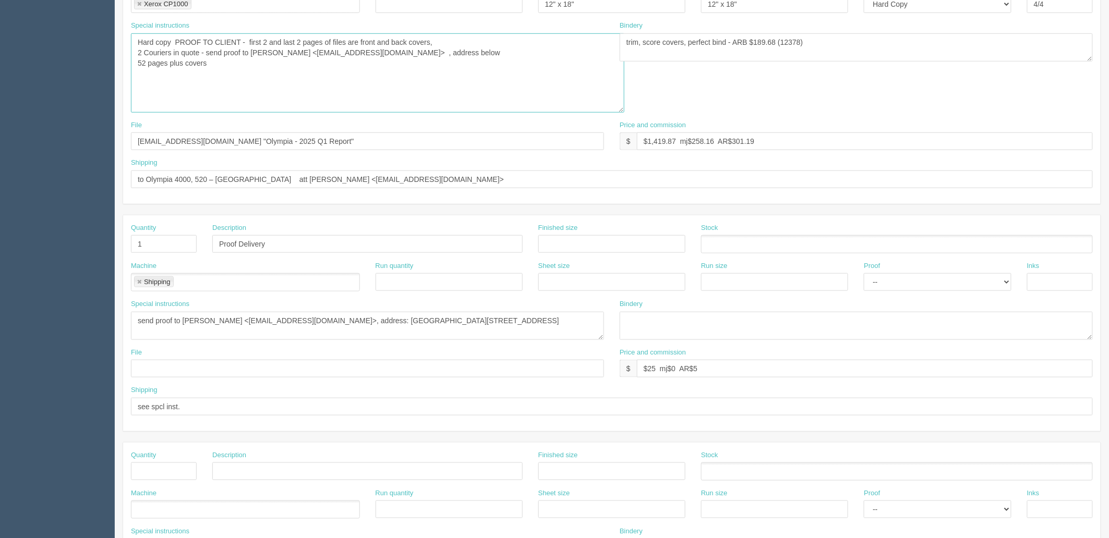
scroll to position [232, 0]
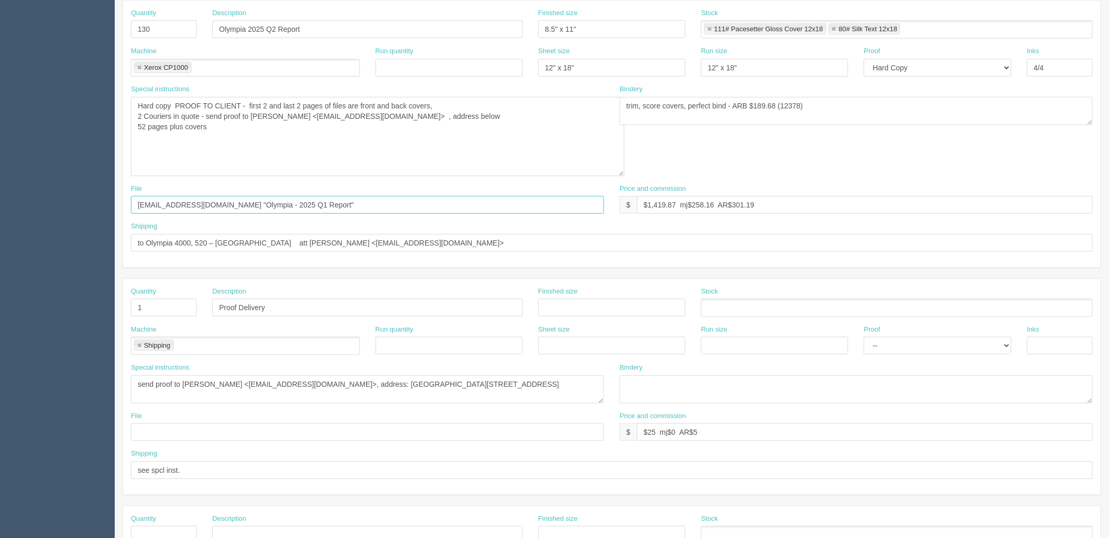
click at [300, 200] on input "files@allrush.ca "Olympia - 2025 Q1 Report"" at bounding box center [367, 205] width 473 height 18
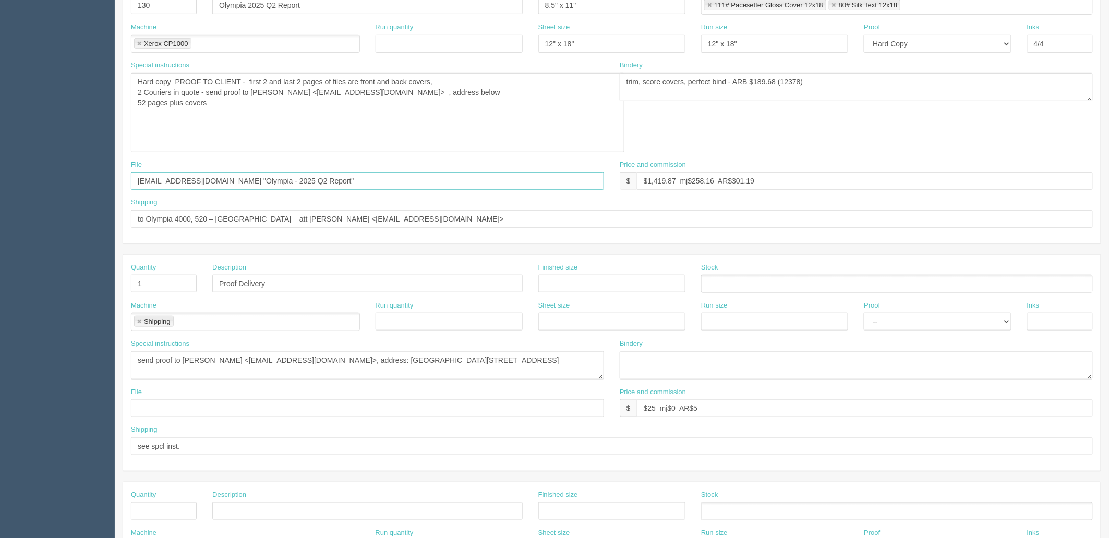
scroll to position [0, 0]
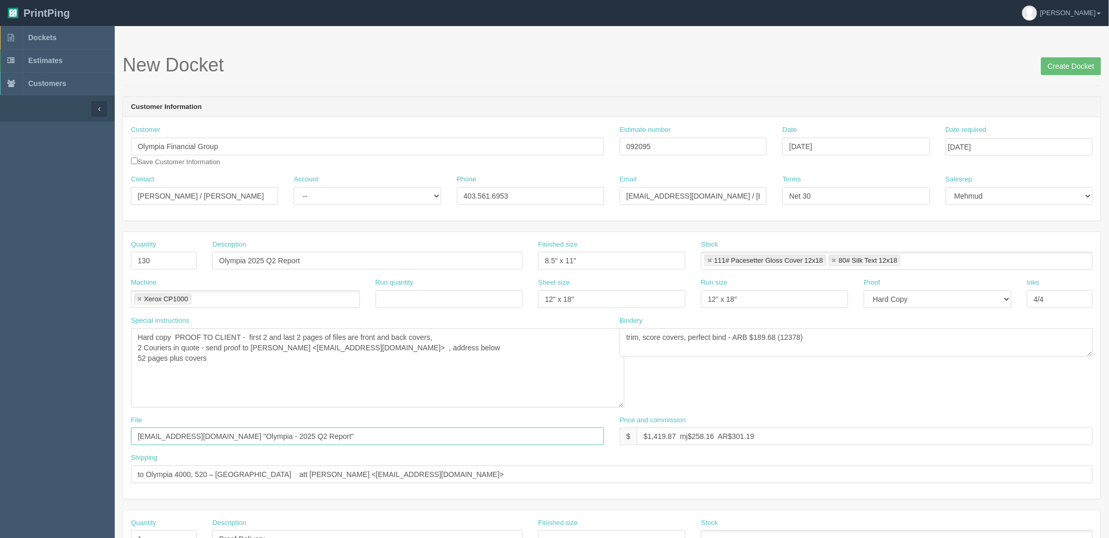
type input "files@allrush.ca "Olympia - 2025 Q2 Report""
drag, startPoint x: 329, startPoint y: 188, endPoint x: 331, endPoint y: 201, distance: 12.7
click at [329, 188] on select "-- Existing Client Allrush Client Rep Client" at bounding box center [367, 196] width 147 height 18
select select "Allrush Client"
click at [294, 187] on select "-- Existing Client Allrush Client Rep Client" at bounding box center [367, 196] width 147 height 18
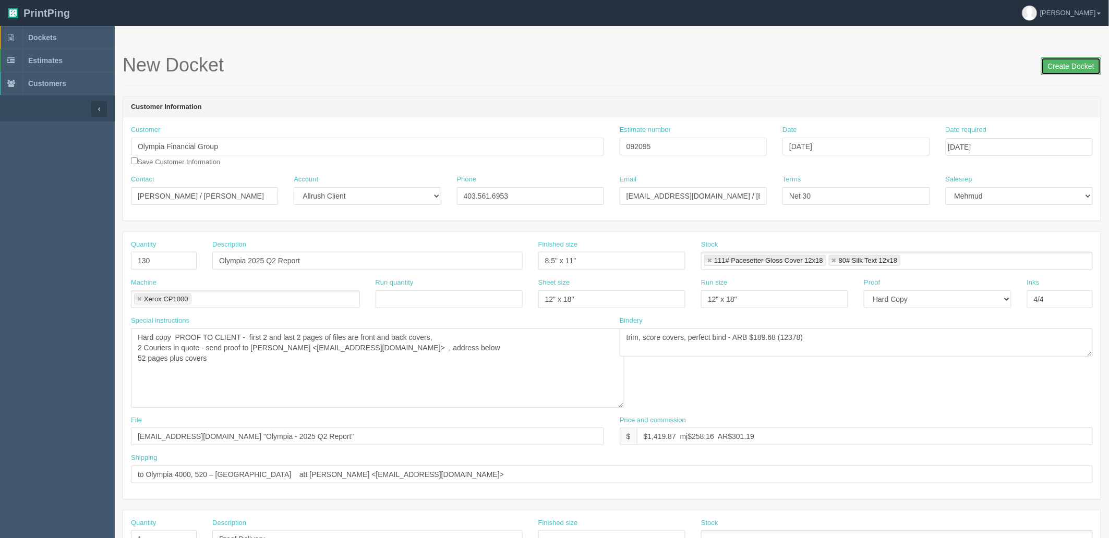
click at [1074, 69] on input "Create Docket" at bounding box center [1071, 66] width 60 height 18
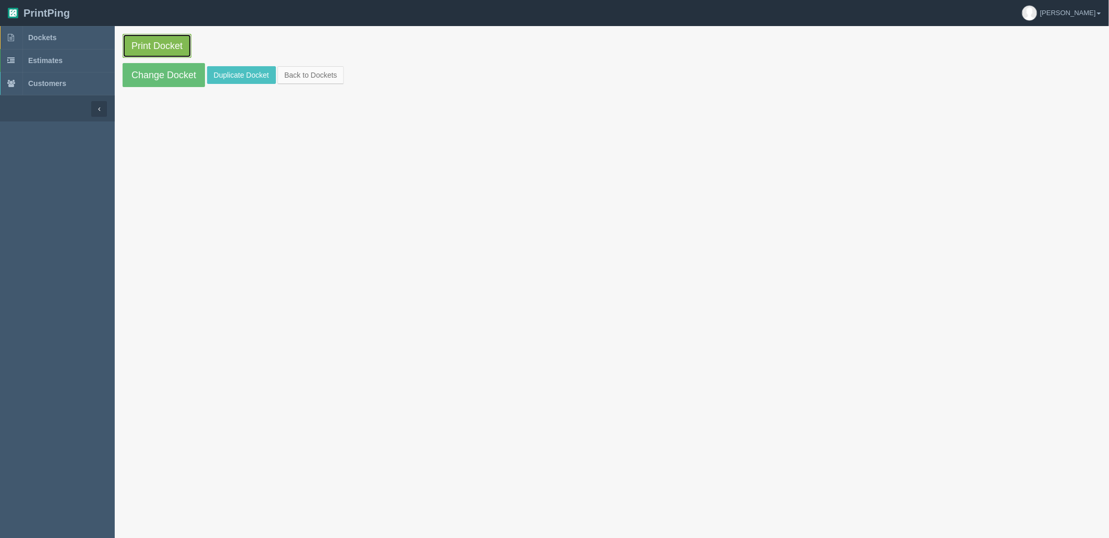
click at [173, 47] on link "Print Docket" at bounding box center [157, 46] width 69 height 24
click at [48, 34] on span "Dockets" at bounding box center [42, 37] width 28 height 8
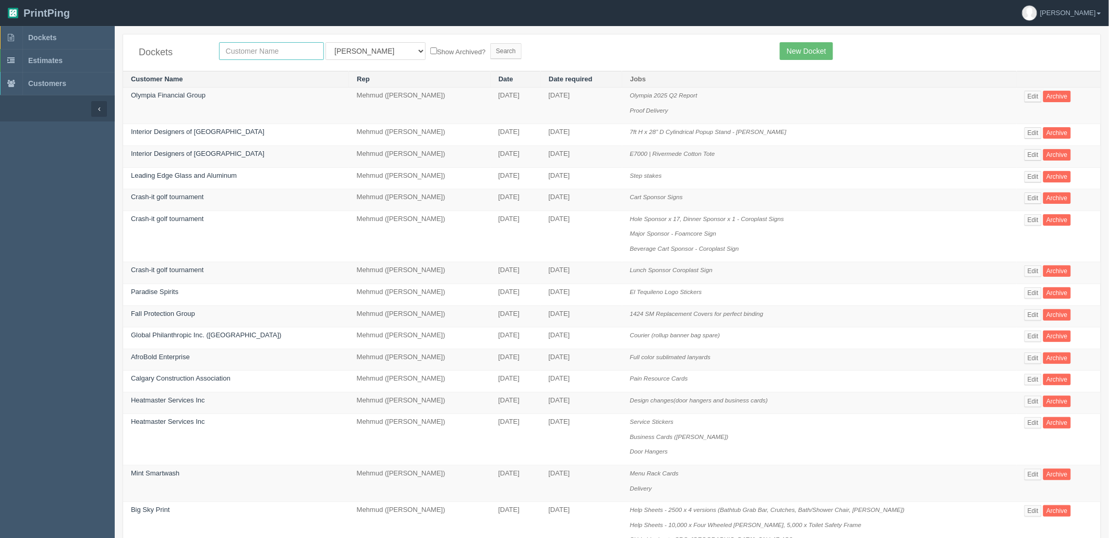
click at [250, 50] on input "text" at bounding box center [271, 51] width 105 height 18
type input "agecare"
click at [490, 43] on input "Search" at bounding box center [505, 51] width 31 height 16
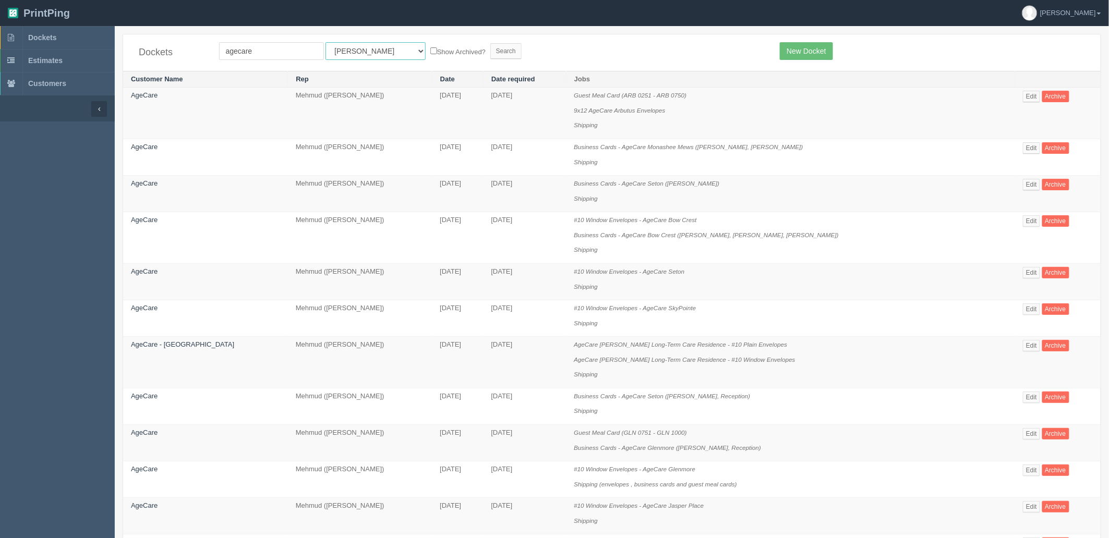
drag, startPoint x: 361, startPoint y: 52, endPoint x: 360, endPoint y: 58, distance: 5.9
click at [361, 52] on select "All Users [PERSON_NAME] Test 1 [PERSON_NAME] [PERSON_NAME] [PERSON_NAME] France…" at bounding box center [375, 51] width 100 height 18
select select "8"
click at [325, 42] on select "All Users [PERSON_NAME] Test 1 [PERSON_NAME] [PERSON_NAME] [PERSON_NAME] France…" at bounding box center [375, 51] width 100 height 18
click at [490, 54] on input "Search" at bounding box center [505, 51] width 31 height 16
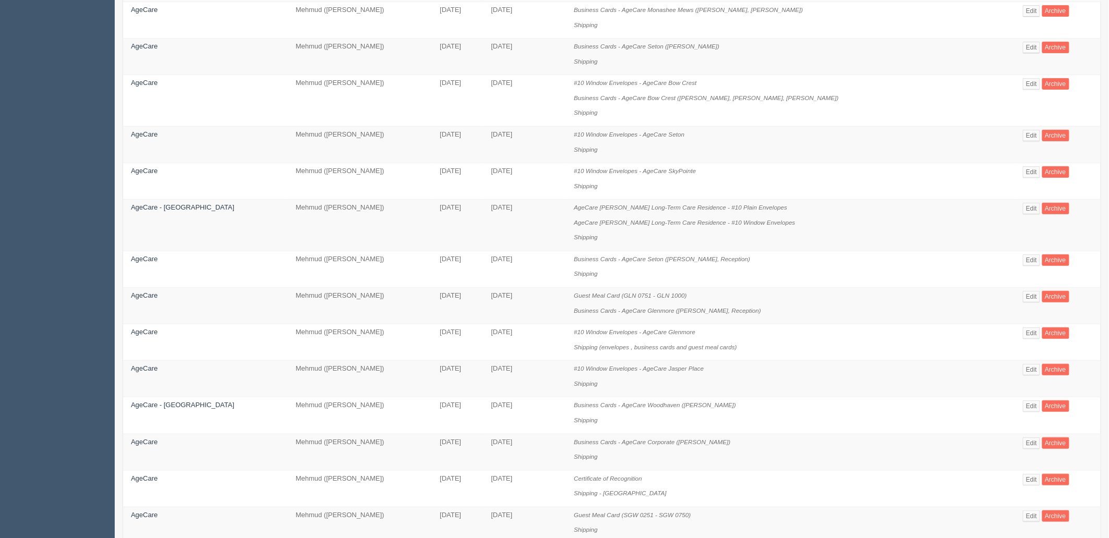
scroll to position [615, 0]
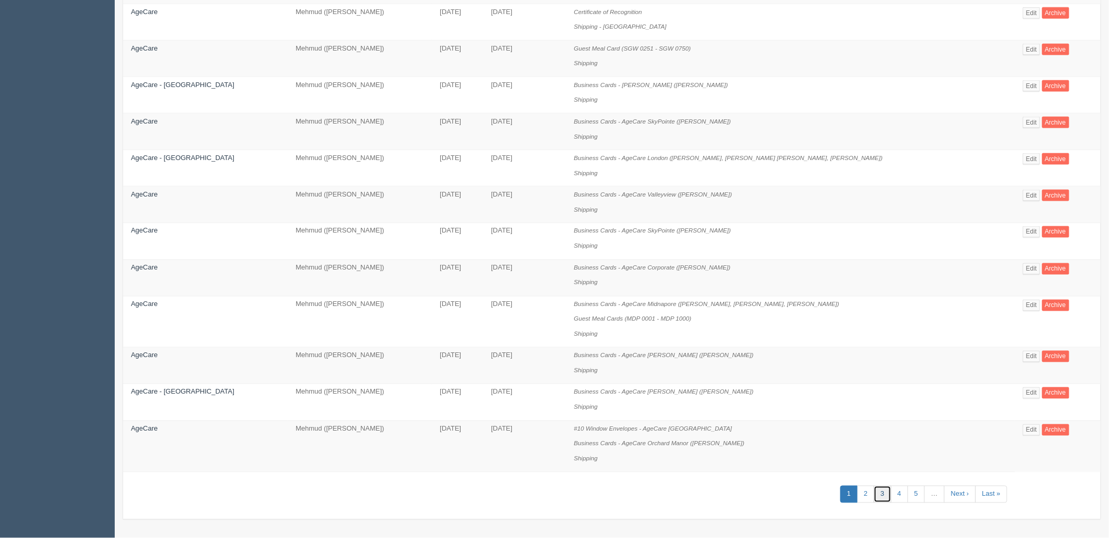
click at [874, 497] on link "3" at bounding box center [882, 494] width 17 height 17
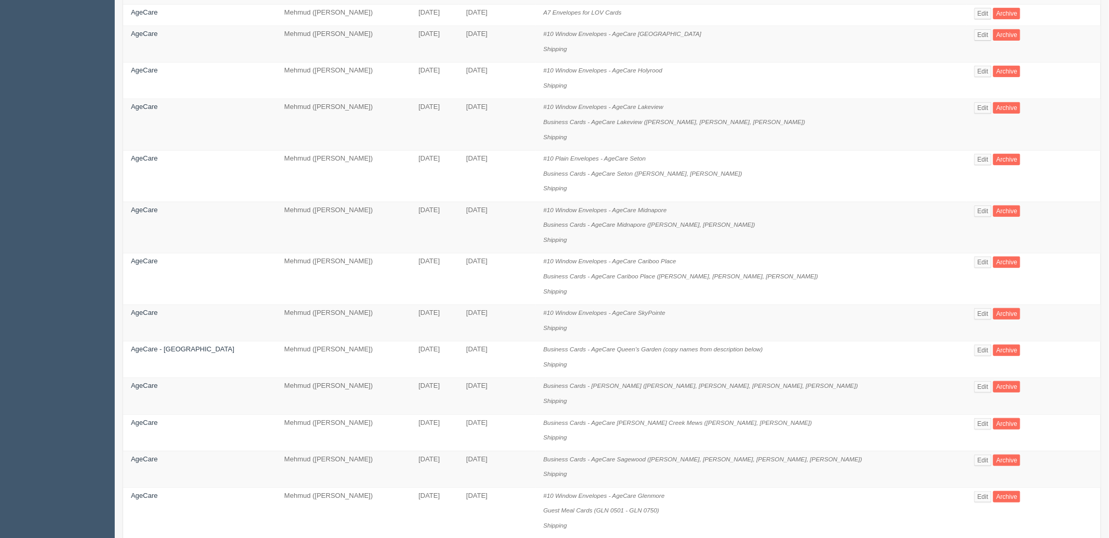
scroll to position [522, 0]
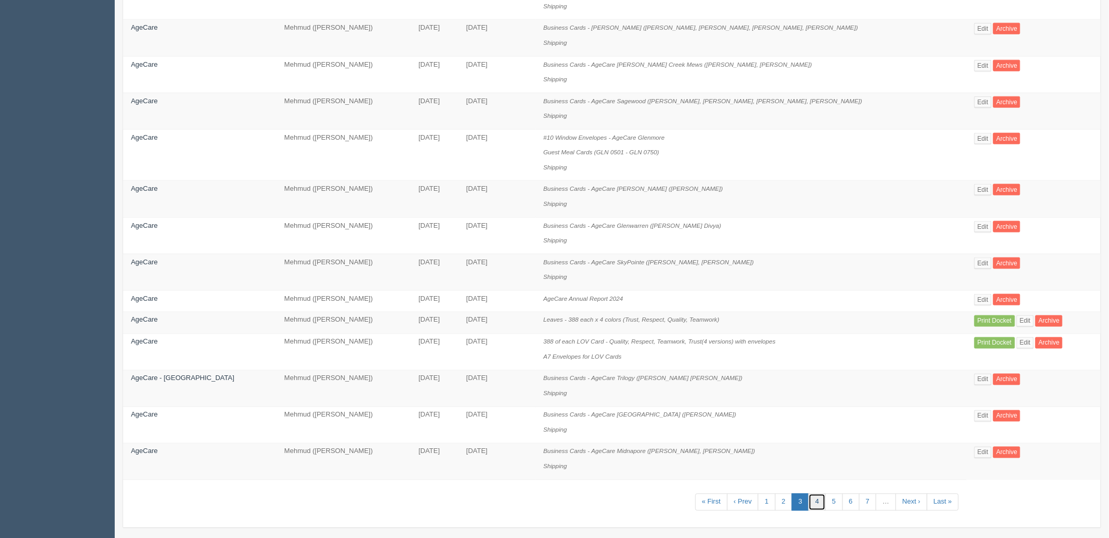
click at [808, 510] on link "4" at bounding box center [816, 502] width 17 height 17
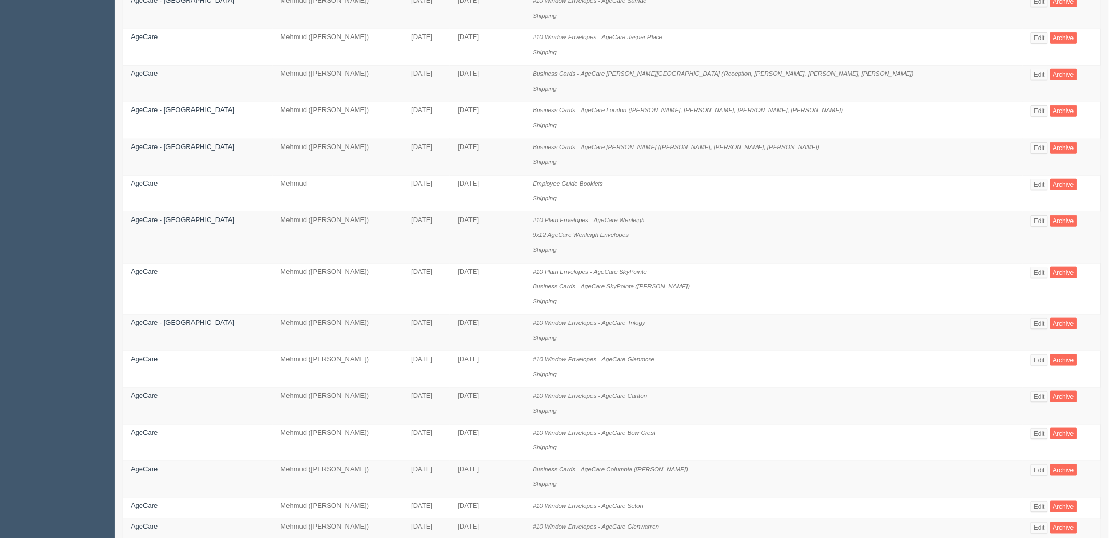
scroll to position [308, 0]
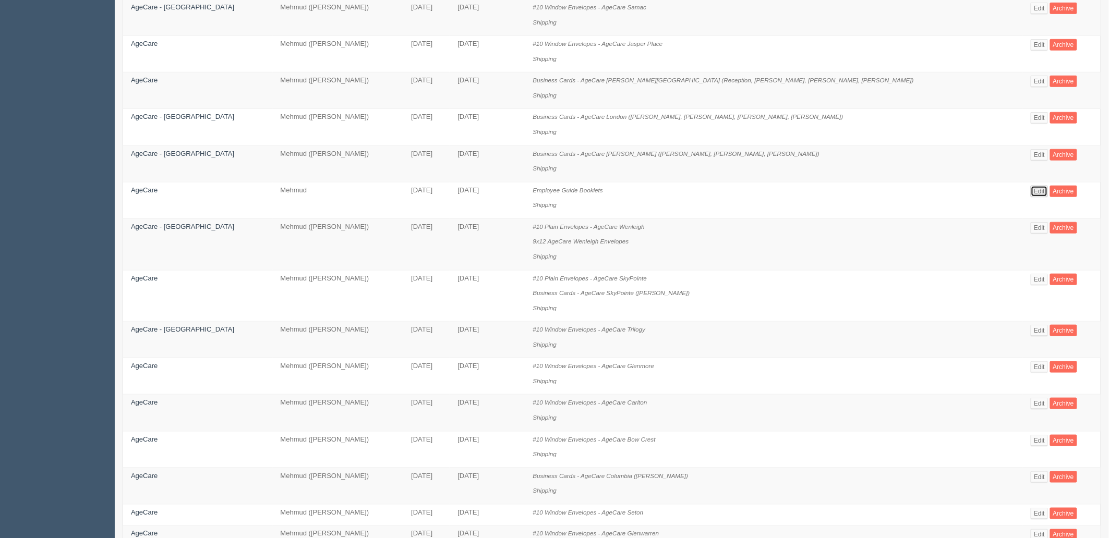
click at [1031, 192] on link "Edit" at bounding box center [1039, 191] width 17 height 11
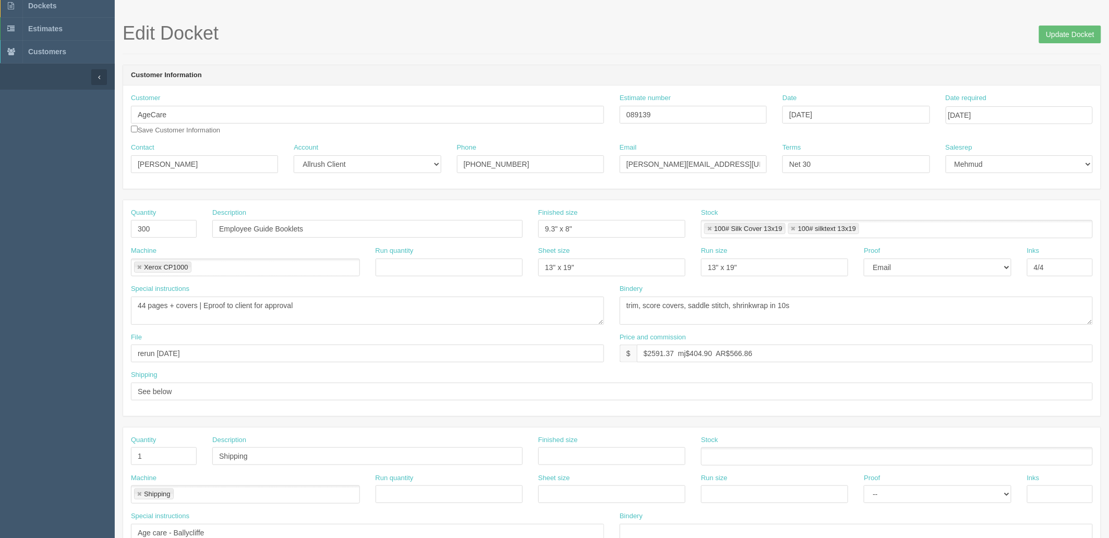
scroll to position [4, 0]
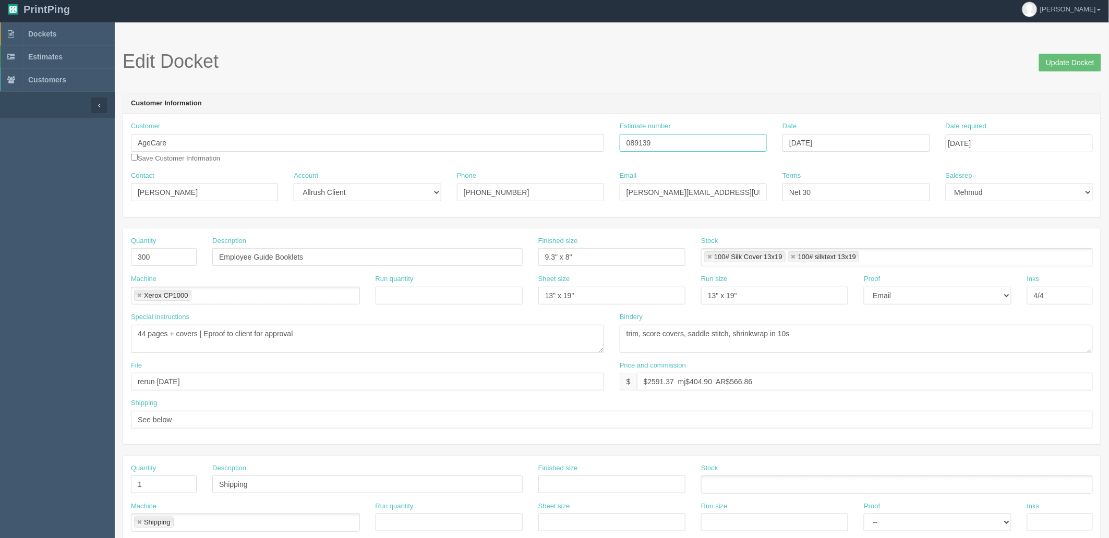
drag, startPoint x: 661, startPoint y: 139, endPoint x: 513, endPoint y: 132, distance: 147.8
click at [516, 132] on div "Customer AgeCare Save Customer Information Estimate number 089139 Date [DATE] D…" at bounding box center [611, 147] width 977 height 50
click at [41, 26] on link "Dockets" at bounding box center [57, 33] width 115 height 23
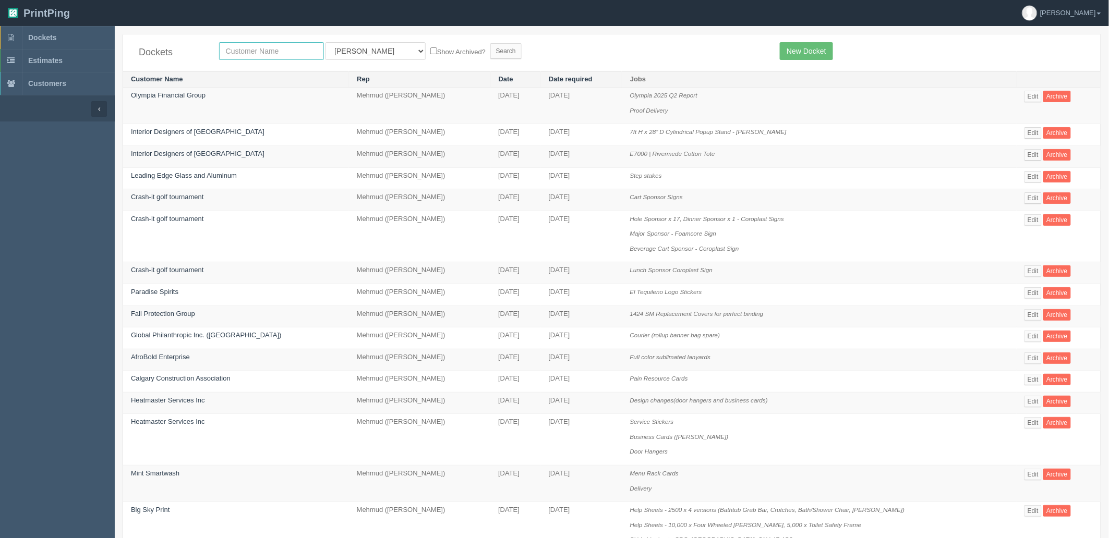
click at [253, 51] on input "text" at bounding box center [271, 51] width 105 height 18
type input "willow"
click at [490, 43] on input "Search" at bounding box center [505, 51] width 31 height 16
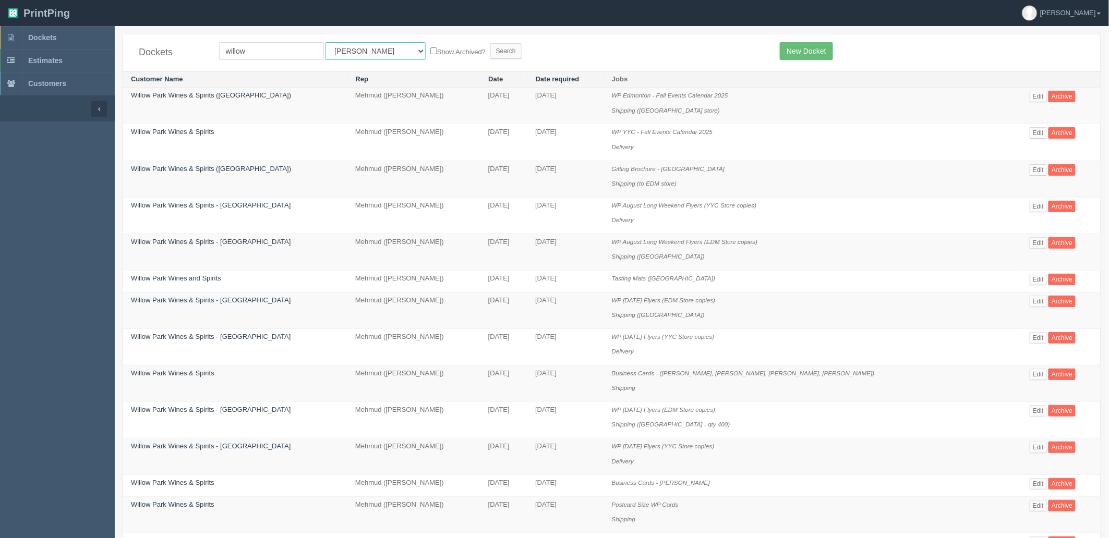
click at [360, 50] on select "All Users [PERSON_NAME] Test 1 [PERSON_NAME] [PERSON_NAME] [PERSON_NAME] France…" at bounding box center [375, 51] width 100 height 18
select select "8"
click at [325, 42] on select "All Users [PERSON_NAME] Test 1 [PERSON_NAME] [PERSON_NAME] [PERSON_NAME] France…" at bounding box center [375, 51] width 100 height 18
click at [490, 53] on input "Search" at bounding box center [505, 51] width 31 height 16
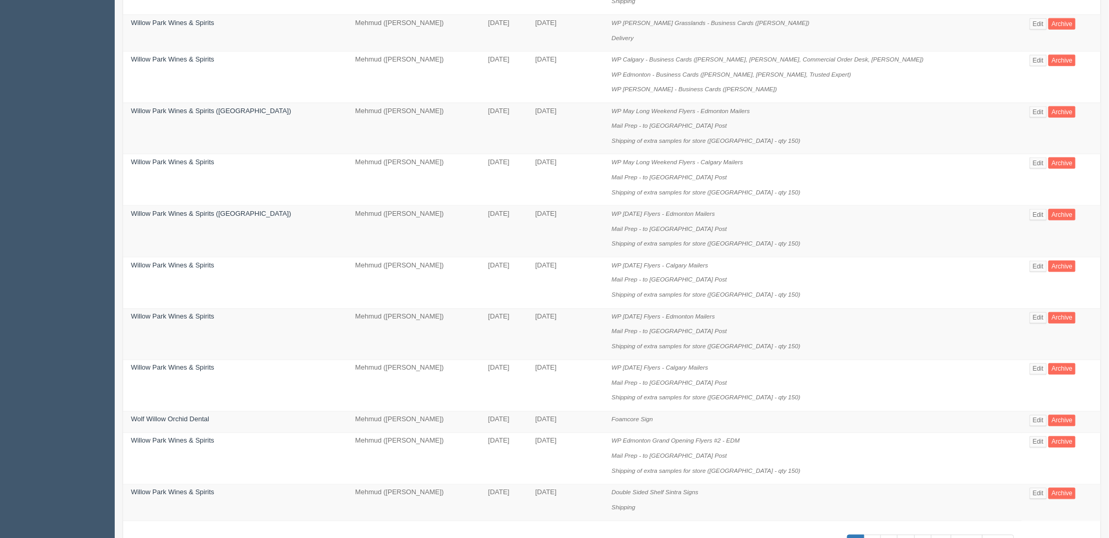
scroll to position [615, 0]
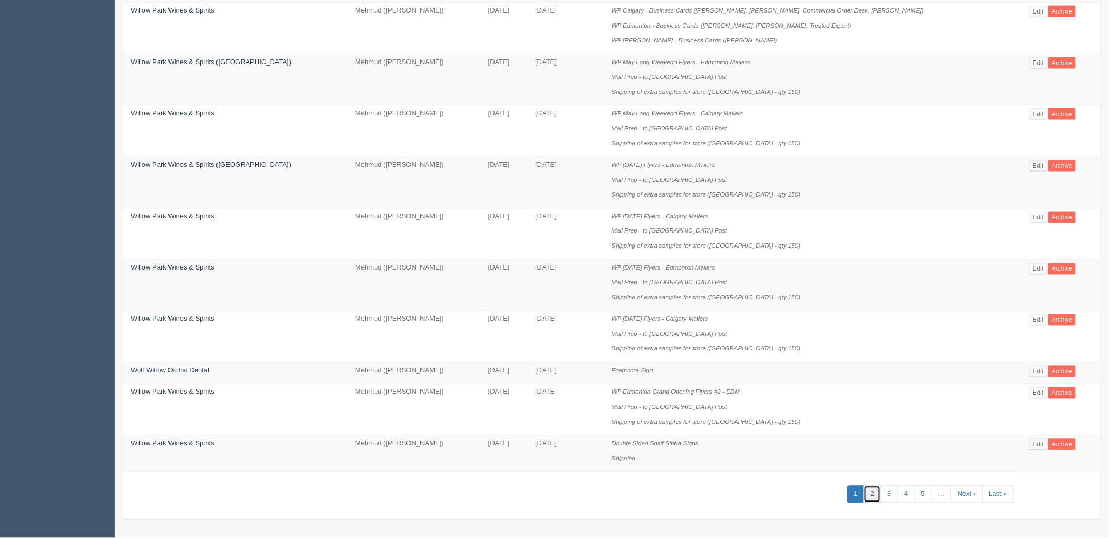
click at [867, 492] on link "2" at bounding box center [872, 494] width 17 height 17
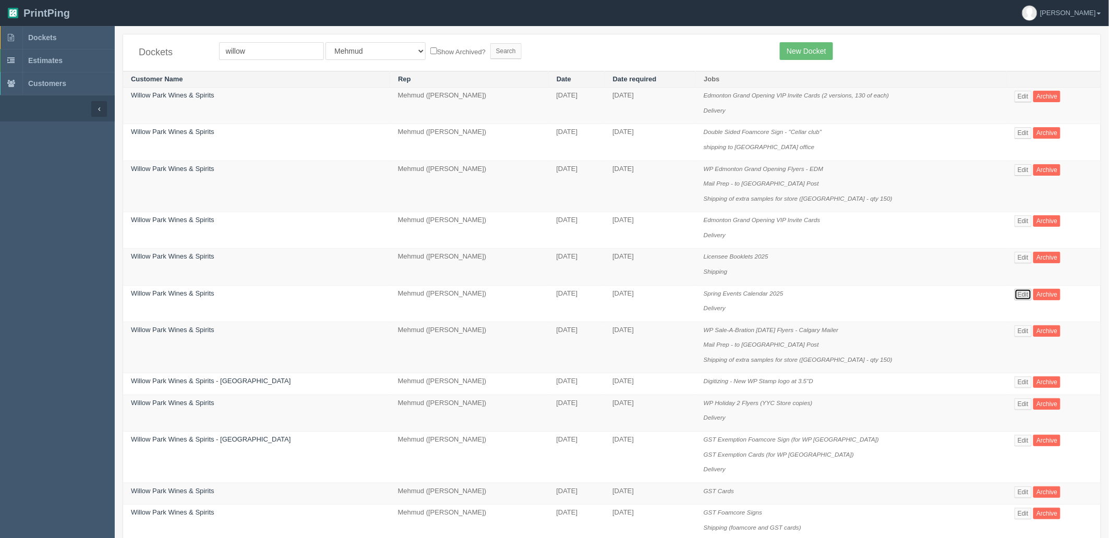
click at [1016, 295] on link "Edit" at bounding box center [1022, 294] width 17 height 11
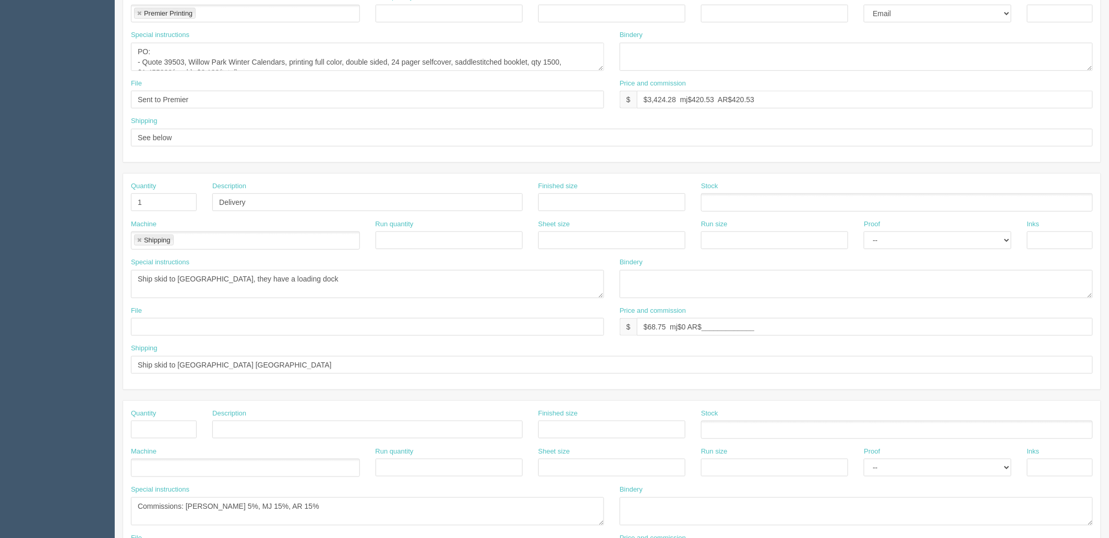
scroll to position [289, 0]
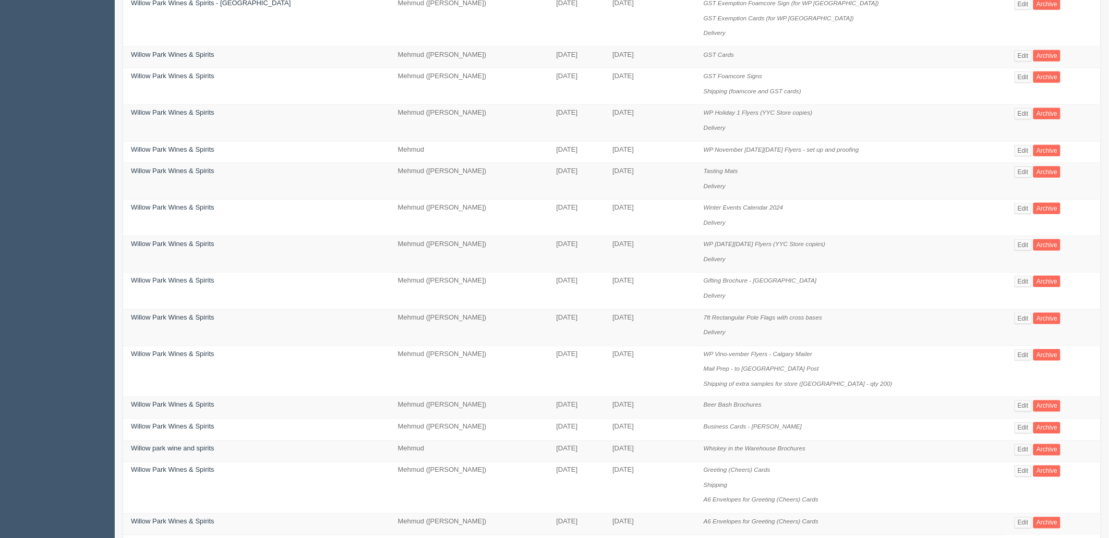
scroll to position [463, 0]
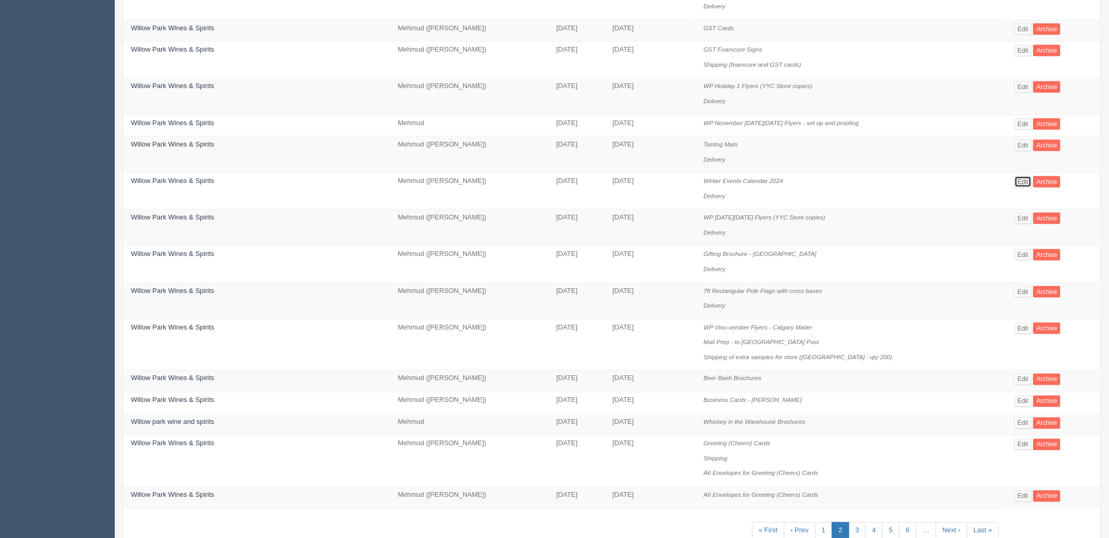
click at [1018, 185] on link "Edit" at bounding box center [1022, 181] width 17 height 11
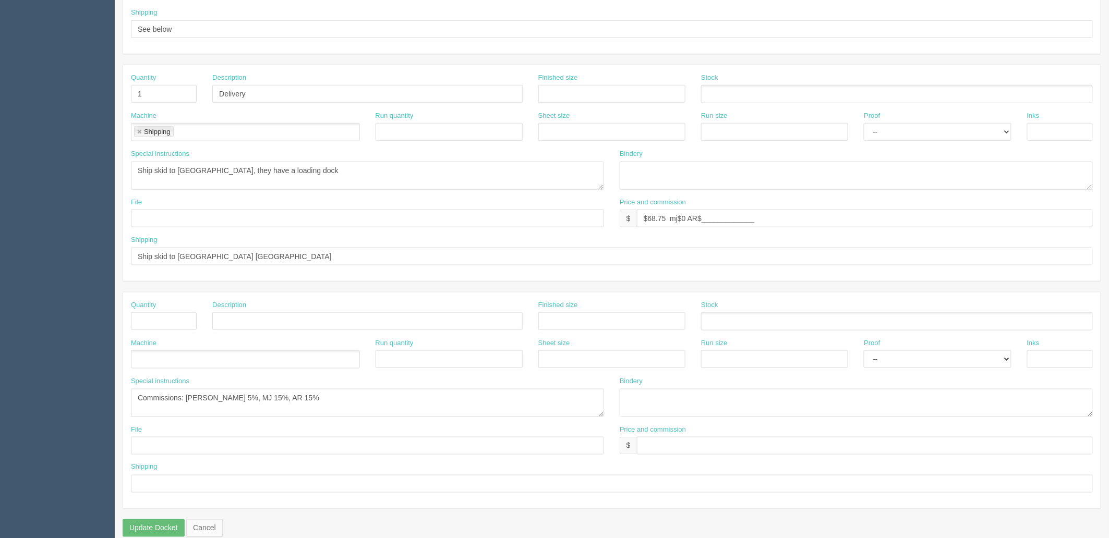
scroll to position [409, 0]
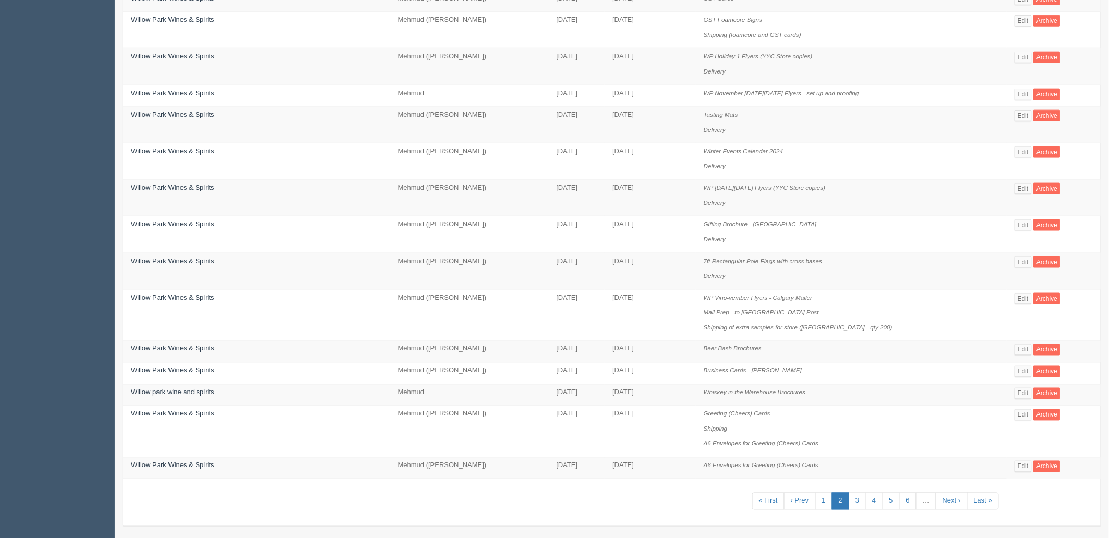
scroll to position [509, 0]
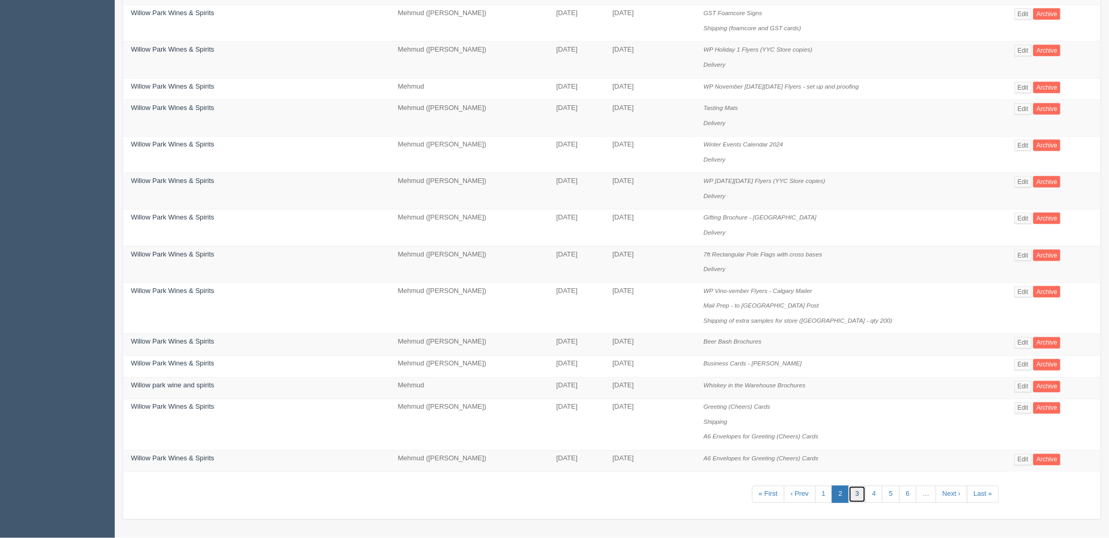
click at [854, 494] on link "3" at bounding box center [857, 494] width 17 height 17
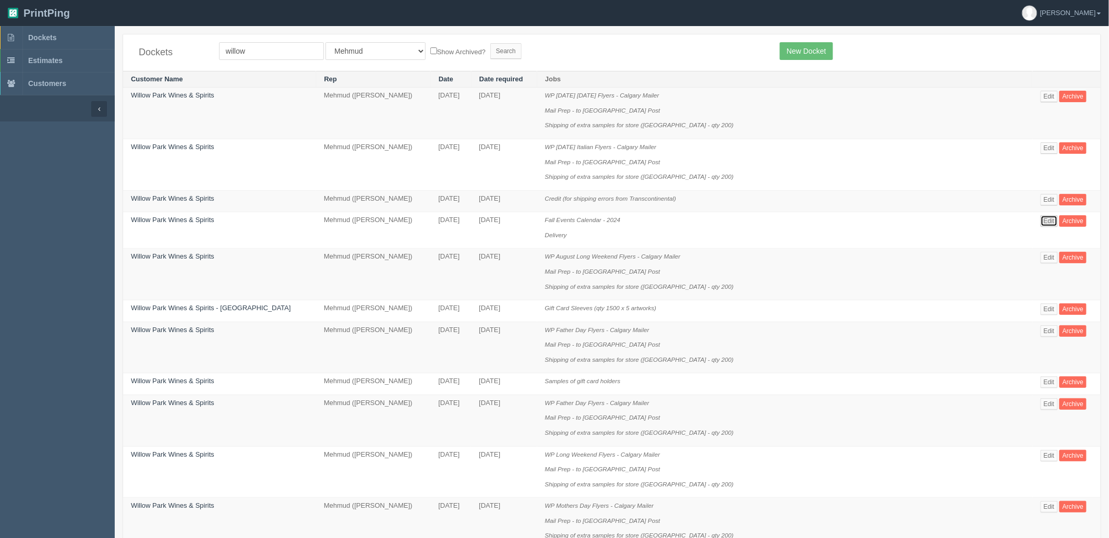
click at [1041, 225] on link "Edit" at bounding box center [1049, 220] width 17 height 11
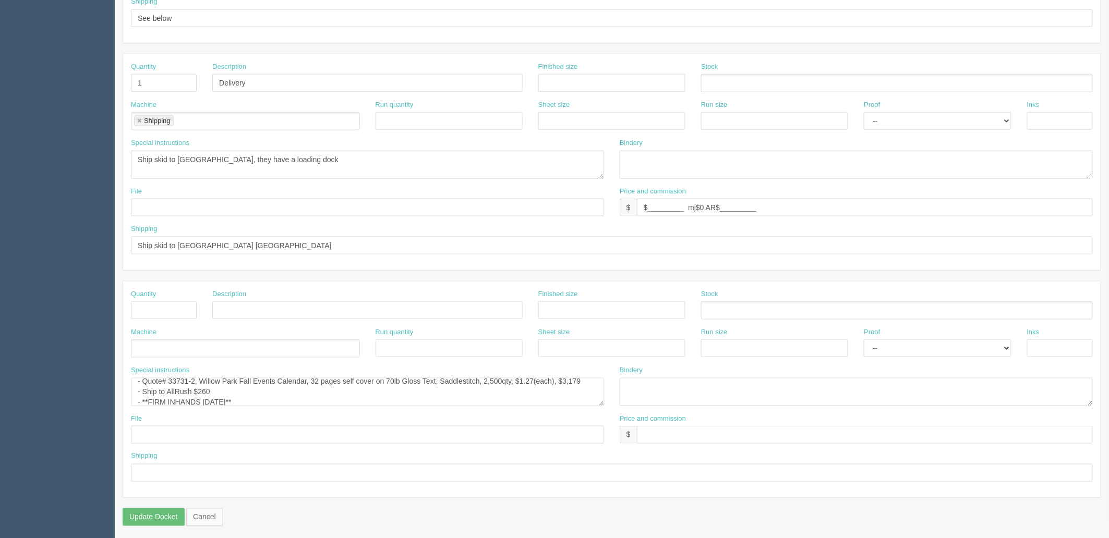
scroll to position [21, 0]
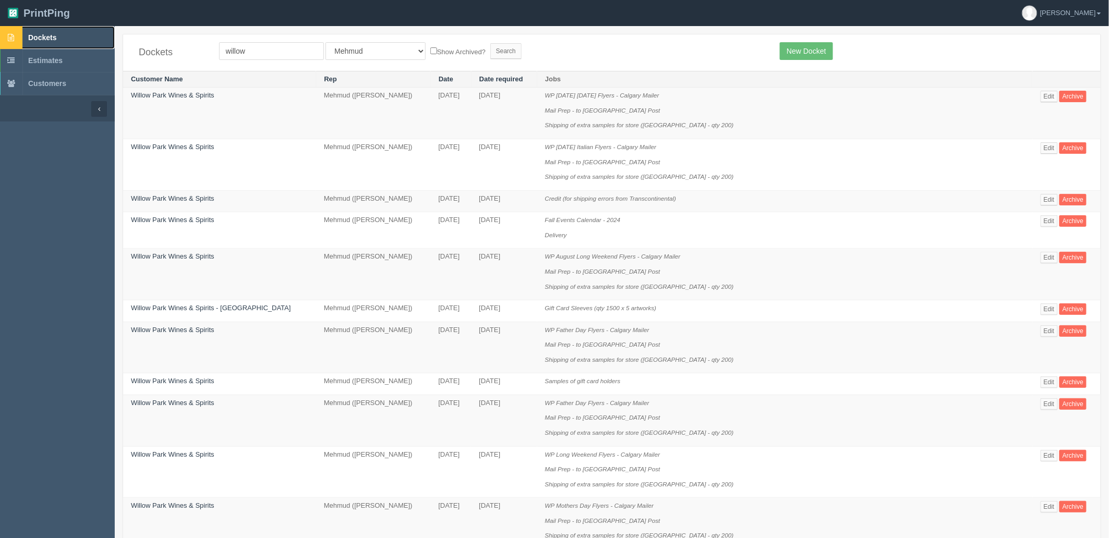
click at [56, 35] on span "Dockets" at bounding box center [42, 37] width 28 height 8
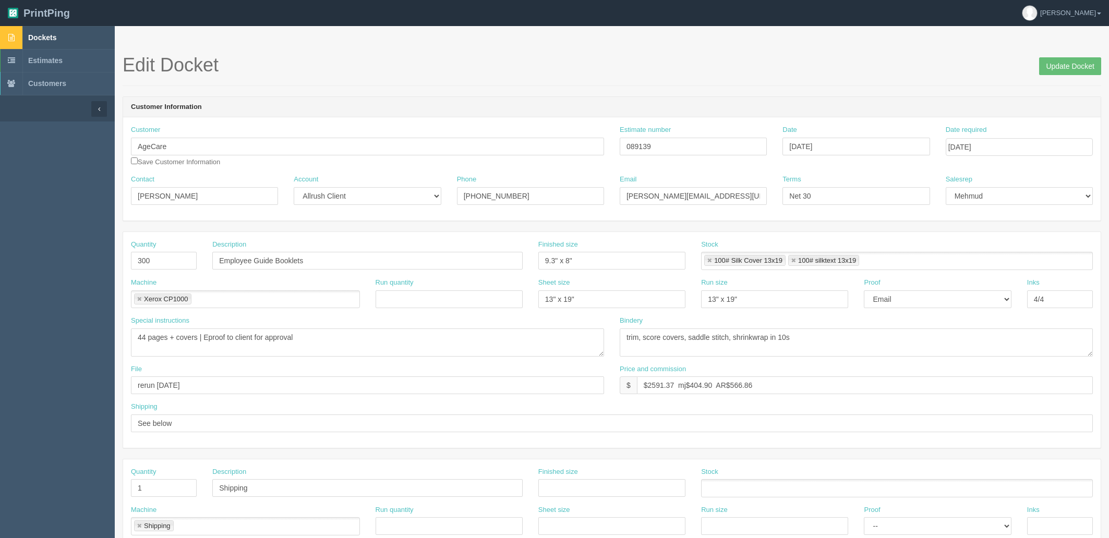
scroll to position [4, 0]
